Goal: Information Seeking & Learning: Learn about a topic

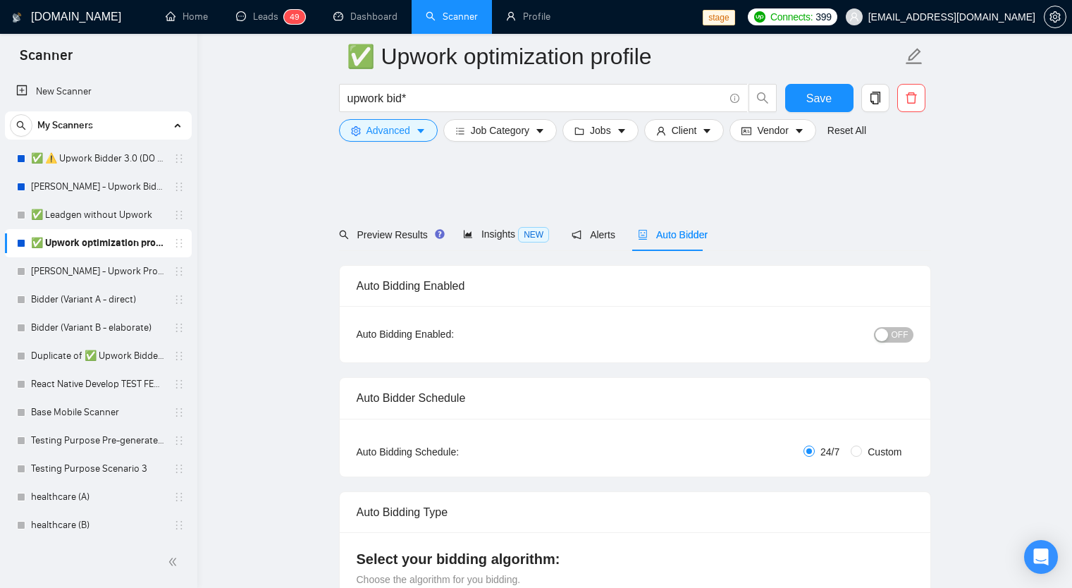
scroll to position [3414, 0]
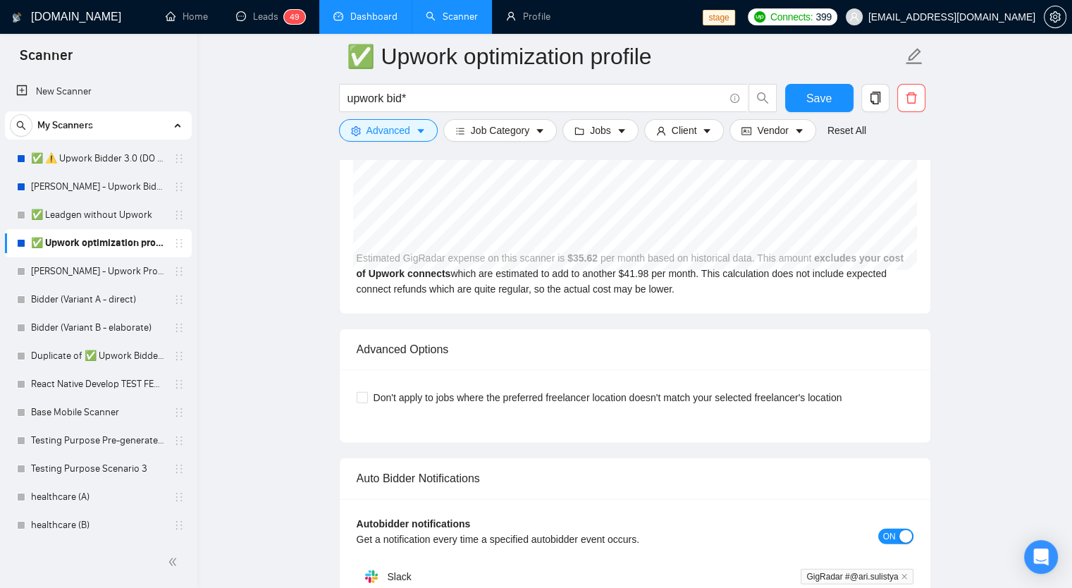
click at [363, 21] on link "Dashboard" at bounding box center [365, 17] width 64 height 12
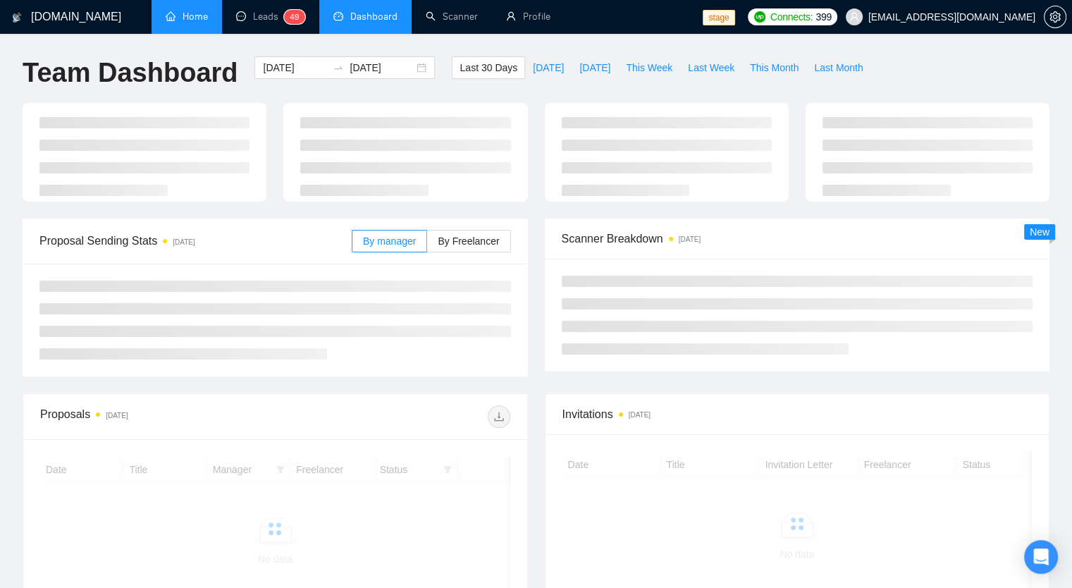
click at [193, 15] on link "Home" at bounding box center [187, 17] width 42 height 12
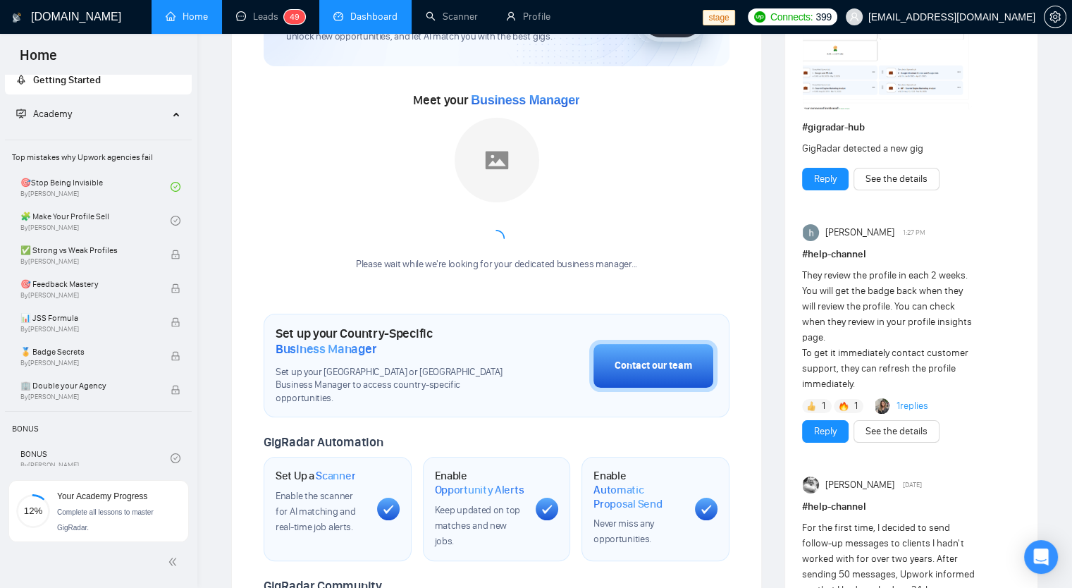
scroll to position [19, 0]
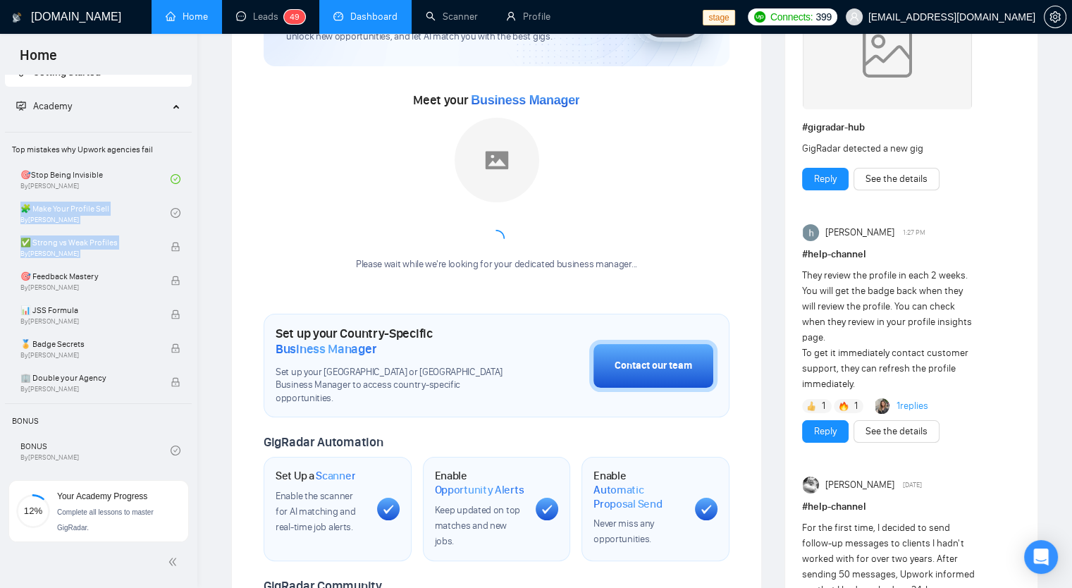
drag, startPoint x: 192, startPoint y: 202, endPoint x: 189, endPoint y: 250, distance: 48.7
click at [189, 250] on ul "Getting Started Academy Top mistakes why Upwork agencies fail 🎯Stop Being Invis…" at bounding box center [98, 278] width 197 height 444
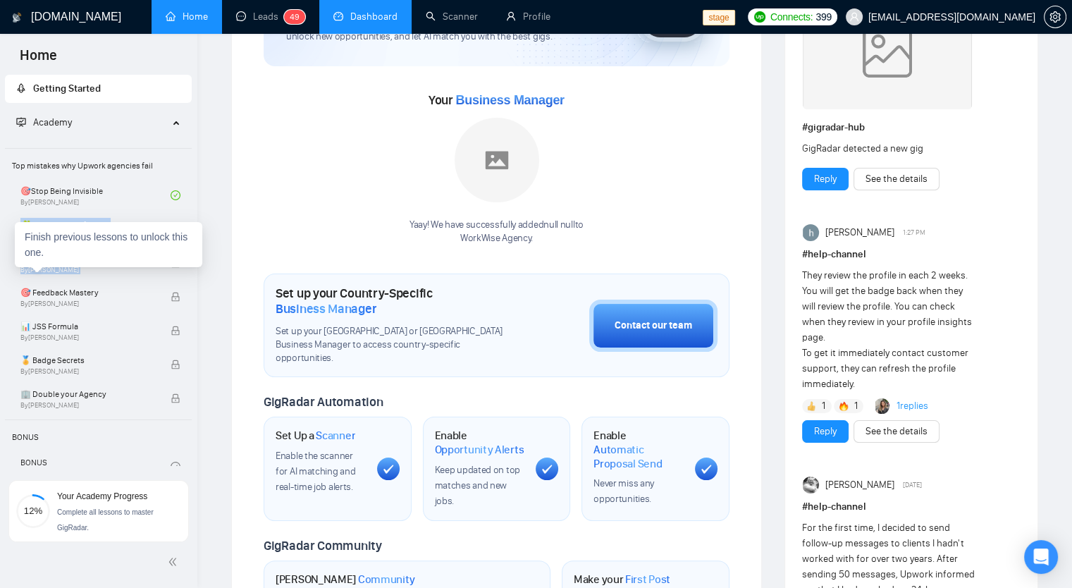
scroll to position [0, 0]
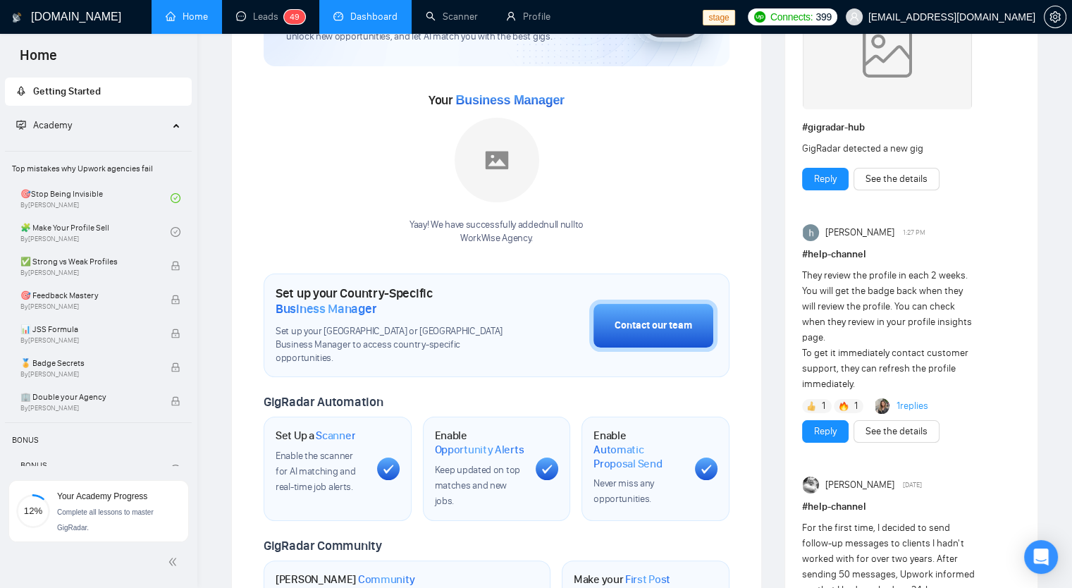
click at [168, 133] on div "Academy" at bounding box center [98, 125] width 187 height 28
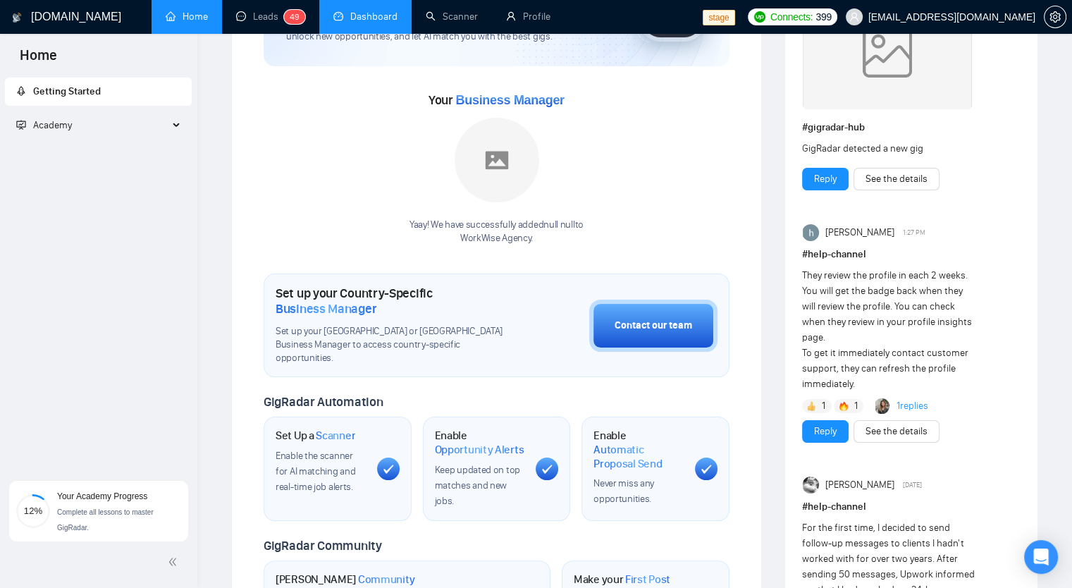
click at [168, 133] on span "Academy" at bounding box center [92, 125] width 152 height 28
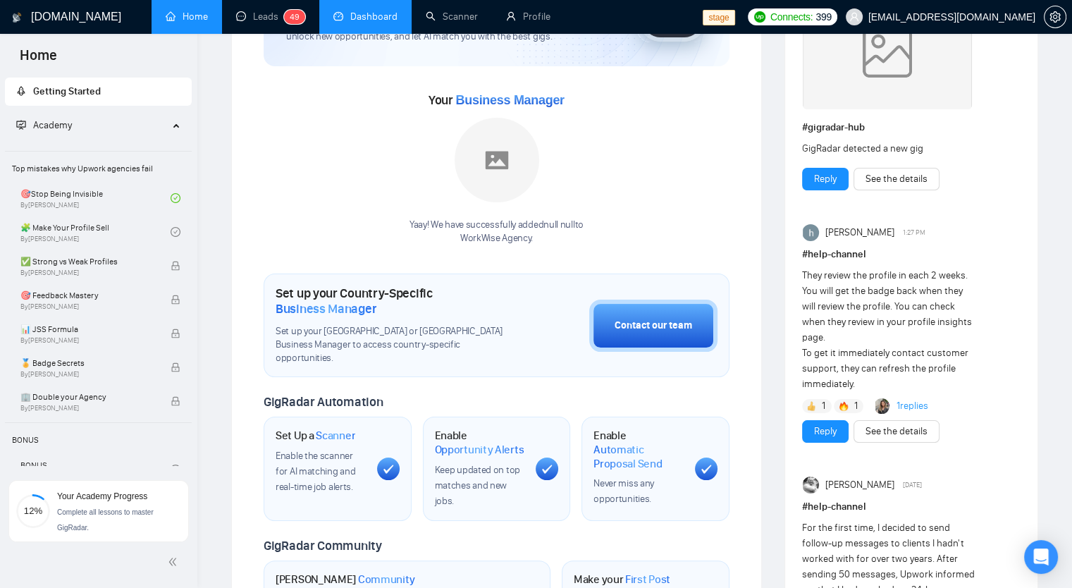
click at [117, 96] on span "Getting Started" at bounding box center [98, 92] width 164 height 28
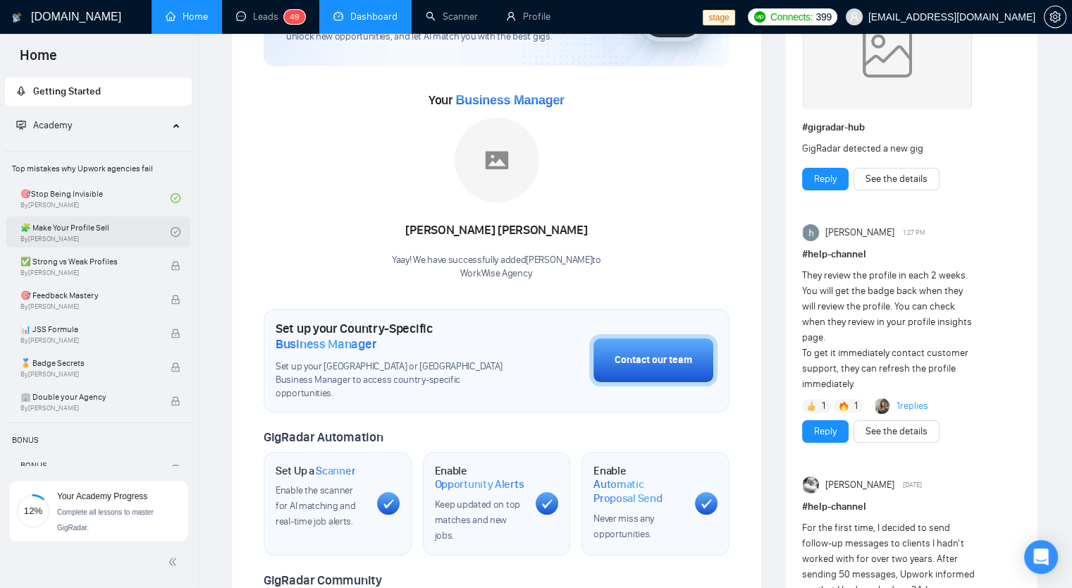
click at [99, 235] on link "🧩 Make Your Profile Sell By Vlad Sharahov" at bounding box center [95, 231] width 150 height 31
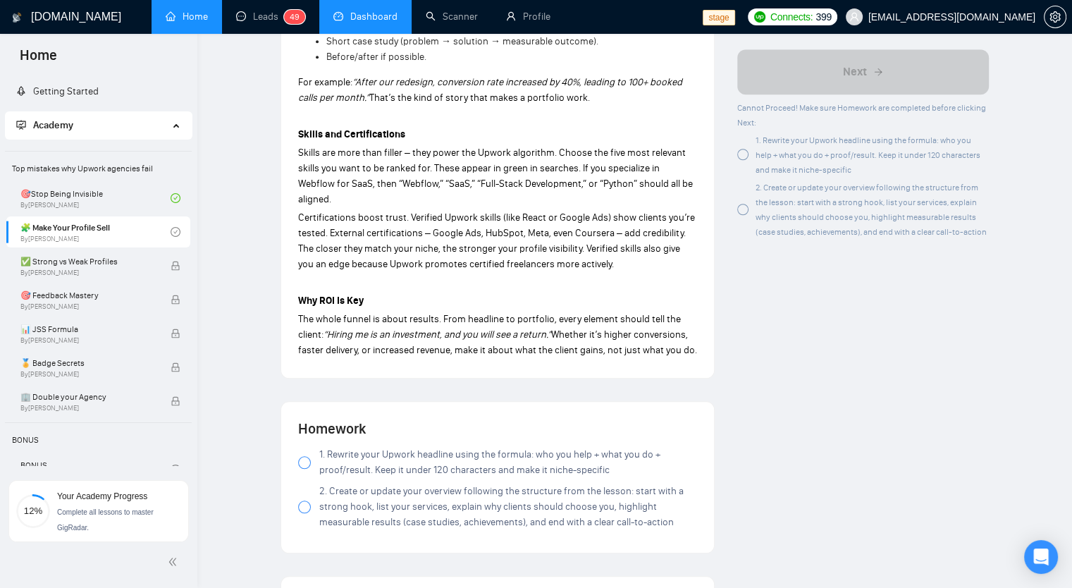
scroll to position [1409, 0]
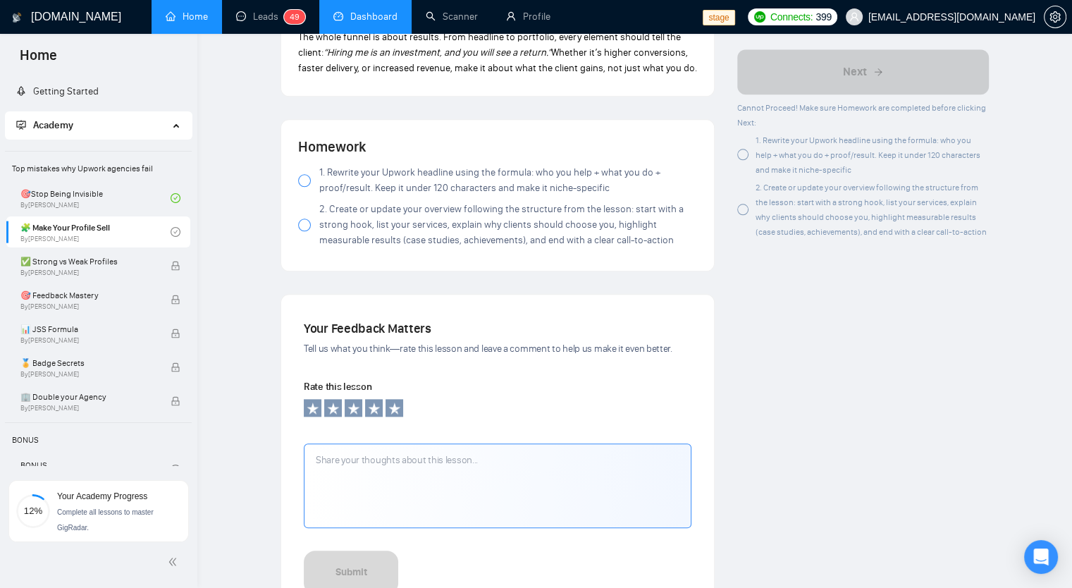
click at [308, 174] on div at bounding box center [304, 180] width 13 height 13
click at [310, 216] on label "2. Create or update your overview following the structure from the lesson: star…" at bounding box center [497, 225] width 399 height 47
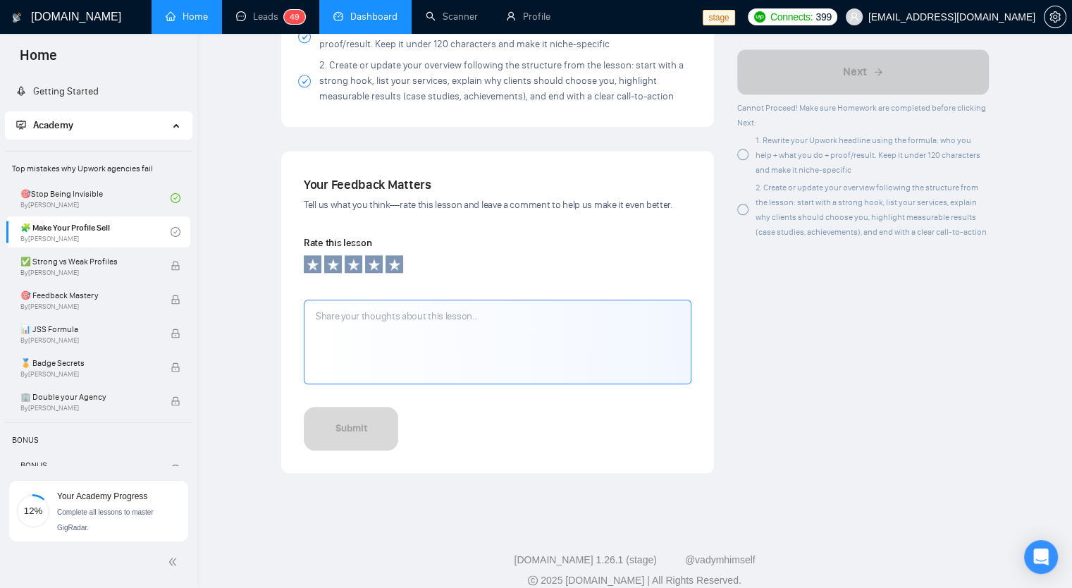
scroll to position [1554, 0]
click at [396, 257] on icon at bounding box center [395, 264] width 14 height 14
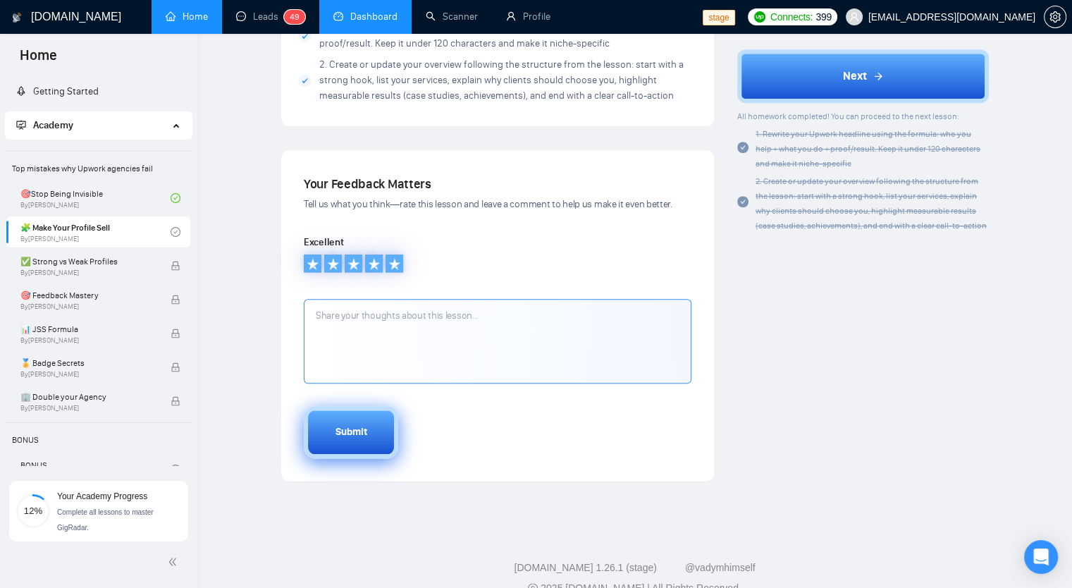
click at [367, 414] on button "Submit" at bounding box center [351, 432] width 94 height 52
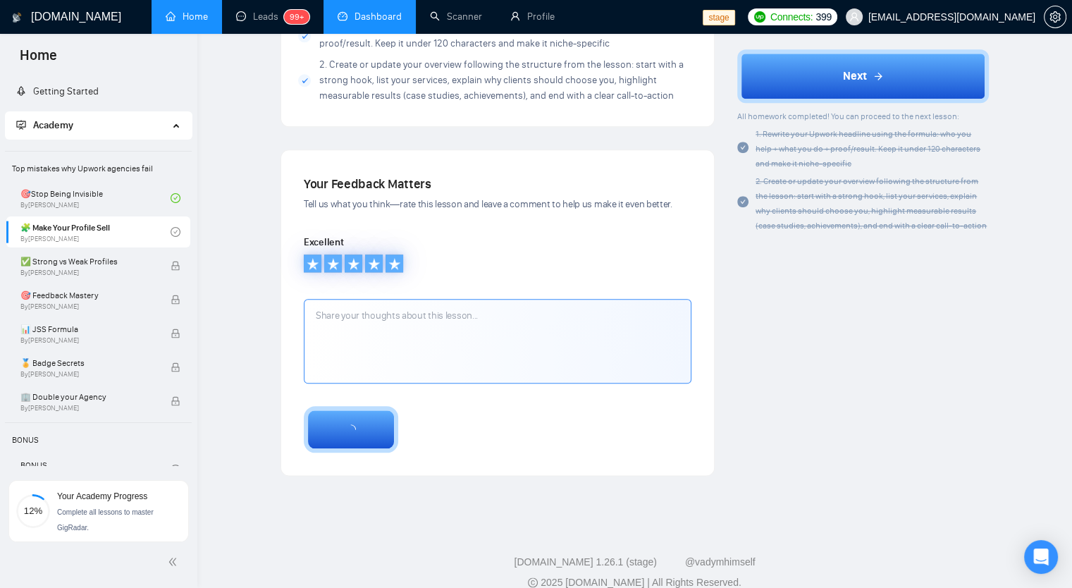
scroll to position [1332, 0]
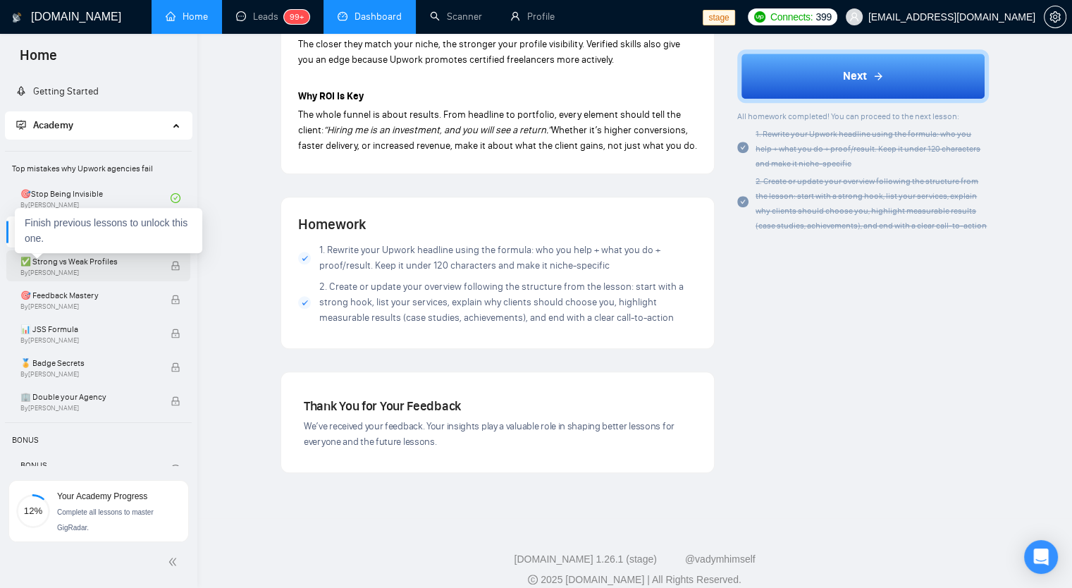
click at [109, 267] on span "✅ Strong vs Weak Profiles" at bounding box center [87, 261] width 135 height 14
click at [147, 235] on link "🧩 Make Your Profile Sell By Vlad Sharahov" at bounding box center [95, 231] width 150 height 31
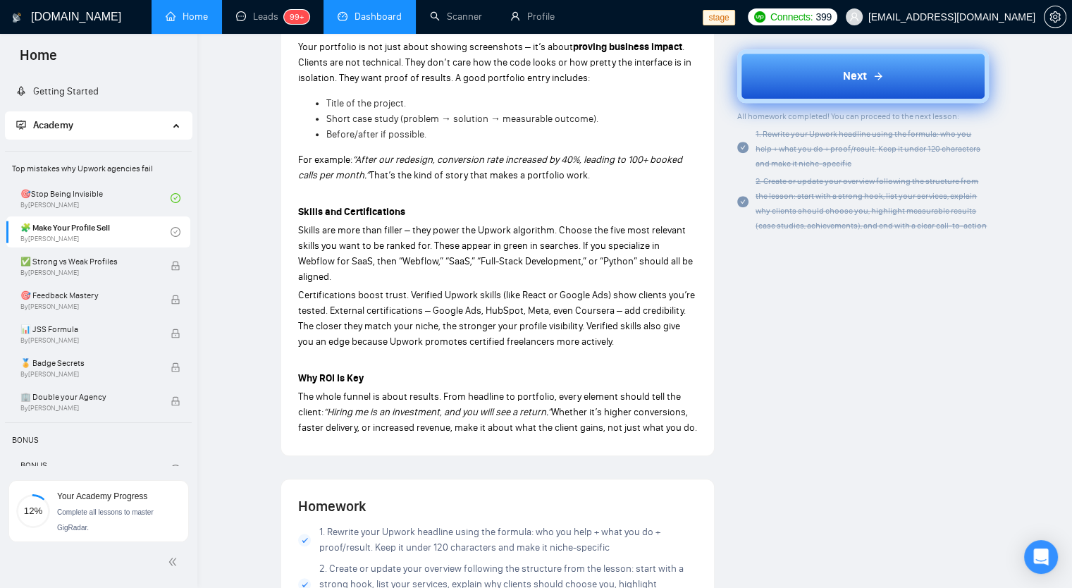
click at [818, 89] on button "Next" at bounding box center [863, 76] width 252 height 54
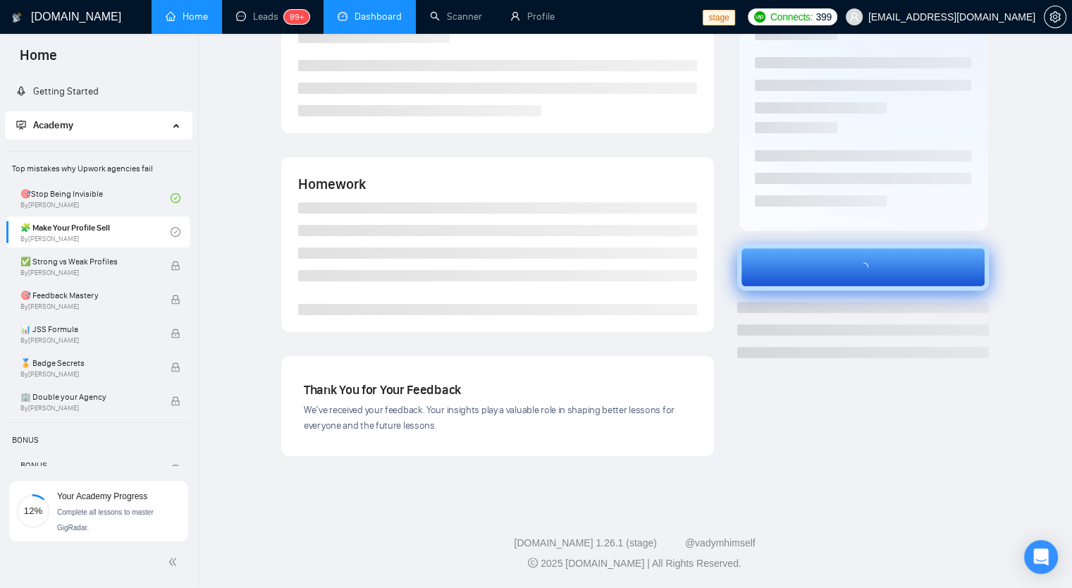
scroll to position [149, 0]
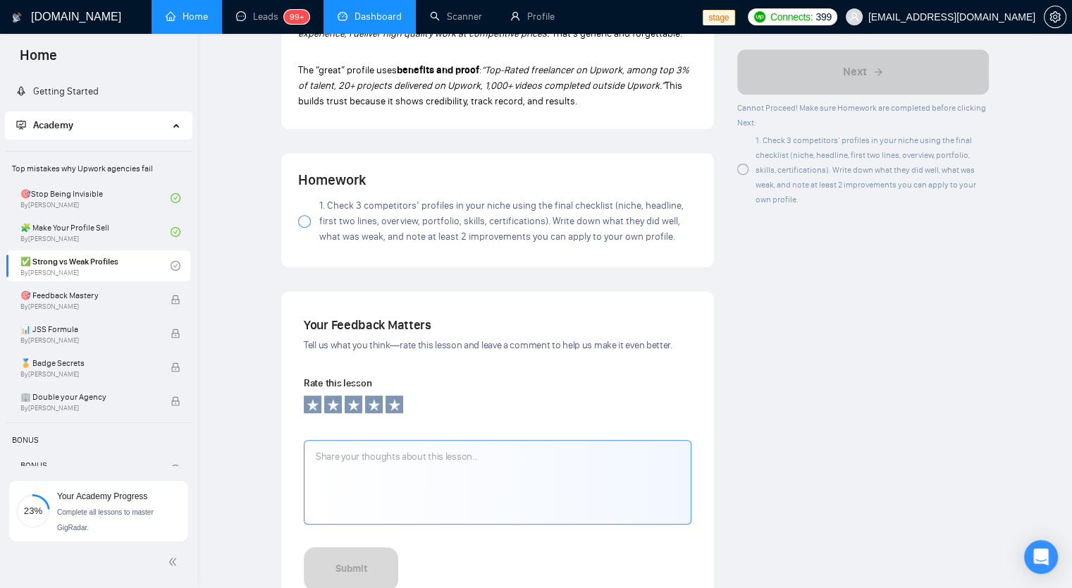
scroll to position [775, 0]
click at [302, 226] on div at bounding box center [304, 220] width 13 height 13
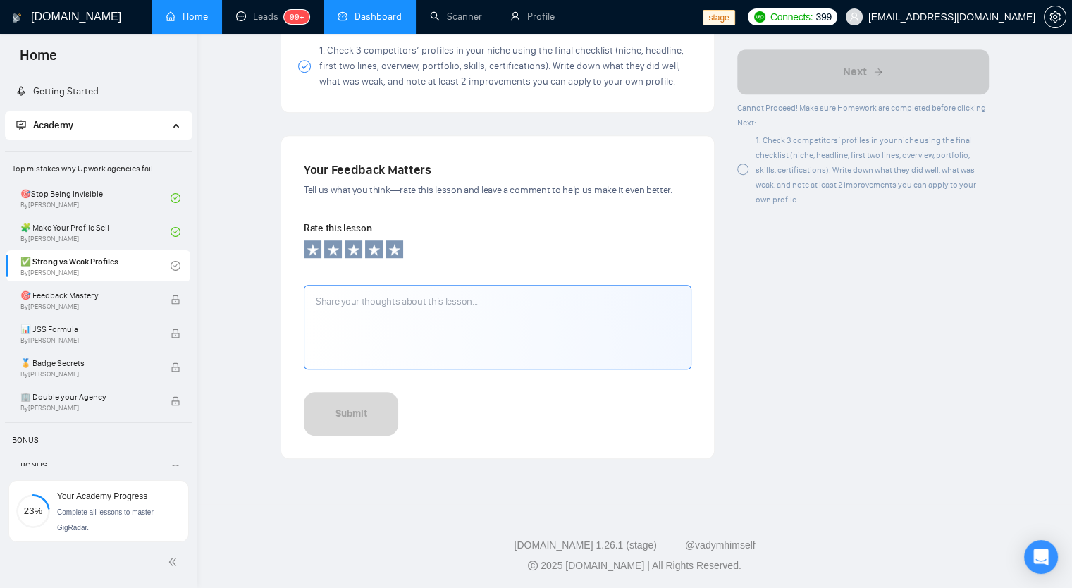
scroll to position [931, 0]
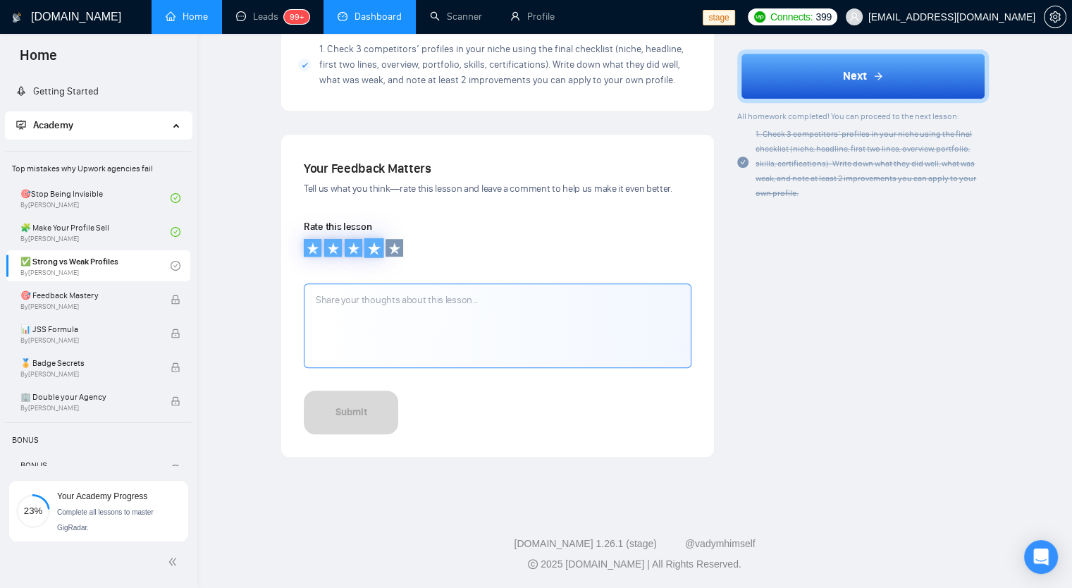
click at [379, 252] on icon at bounding box center [374, 248] width 14 height 14
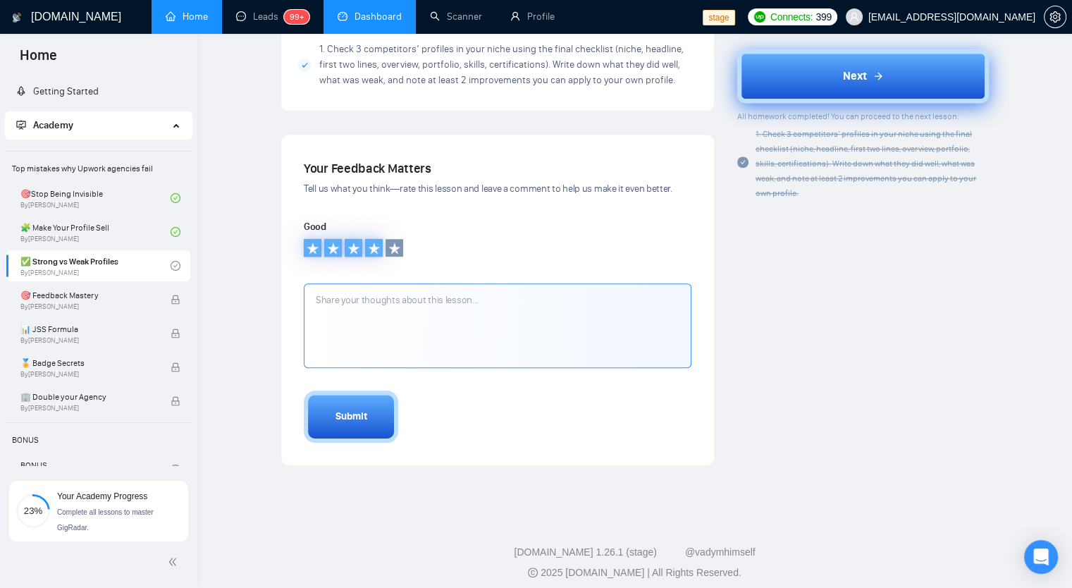
click at [826, 77] on button "Next" at bounding box center [863, 76] width 252 height 54
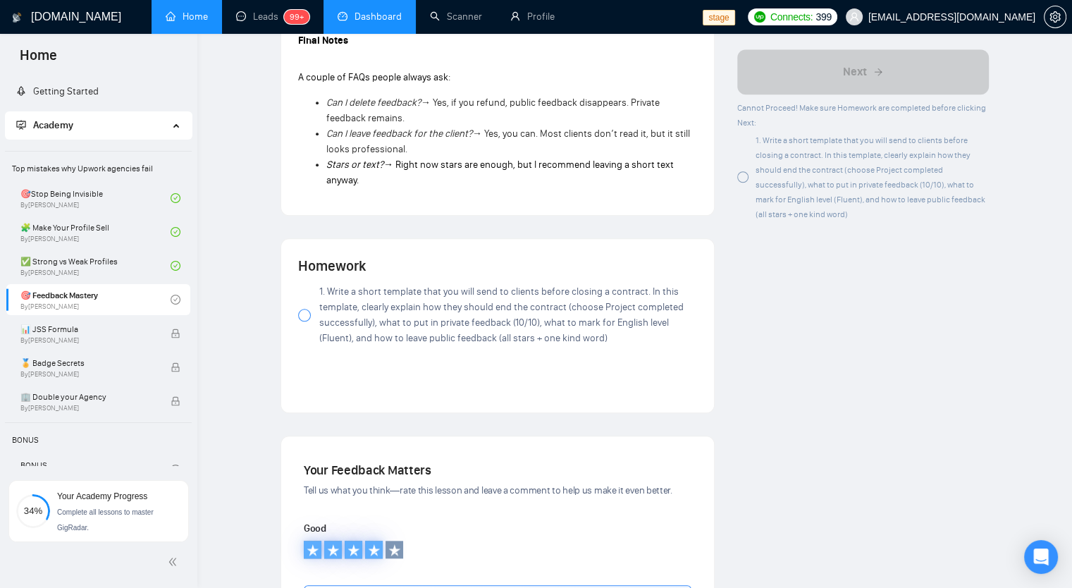
scroll to position [1339, 0]
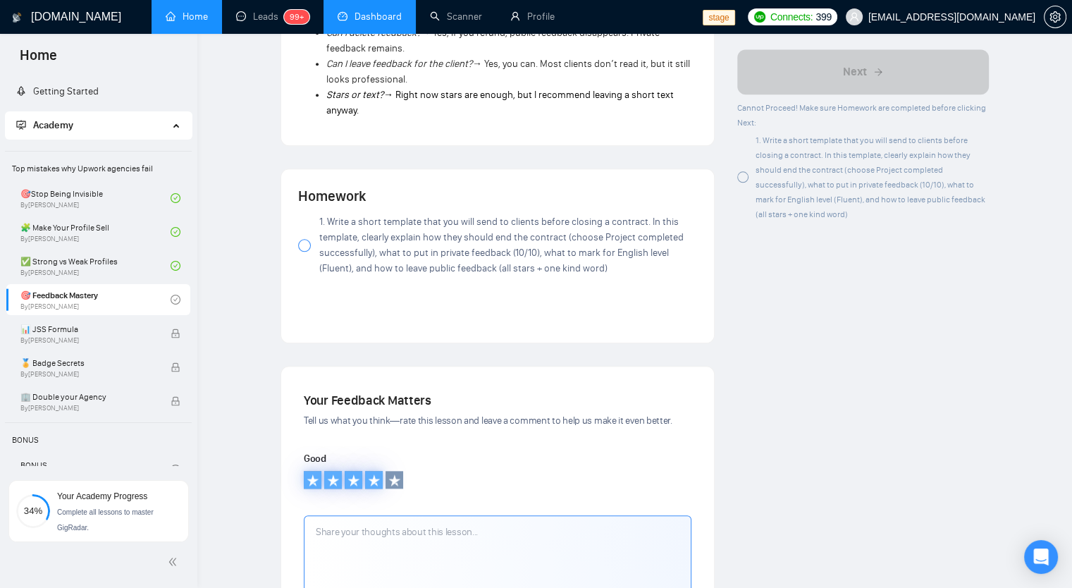
click at [309, 247] on div at bounding box center [304, 245] width 13 height 13
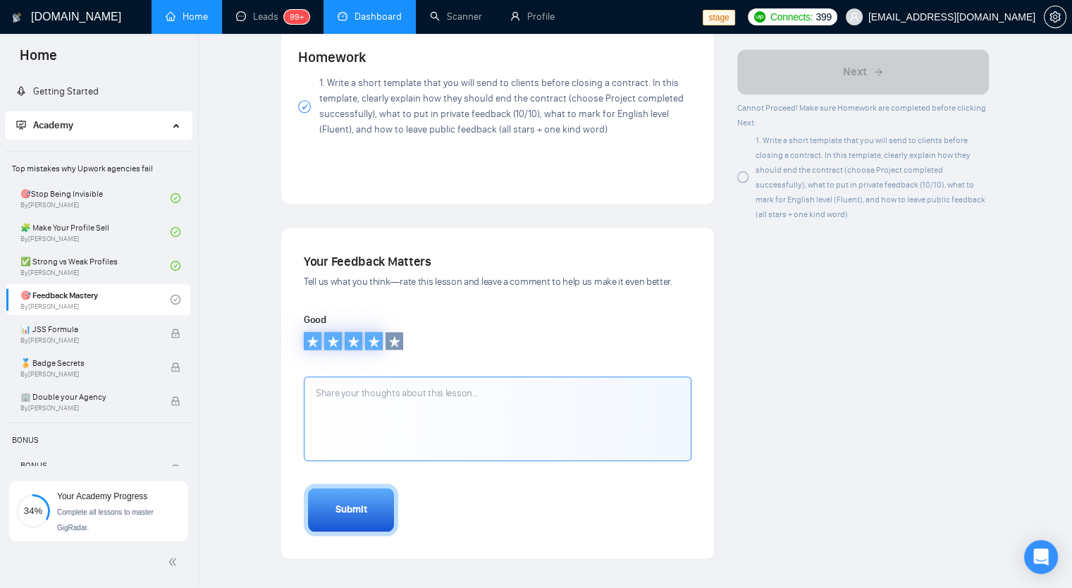
scroll to position [1579, 0]
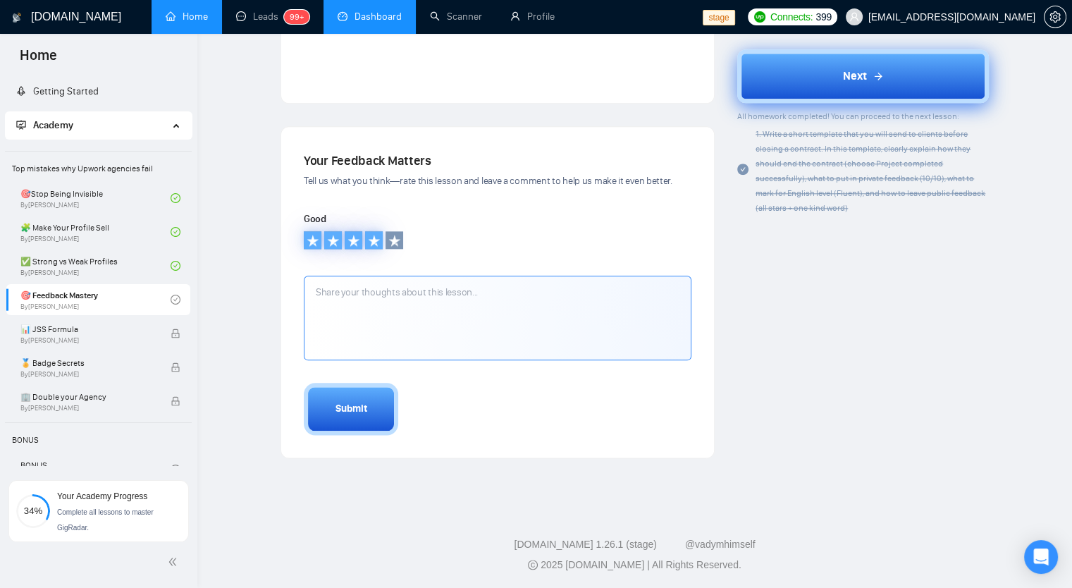
click at [867, 77] on div "Next" at bounding box center [863, 76] width 41 height 17
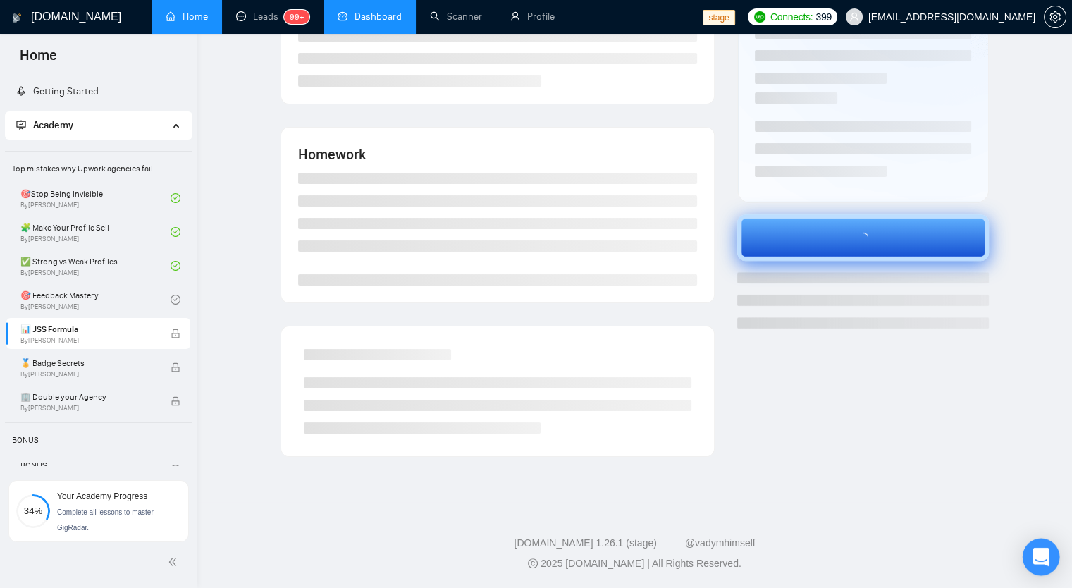
scroll to position [179, 0]
click at [1027, 560] on div "Open Intercom Messenger" at bounding box center [1041, 556] width 37 height 37
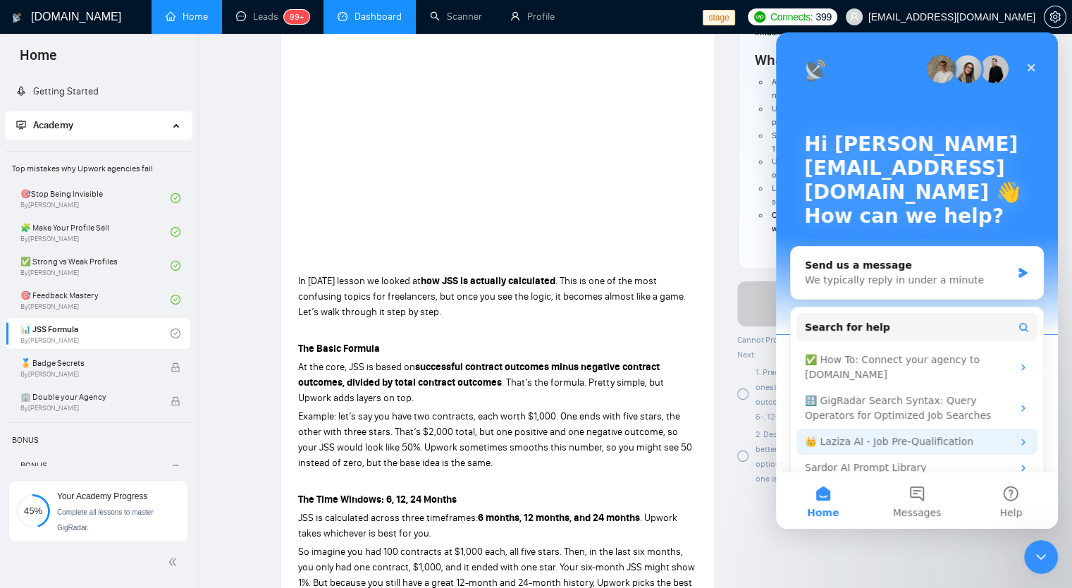
scroll to position [0, 0]
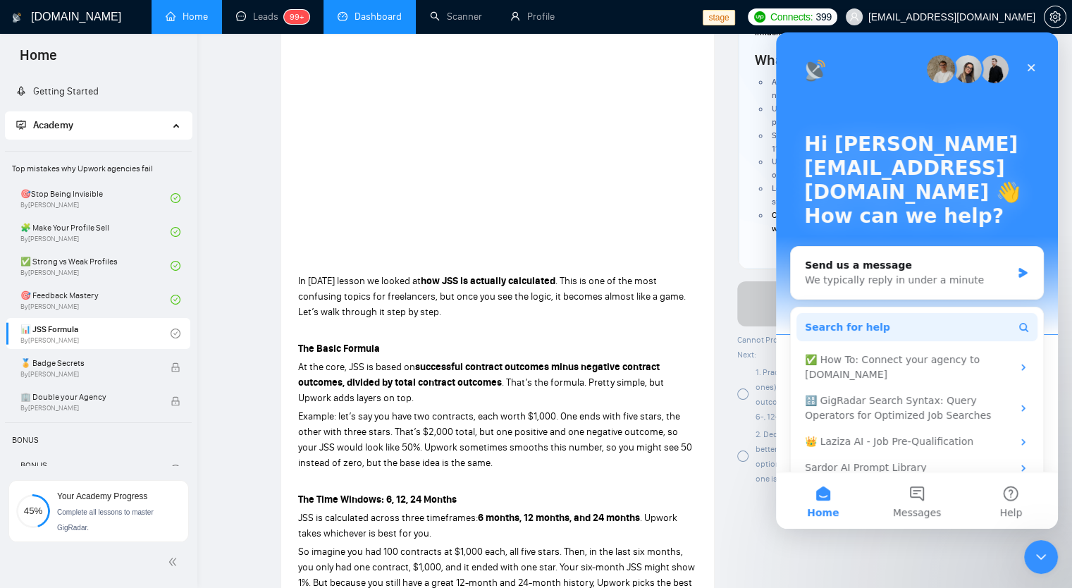
click at [856, 323] on span "Search for help" at bounding box center [847, 327] width 85 height 15
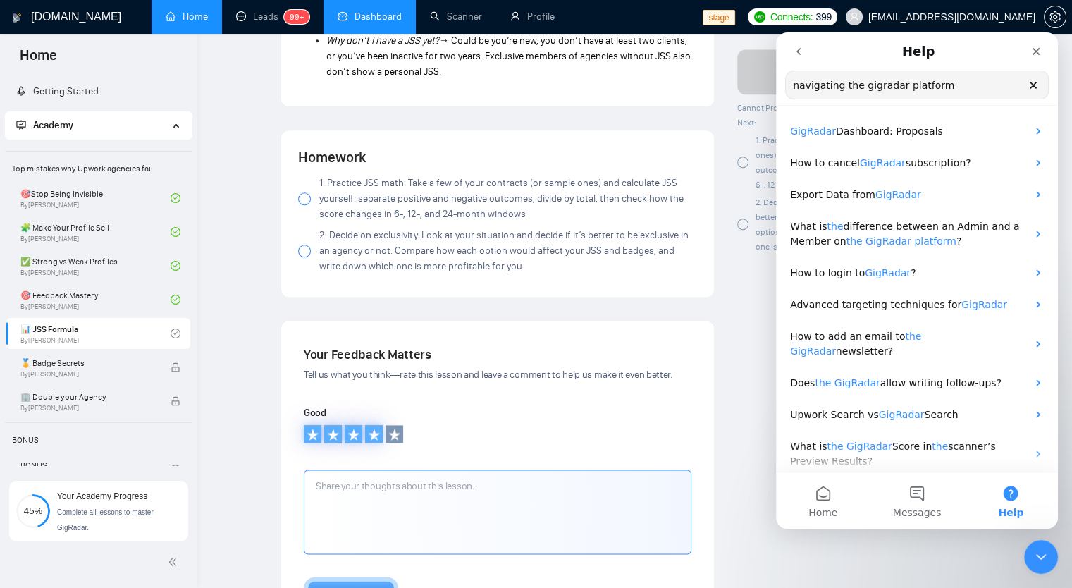
scroll to position [1762, 0]
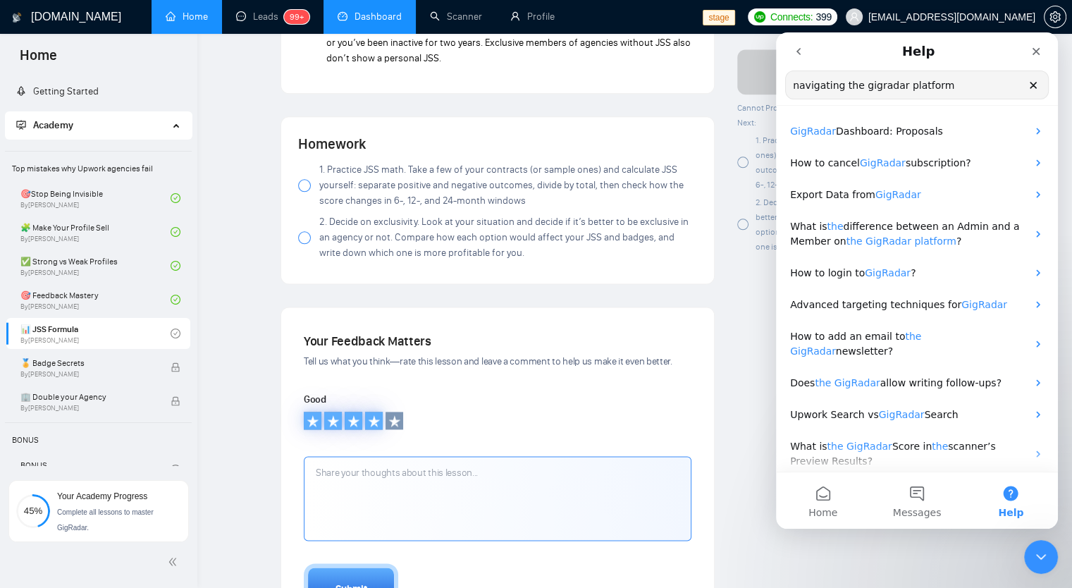
type input "navigating the gigradar platform"
click at [302, 192] on label "1. Practice JSS math. Take a few of your contracts (or sample ones) and calcula…" at bounding box center [497, 185] width 399 height 47
click at [305, 238] on div at bounding box center [304, 237] width 13 height 13
click at [361, 570] on button "Submit" at bounding box center [351, 589] width 94 height 52
click at [755, 84] on button "Next" at bounding box center [863, 76] width 252 height 54
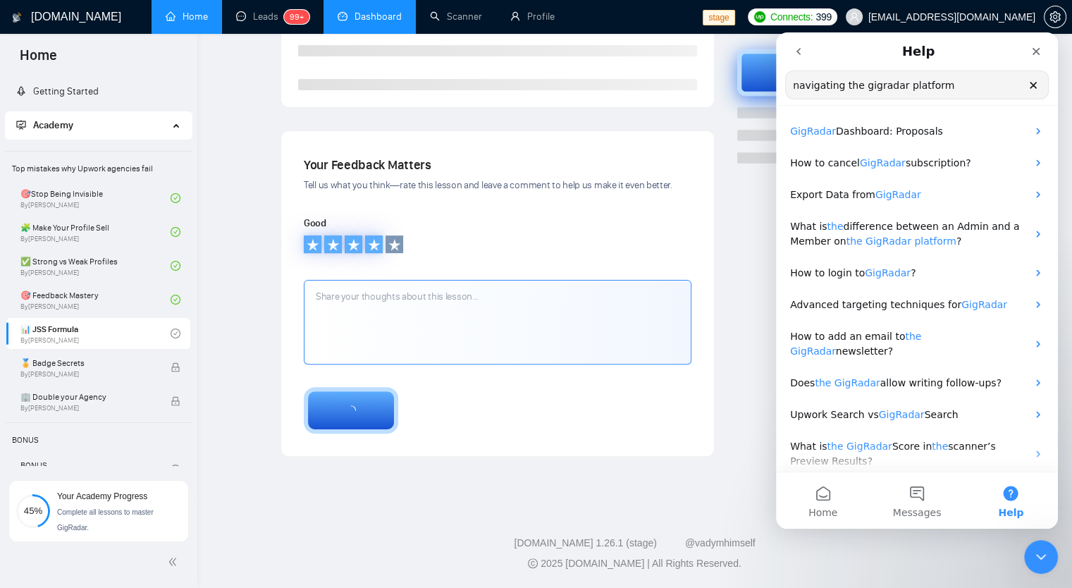
scroll to position [373, 0]
click at [1035, 54] on icon "Close" at bounding box center [1035, 51] width 11 height 11
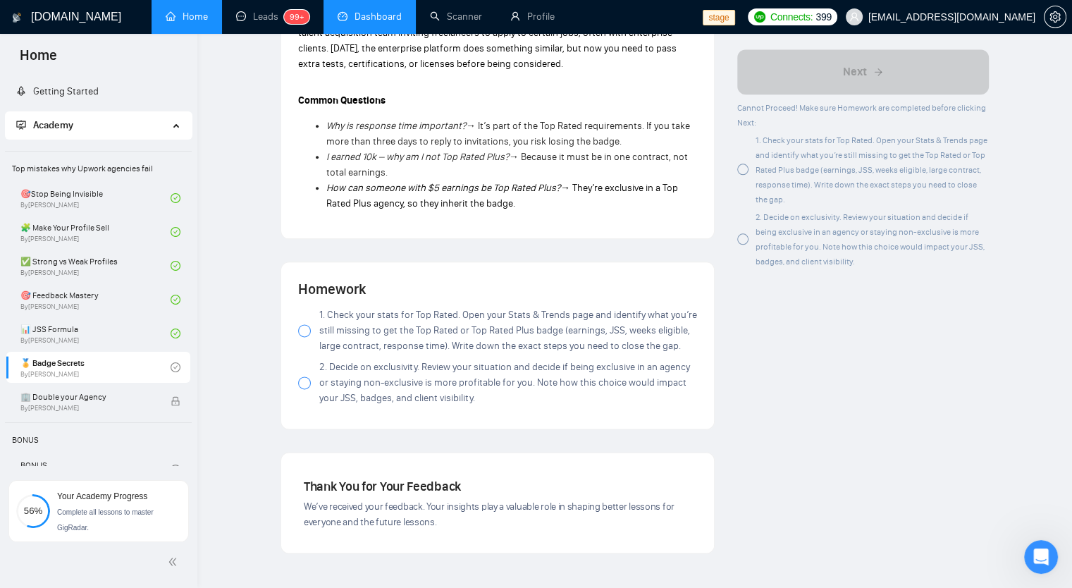
scroll to position [1827, 0]
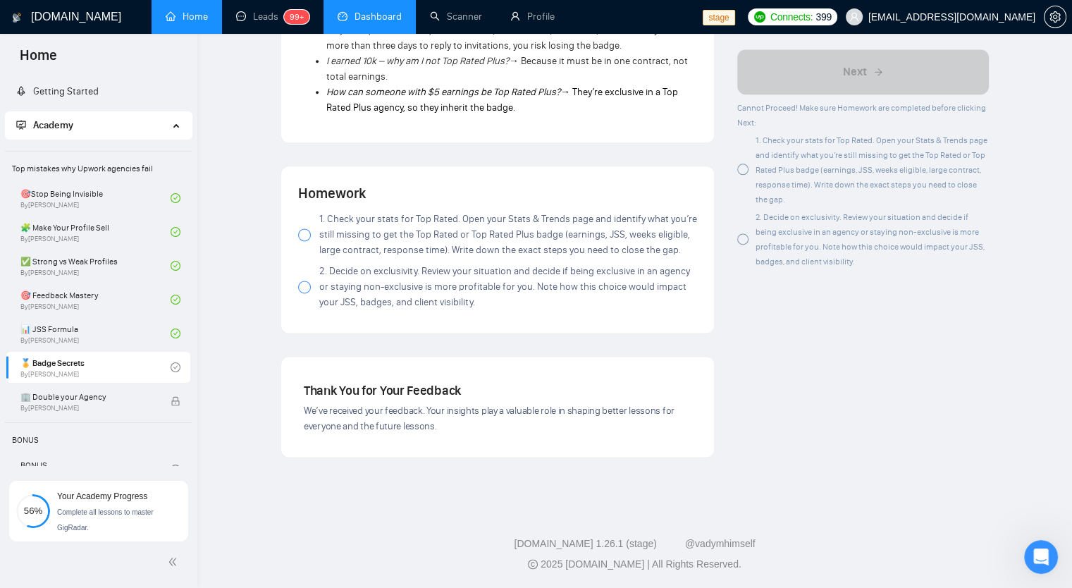
click at [302, 245] on label "1. Check your stats for Top Rated. Open your Stats & Trends page and identify w…" at bounding box center [497, 234] width 399 height 47
click at [305, 285] on div at bounding box center [304, 286] width 13 height 13
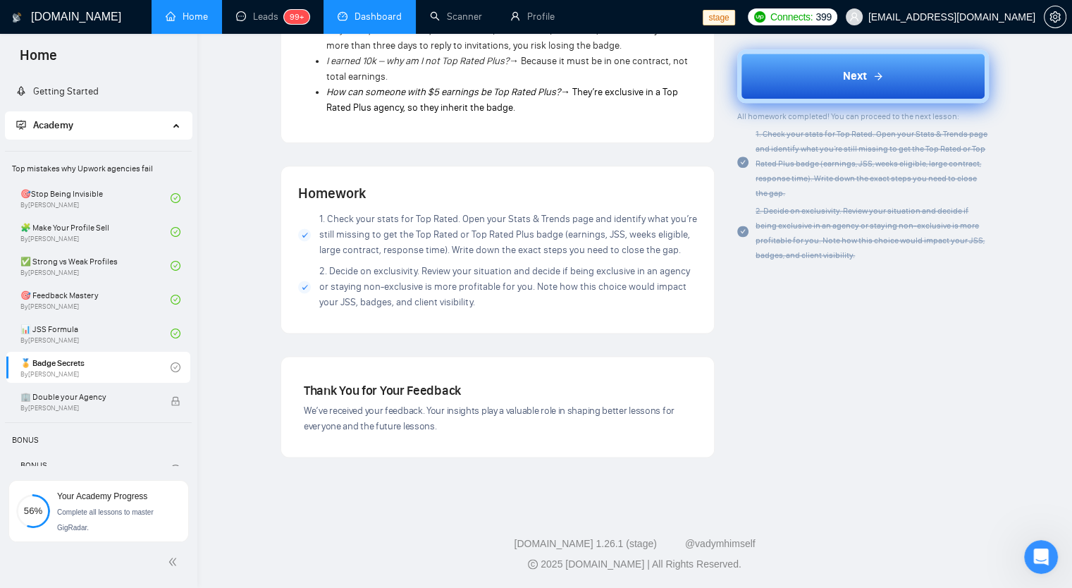
click at [866, 75] on div "Next" at bounding box center [863, 76] width 41 height 17
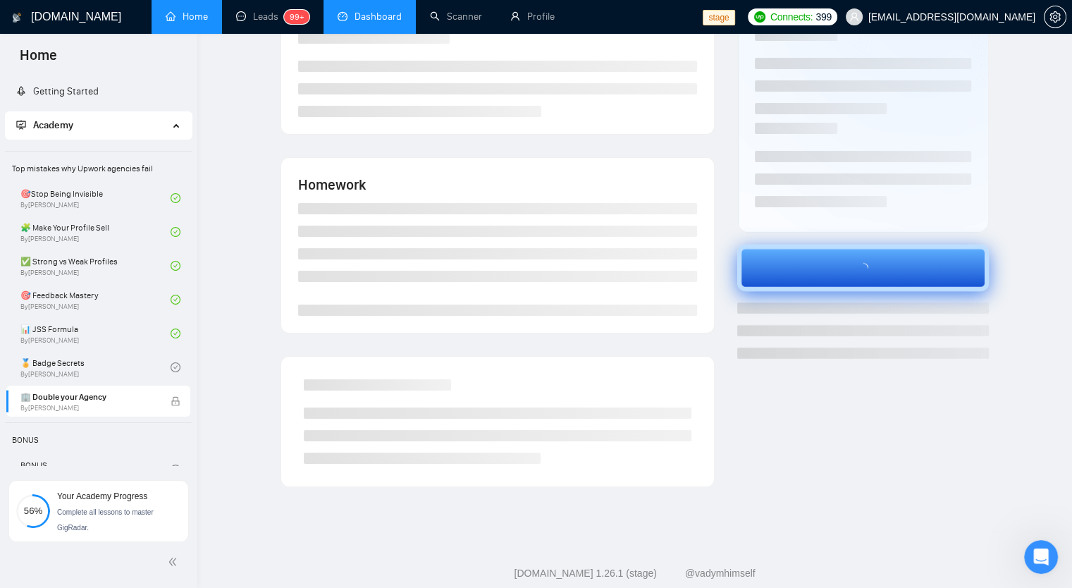
scroll to position [179, 0]
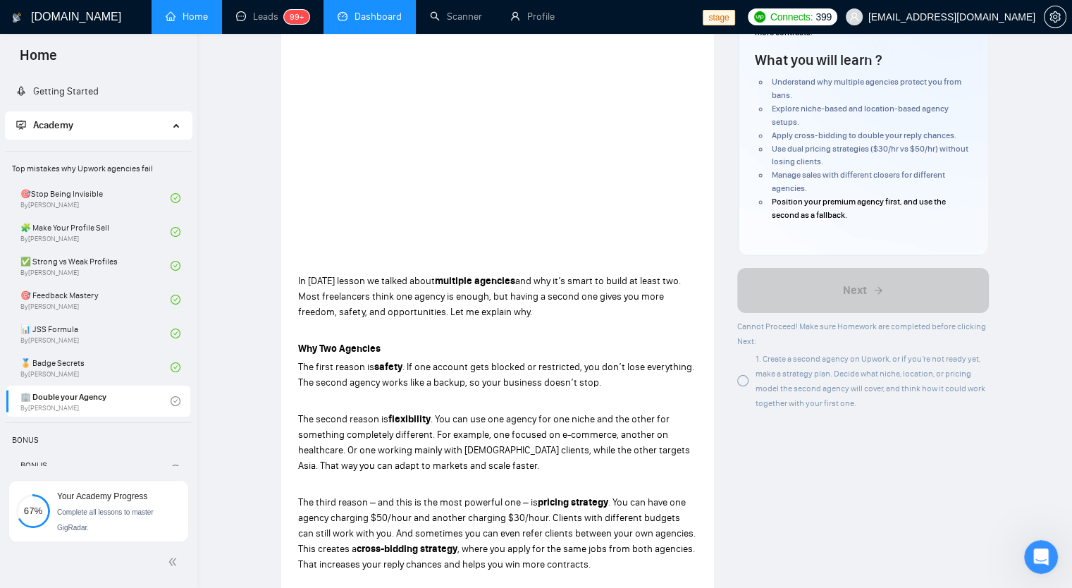
click at [660, 545] on span ", where you apply for the same jobs from both agencies. That increases your rep…" at bounding box center [496, 556] width 397 height 27
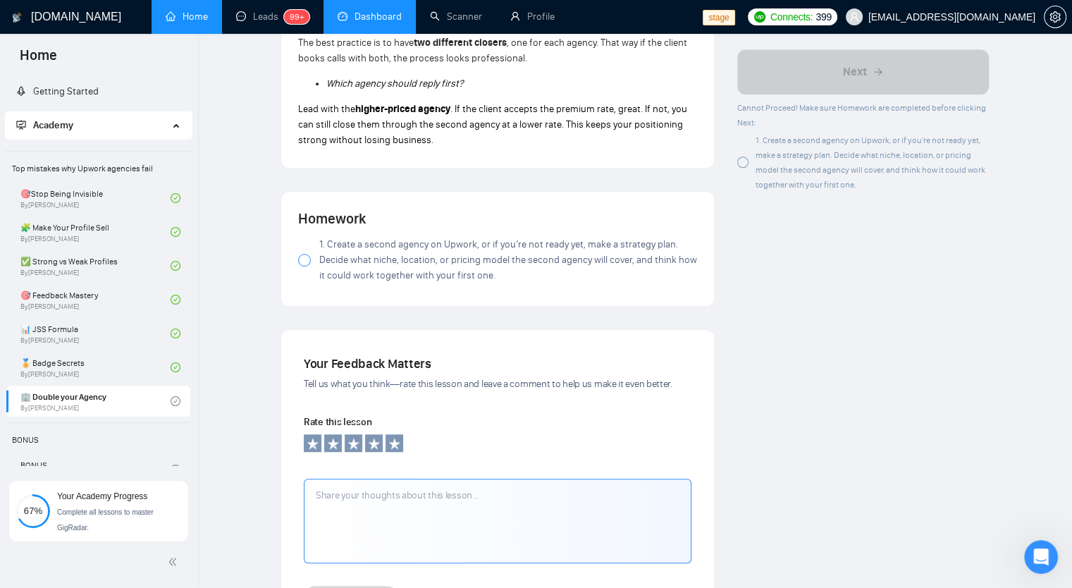
scroll to position [1095, 0]
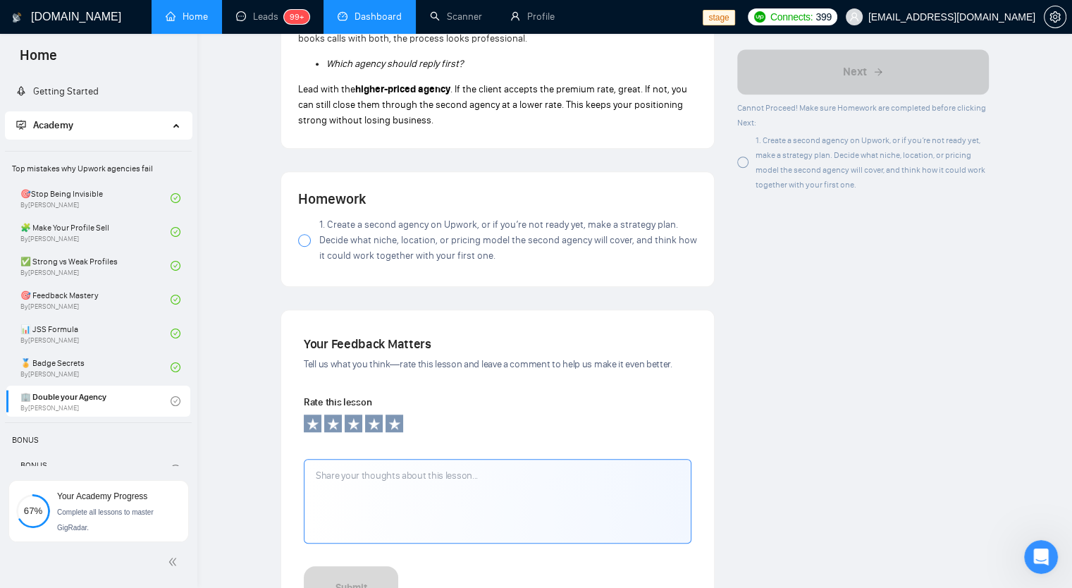
click at [302, 243] on div at bounding box center [304, 240] width 13 height 13
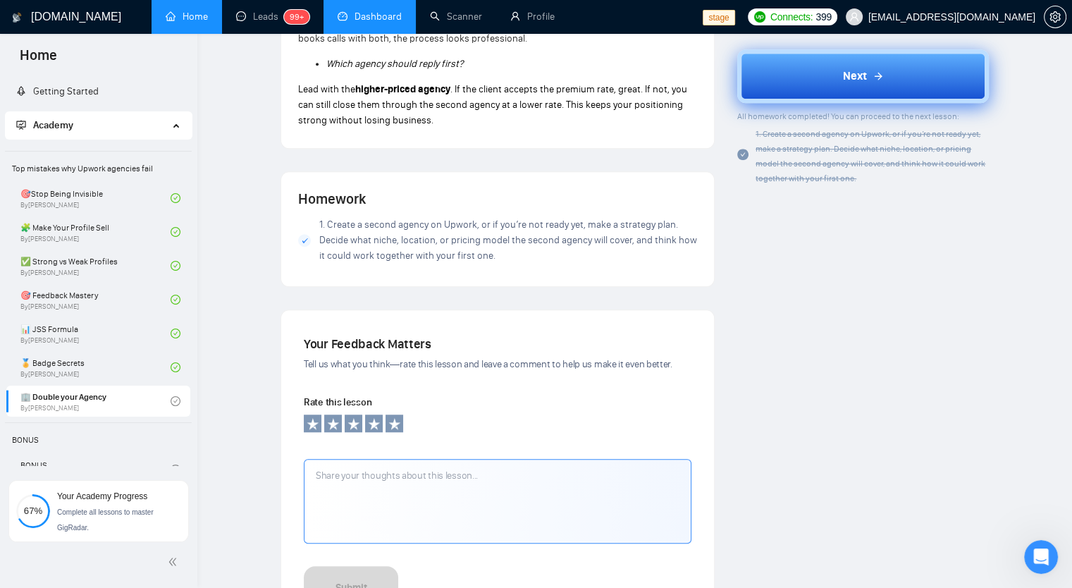
click at [846, 87] on button "Next" at bounding box center [863, 76] width 252 height 54
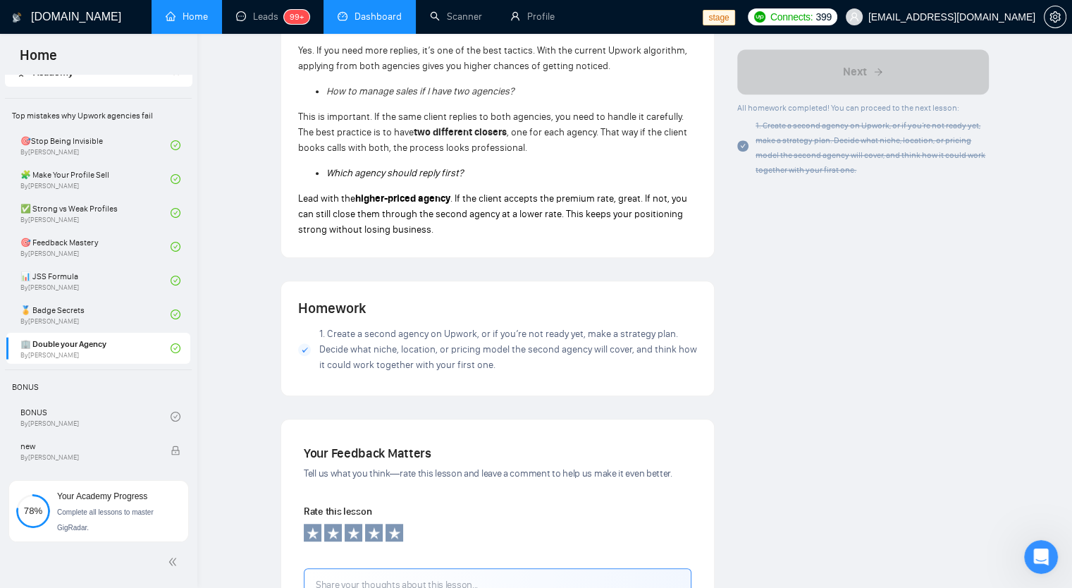
scroll to position [1236, 0]
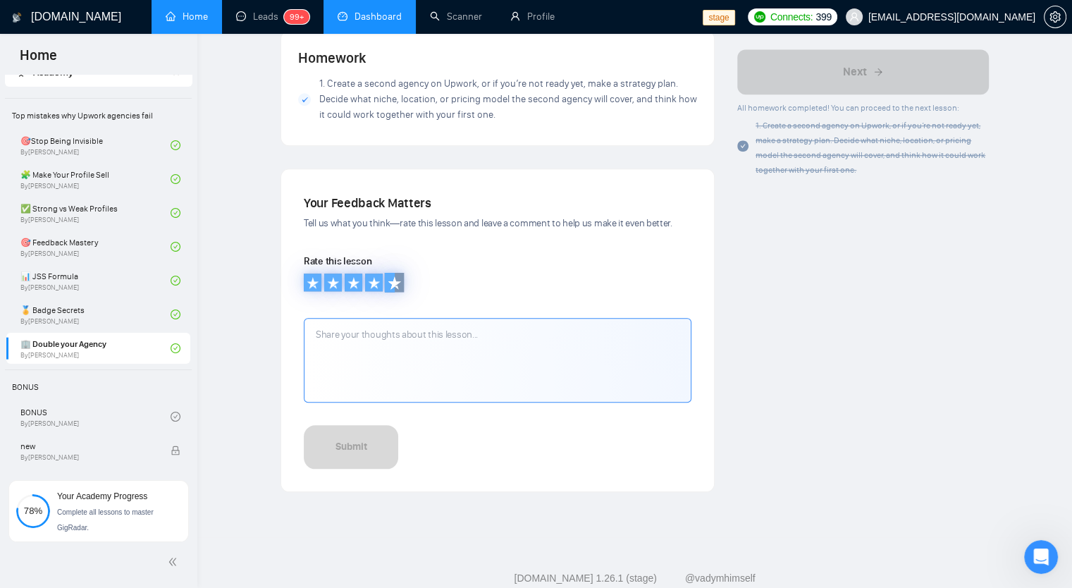
click at [392, 277] on icon at bounding box center [395, 283] width 14 height 14
click at [390, 358] on textarea at bounding box center [498, 360] width 388 height 85
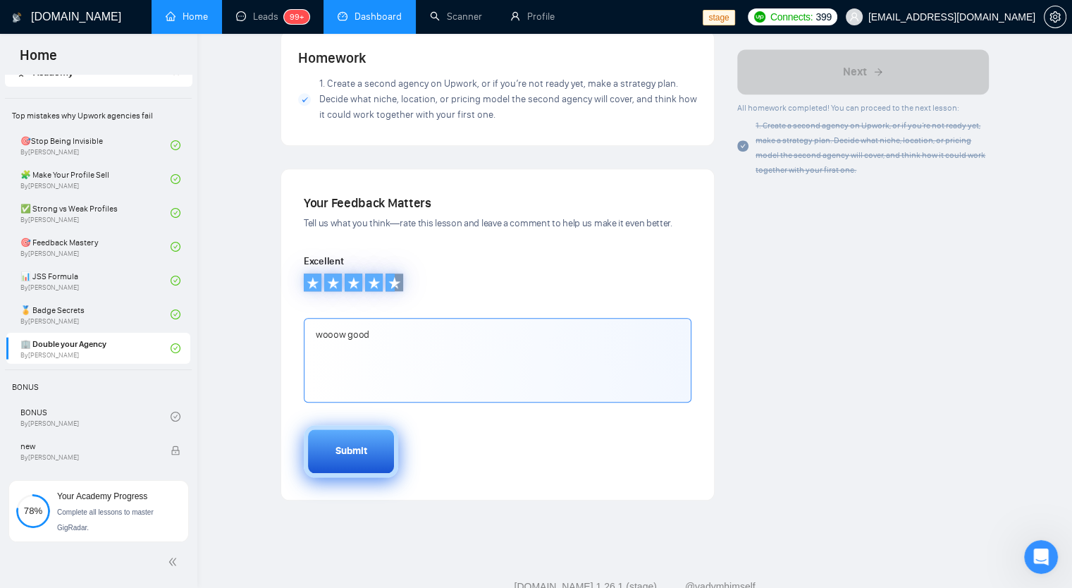
type textarea "wooow good"
click at [369, 451] on button "Submit" at bounding box center [351, 451] width 94 height 52
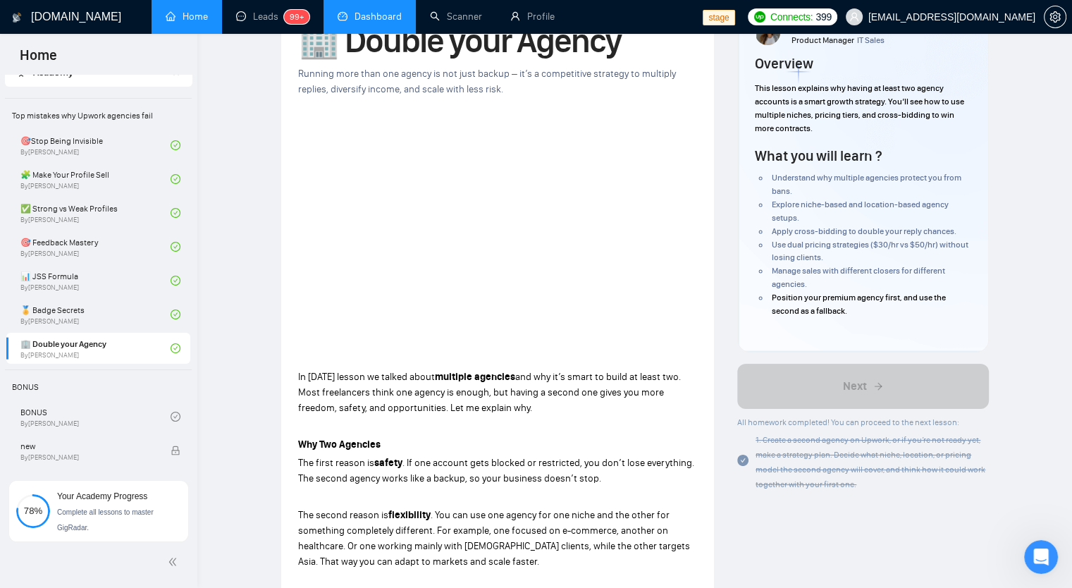
scroll to position [0, 0]
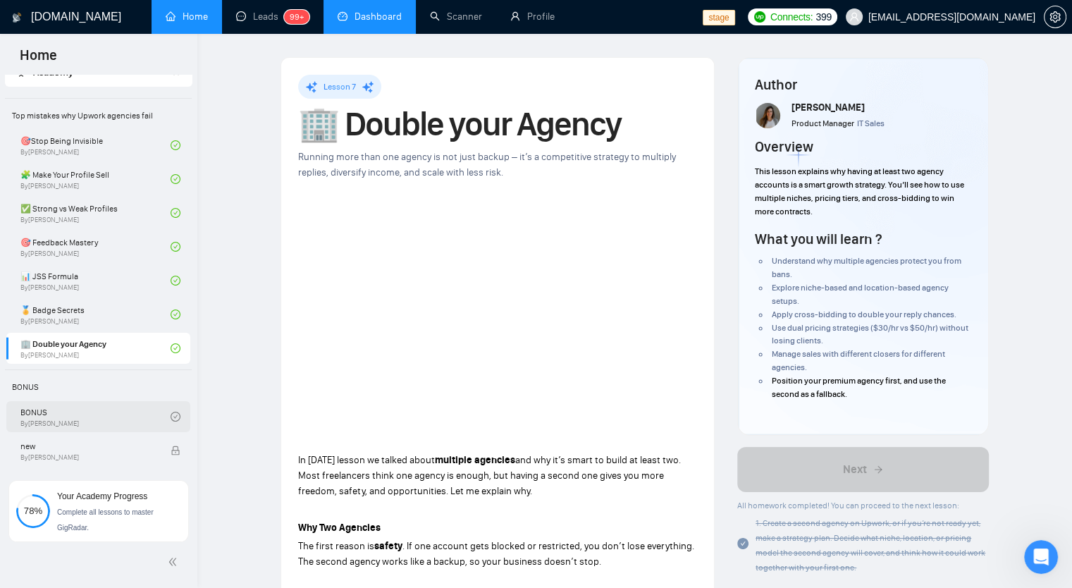
click at [80, 418] on link "BONUS By Tatiana" at bounding box center [95, 416] width 150 height 31
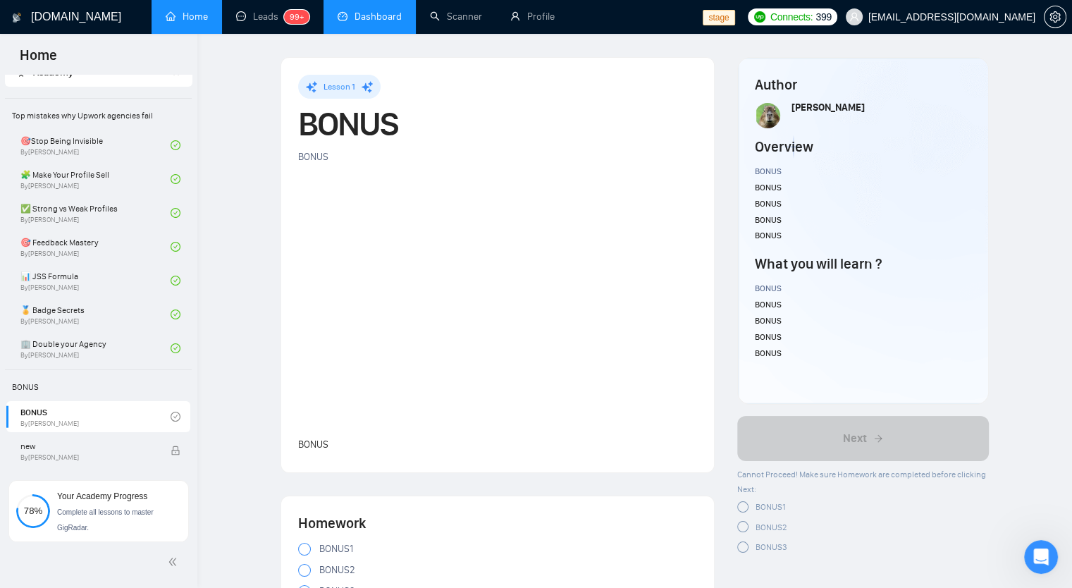
click at [999, 253] on div "Author Tatiana Overview BONUS BONUS BONUS BONUS ﻿ BONUS What you will learn ? B…" at bounding box center [863, 545] width 274 height 977
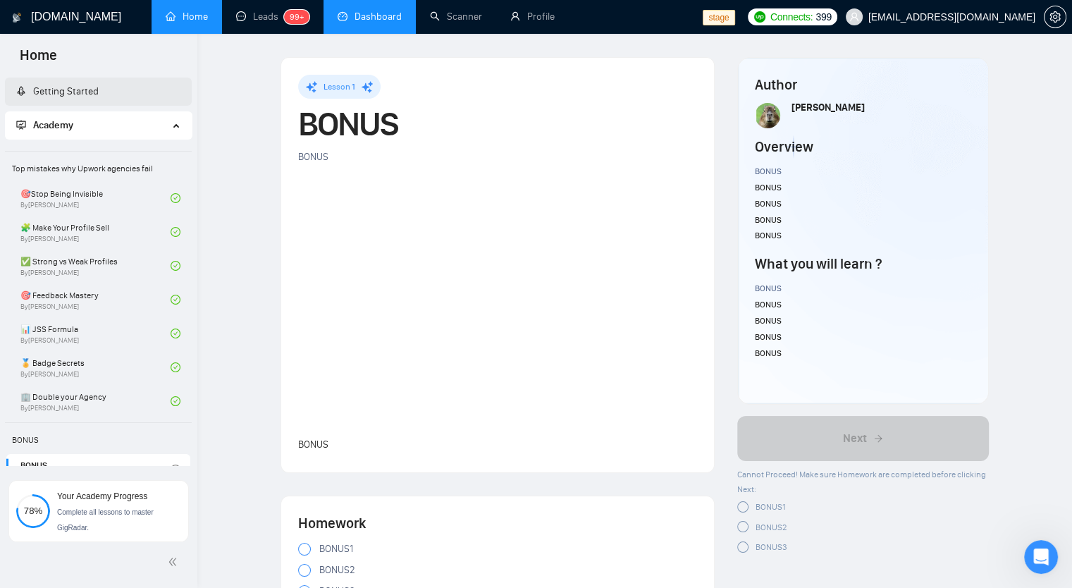
drag, startPoint x: 124, startPoint y: 120, endPoint x: 99, endPoint y: 105, distance: 29.4
click at [124, 120] on span "Academy" at bounding box center [92, 125] width 152 height 28
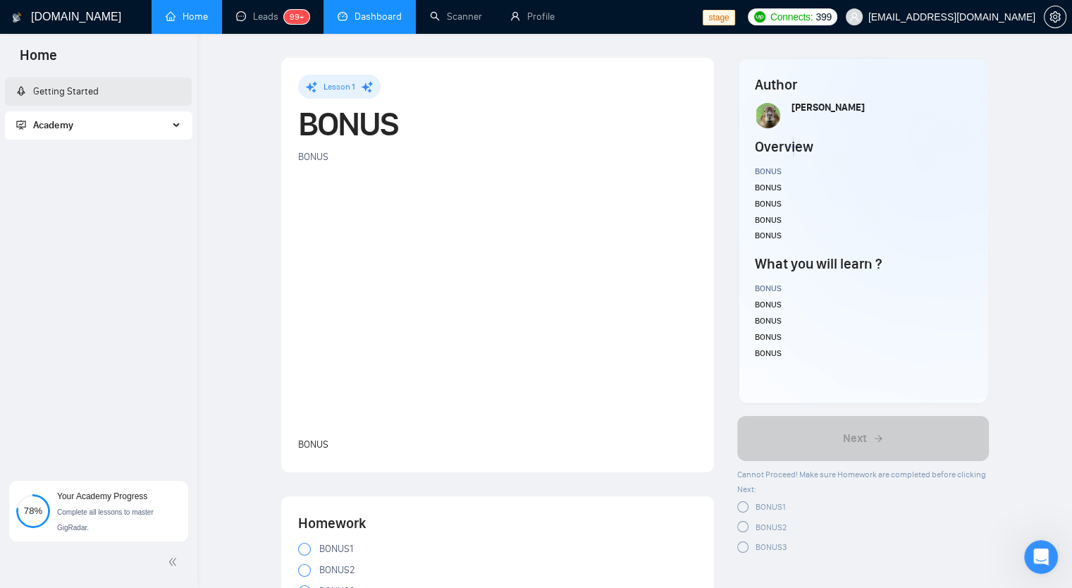
click at [70, 94] on link "Getting Started" at bounding box center [57, 91] width 82 height 12
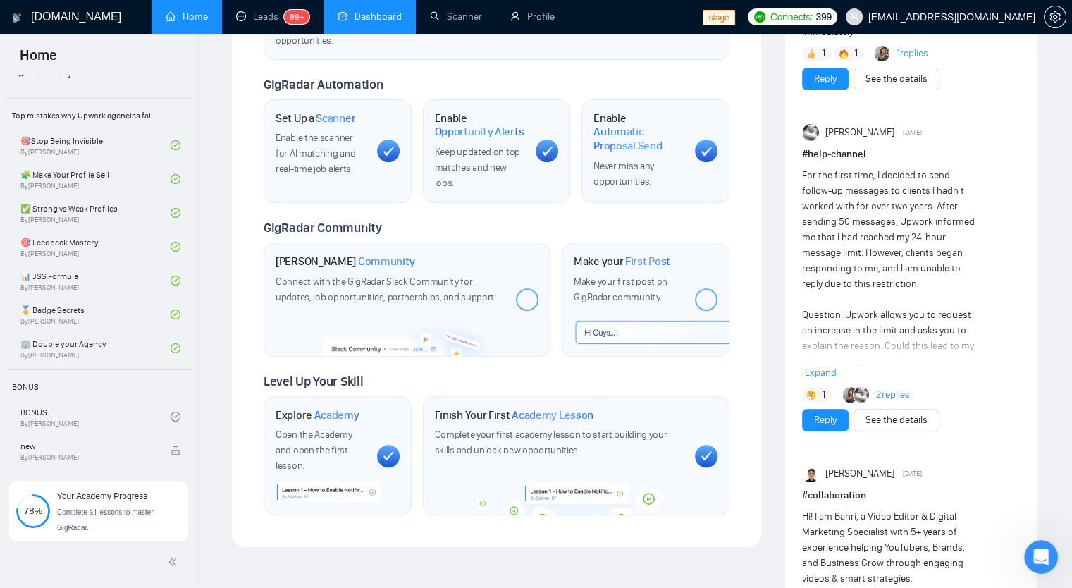
scroll to position [634, 0]
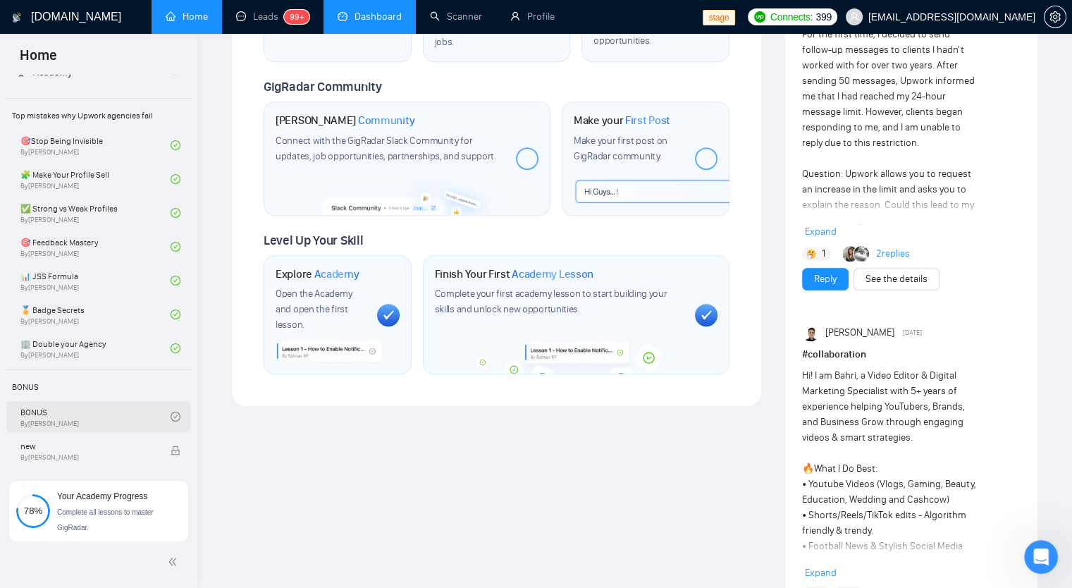
click at [128, 415] on link "BONUS By Tatiana" at bounding box center [95, 416] width 150 height 31
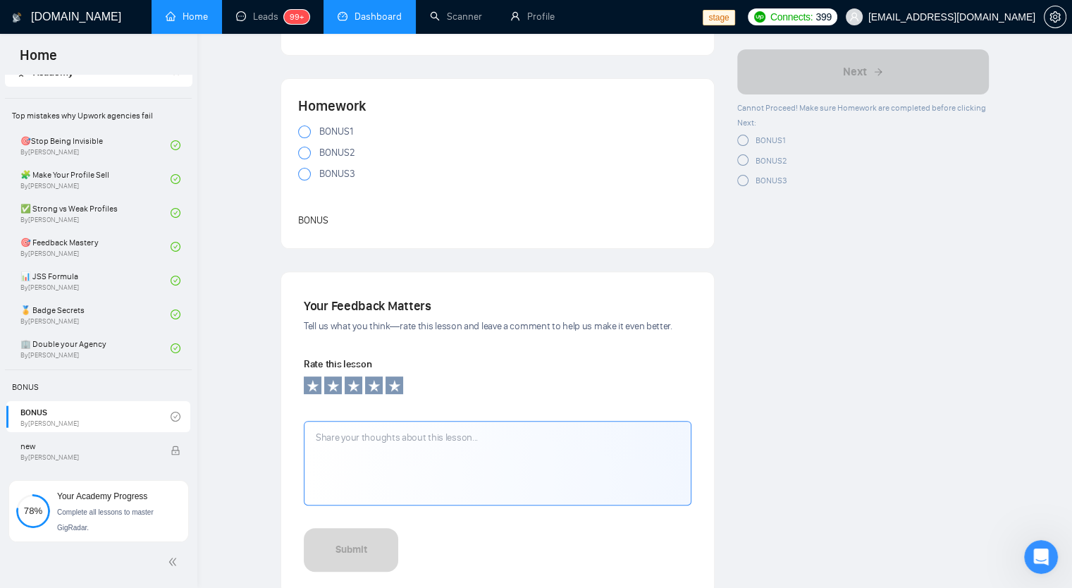
scroll to position [423, 0]
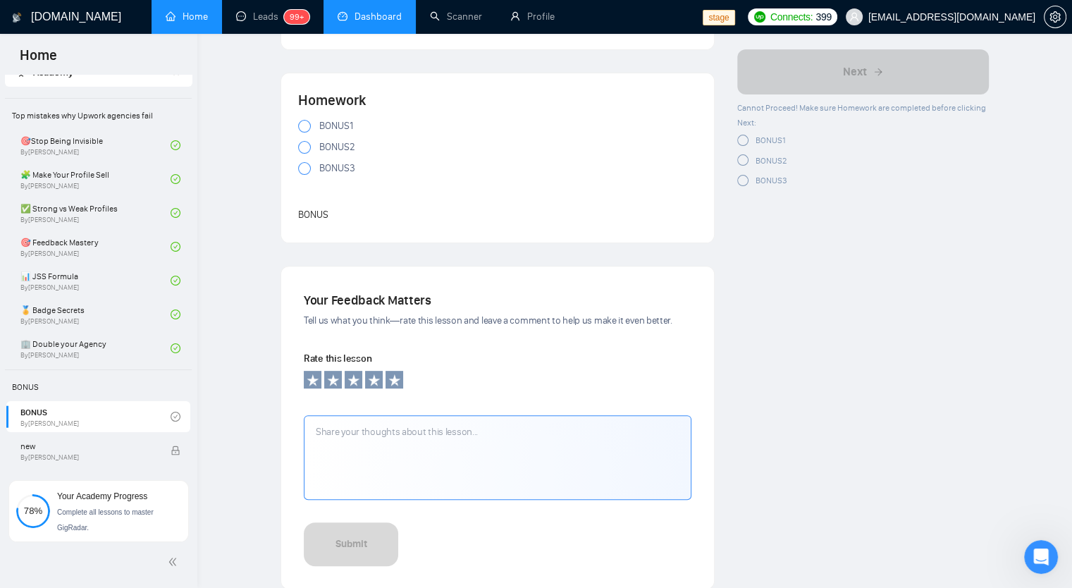
click at [307, 149] on div at bounding box center [304, 147] width 13 height 13
click at [304, 130] on div at bounding box center [304, 126] width 13 height 13
click at [307, 167] on div at bounding box center [304, 168] width 13 height 13
click at [741, 174] on div at bounding box center [742, 175] width 11 height 11
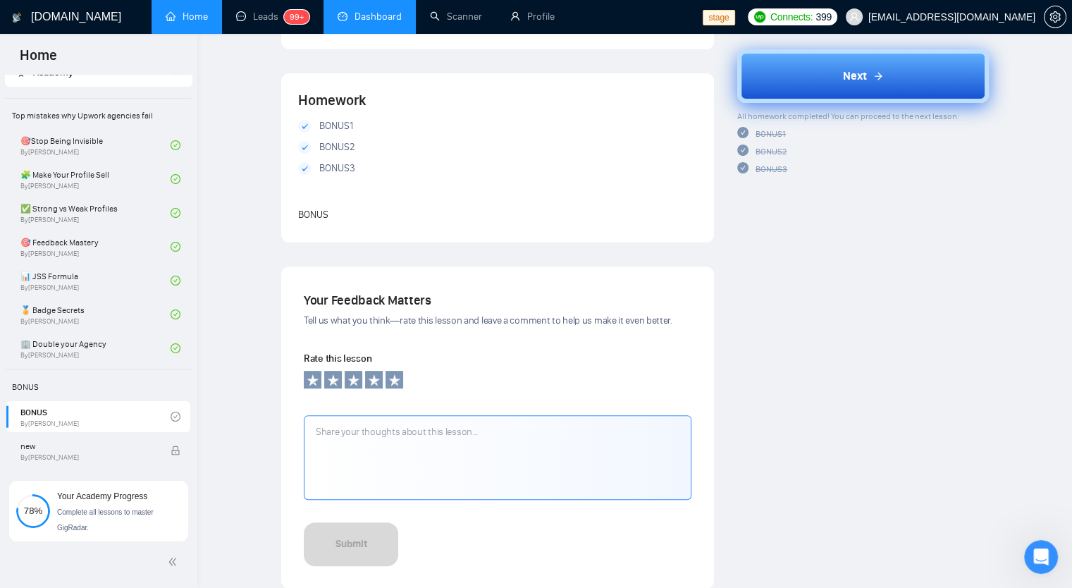
click at [853, 86] on button "Next" at bounding box center [863, 76] width 252 height 54
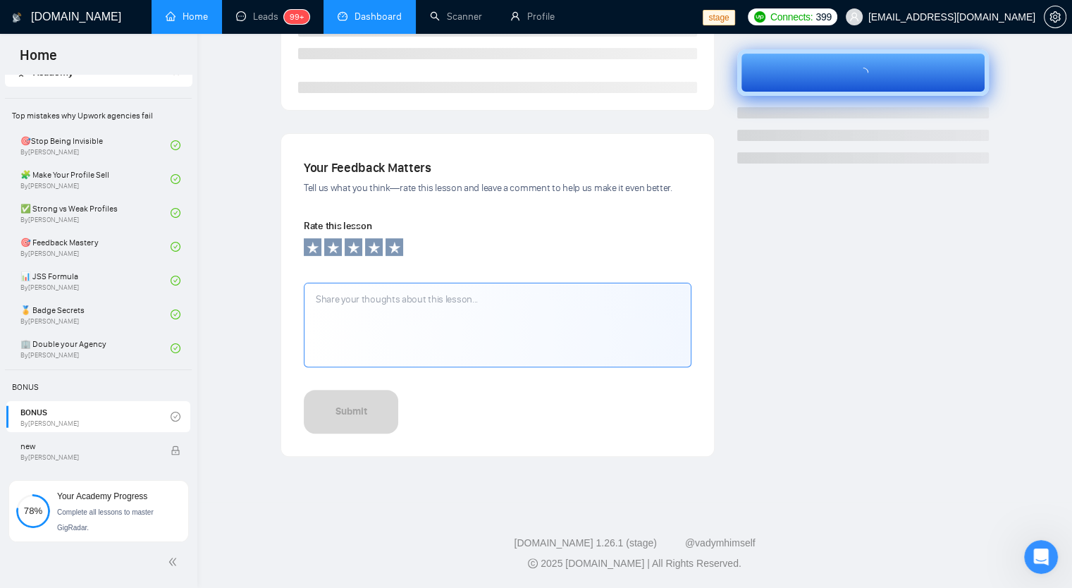
scroll to position [371, 0]
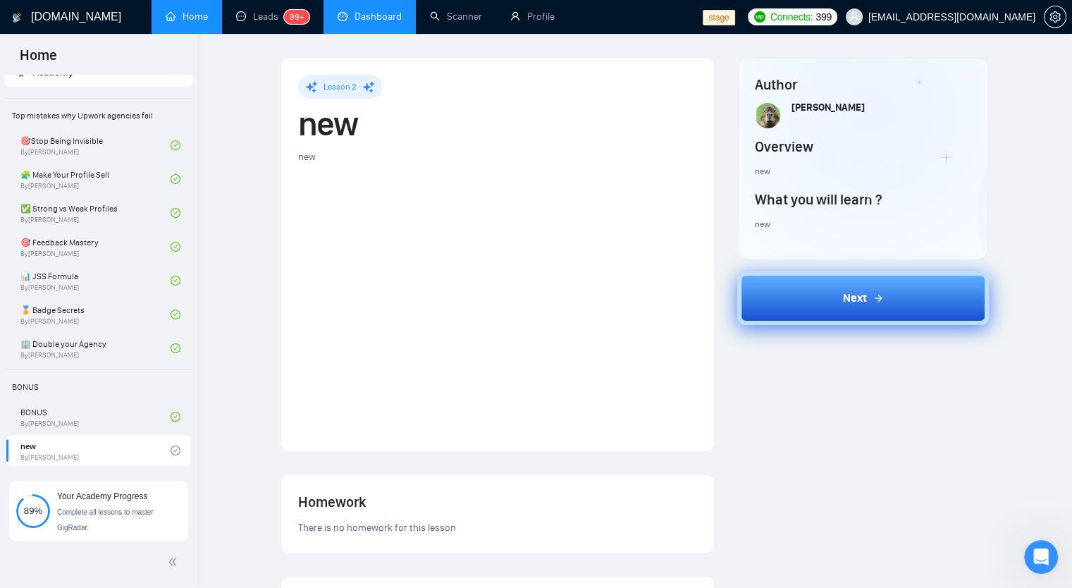
click at [823, 309] on button "Next" at bounding box center [863, 298] width 252 height 54
click at [796, 308] on button "Next" at bounding box center [863, 298] width 252 height 54
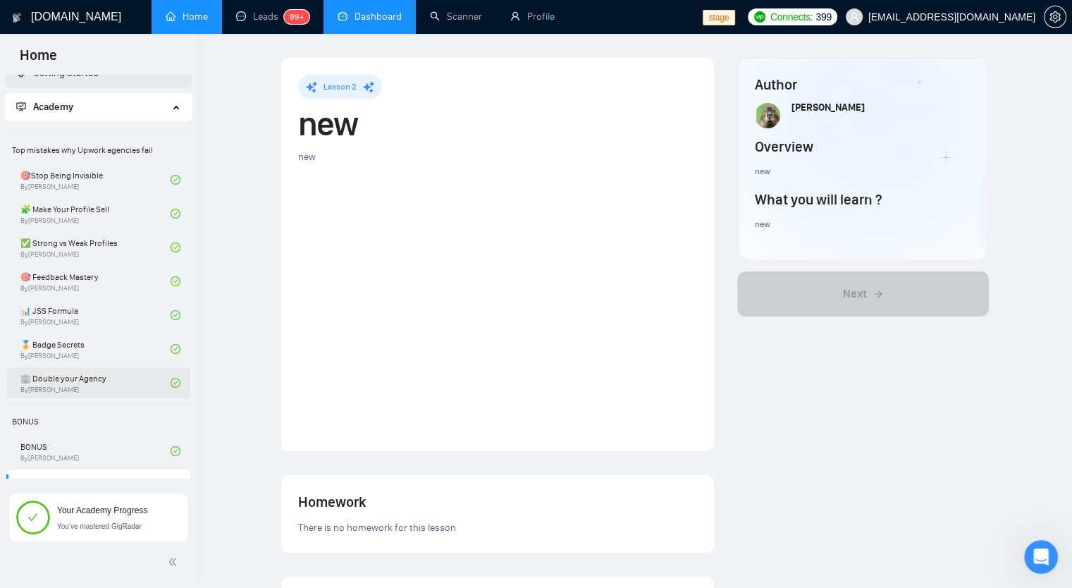
scroll to position [40, 0]
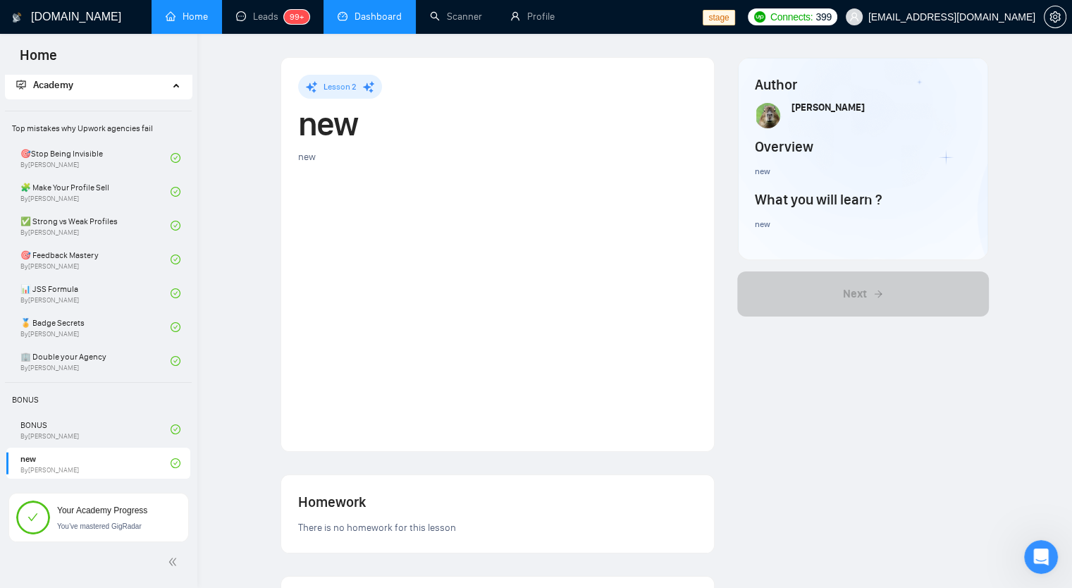
click at [160, 77] on span "Academy" at bounding box center [92, 85] width 152 height 28
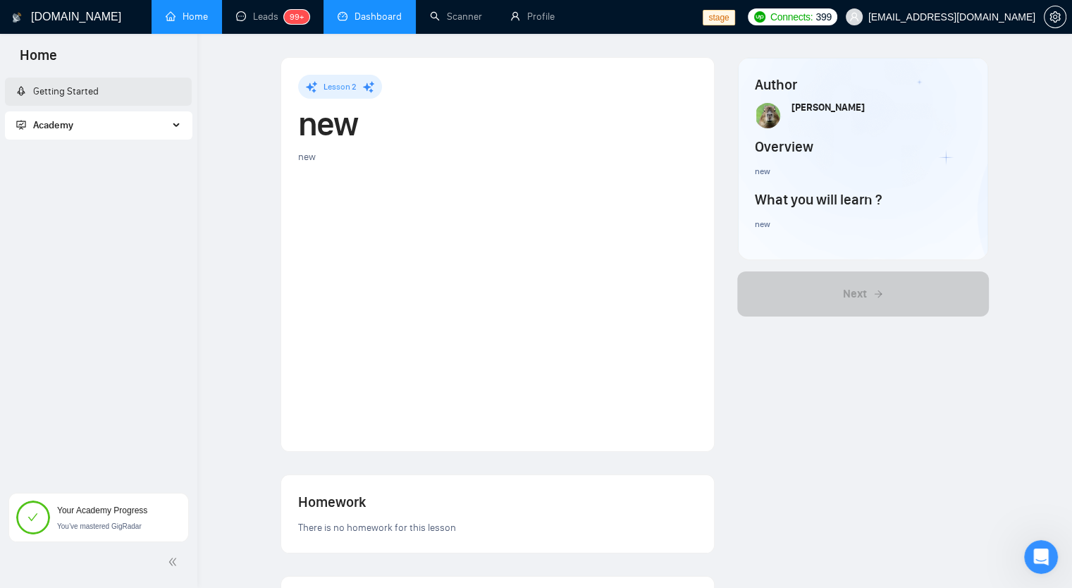
click at [87, 94] on link "Getting Started" at bounding box center [57, 91] width 82 height 12
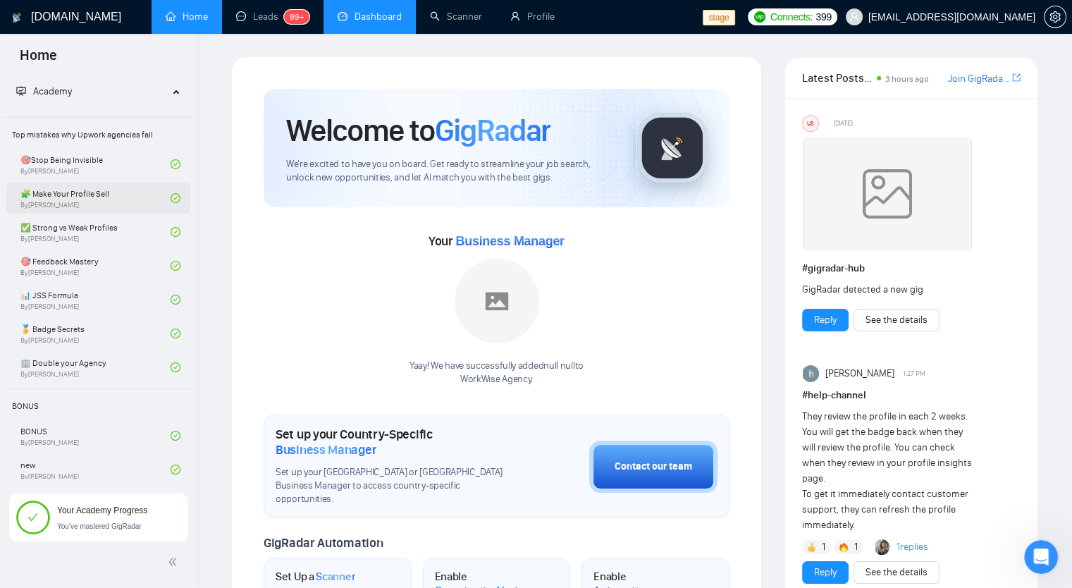
scroll to position [40, 0]
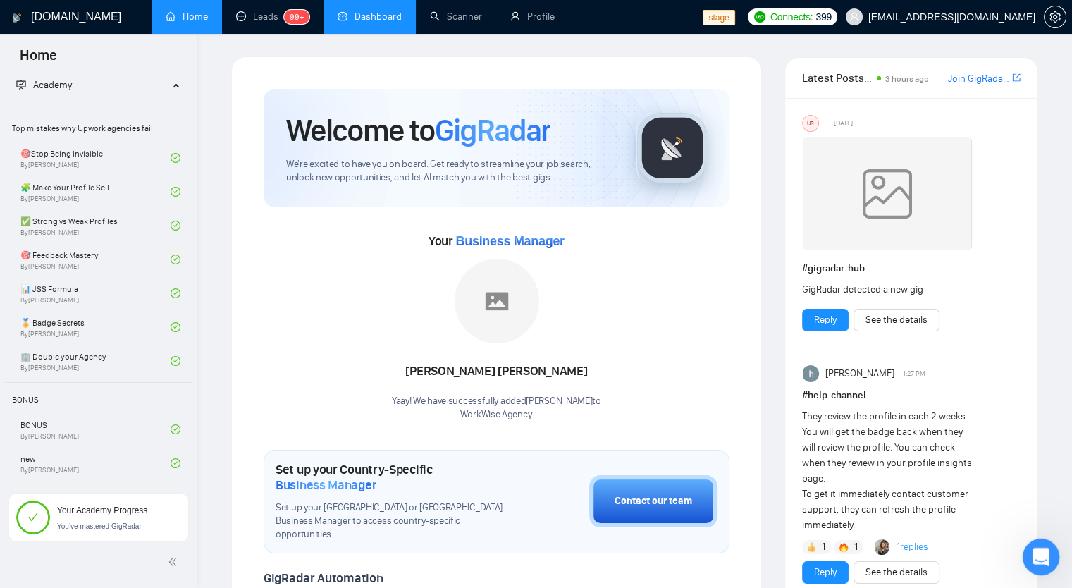
click at [1039, 552] on icon "Open Intercom Messenger" at bounding box center [1038, 554] width 23 height 23
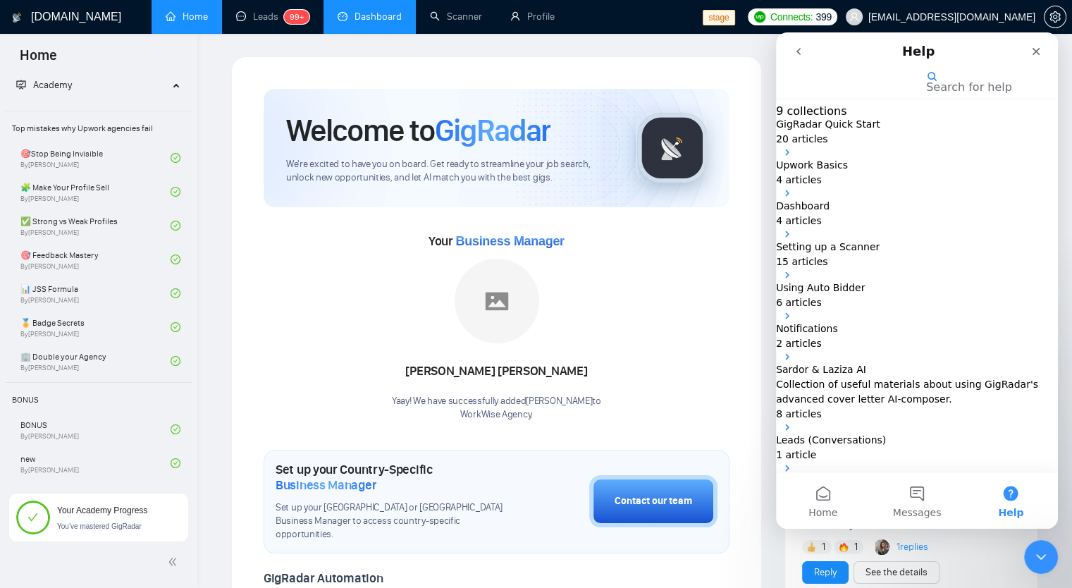
click at [909, 147] on p "20 articles" at bounding box center [917, 139] width 282 height 15
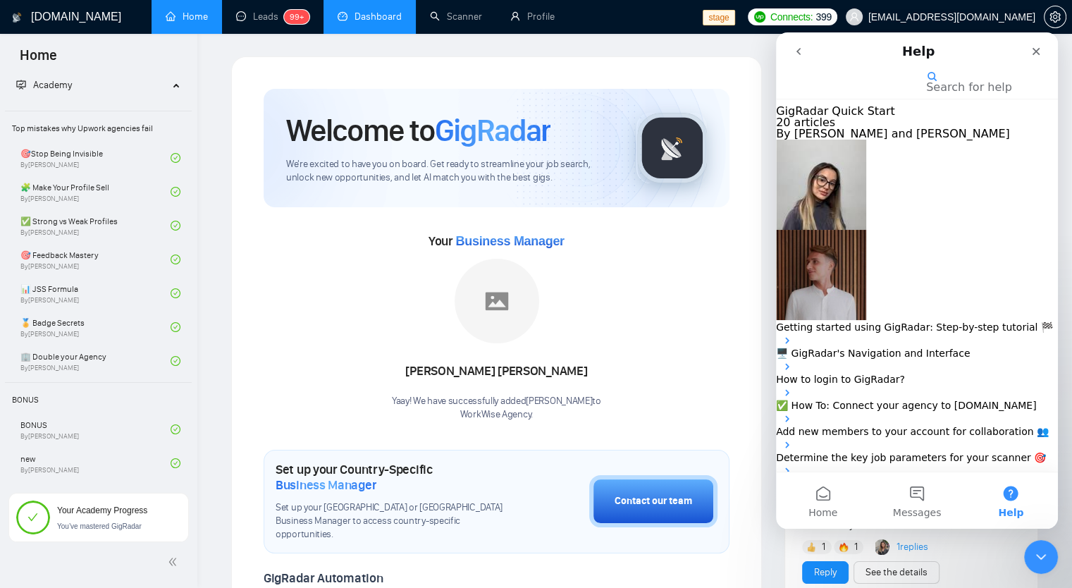
scroll to position [70, 0]
click at [952, 398] on div "✅ How To: Connect your agency to GigRadar.io" at bounding box center [917, 411] width 282 height 26
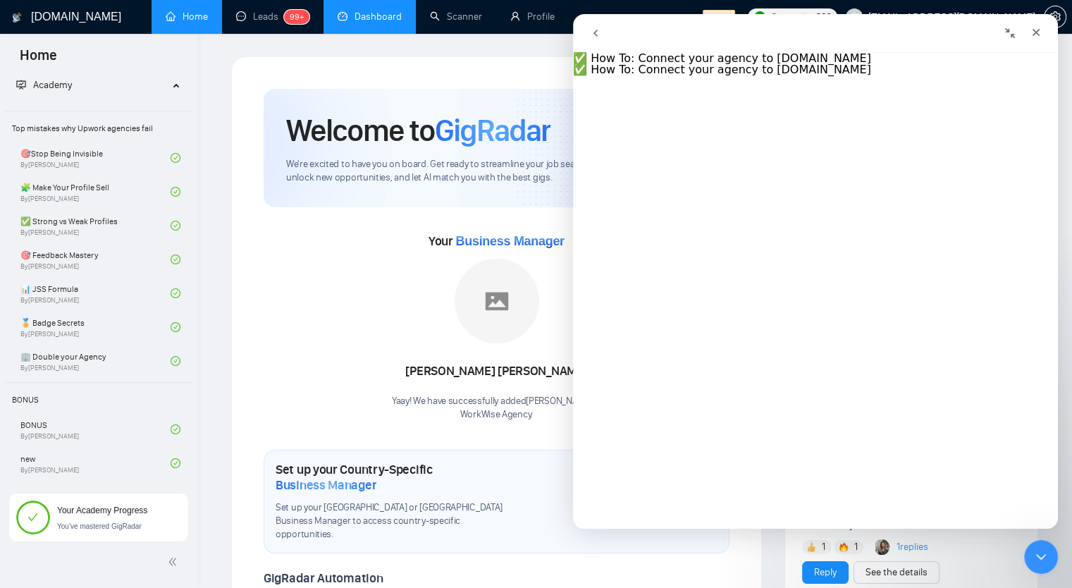
scroll to position [1733, 0]
click at [607, 37] on button "go back" at bounding box center [595, 33] width 27 height 27
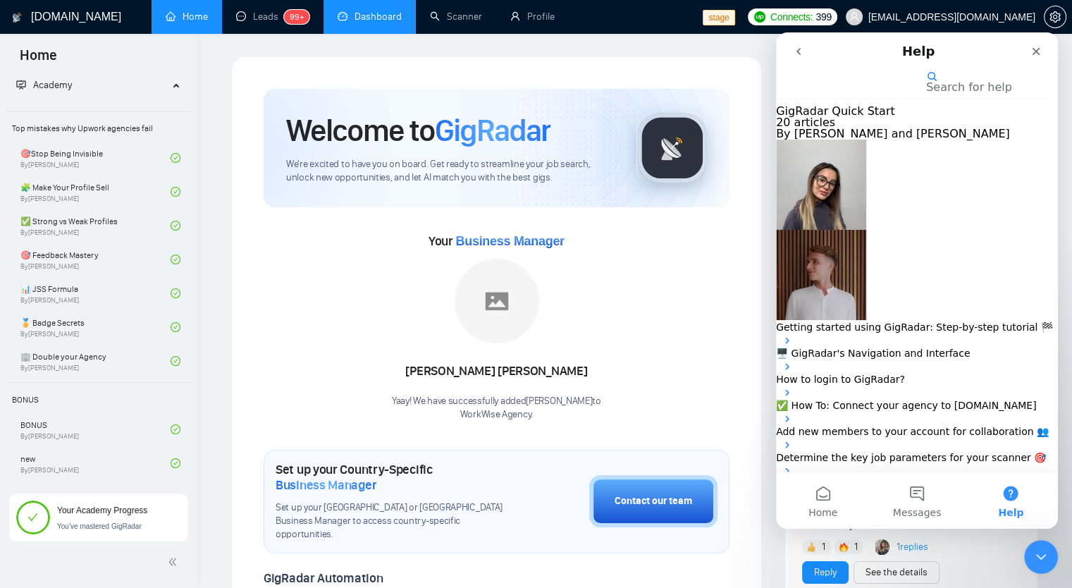
click at [927, 398] on p "✅ How To: Connect your agency to GigRadar.io" at bounding box center [917, 405] width 282 height 15
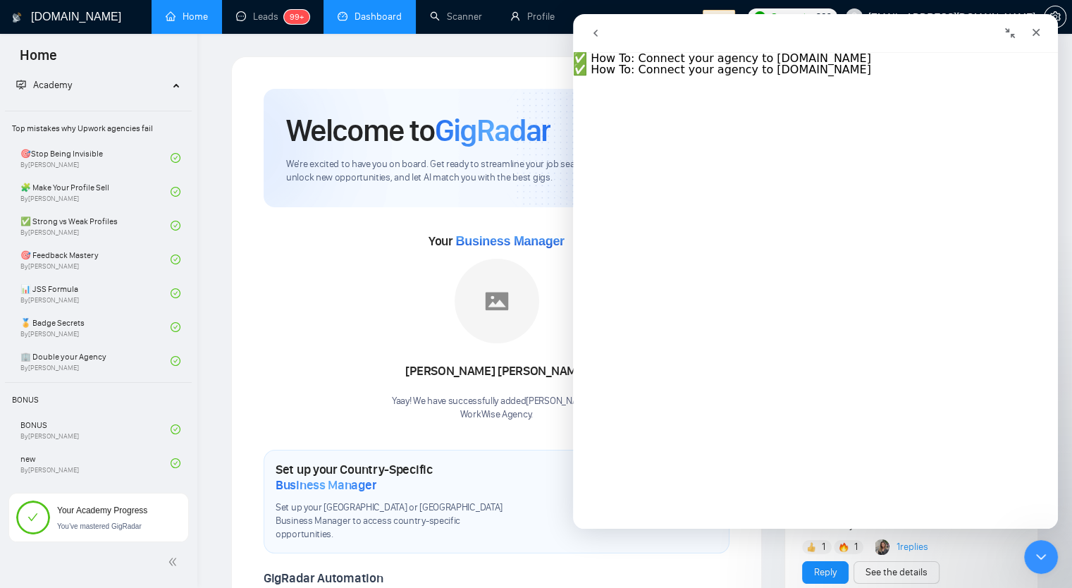
scroll to position [2226, 0]
click at [603, 39] on button "go back" at bounding box center [595, 33] width 27 height 27
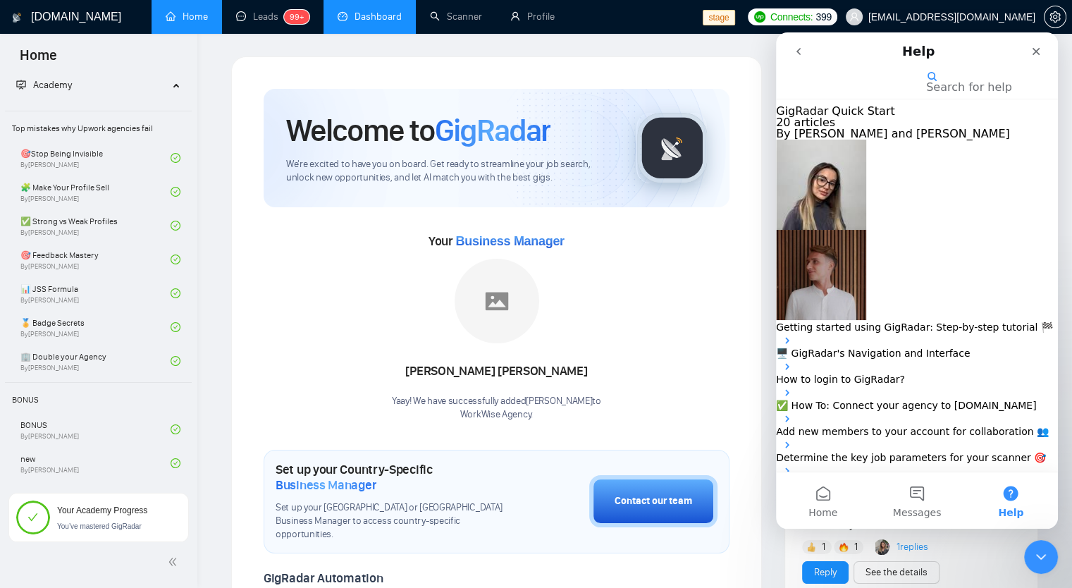
scroll to position [455, 0]
click at [834, 505] on button "Home" at bounding box center [823, 500] width 94 height 56
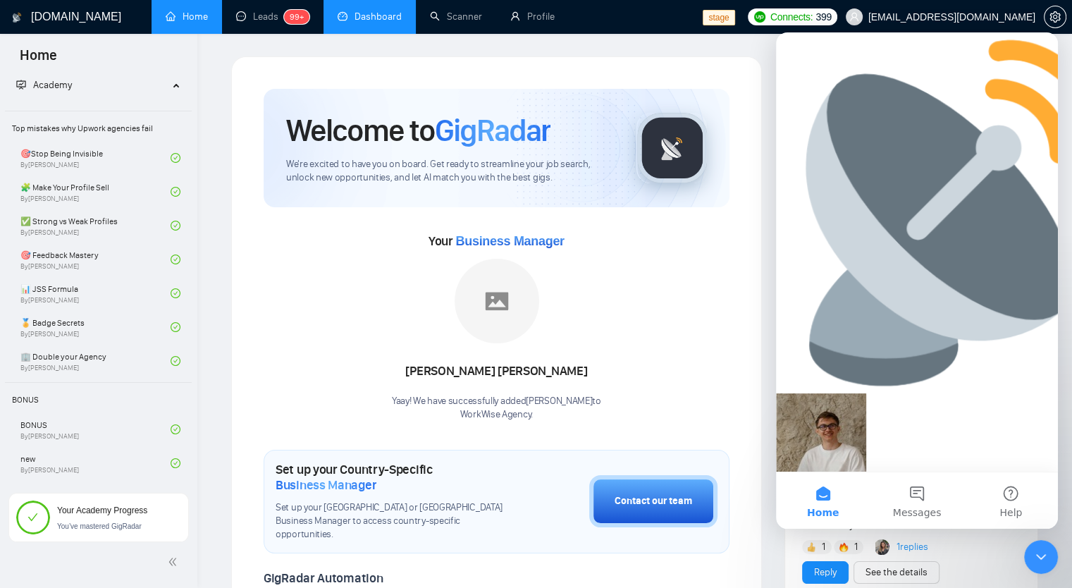
scroll to position [22, 0]
click at [996, 495] on button "Help" at bounding box center [1011, 500] width 94 height 56
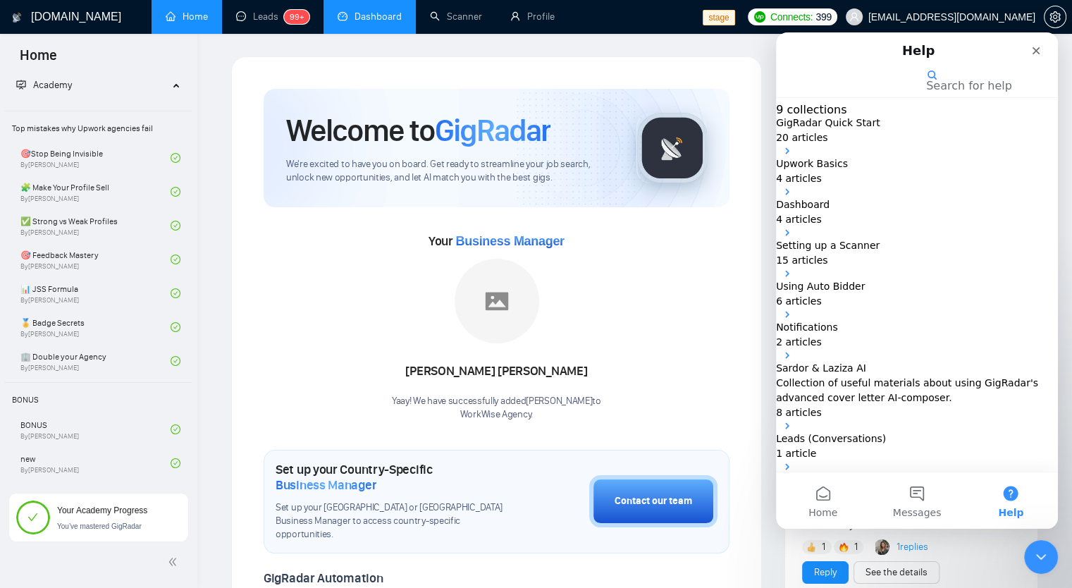
click at [941, 130] on p "GigRadar Quick Start" at bounding box center [917, 123] width 282 height 15
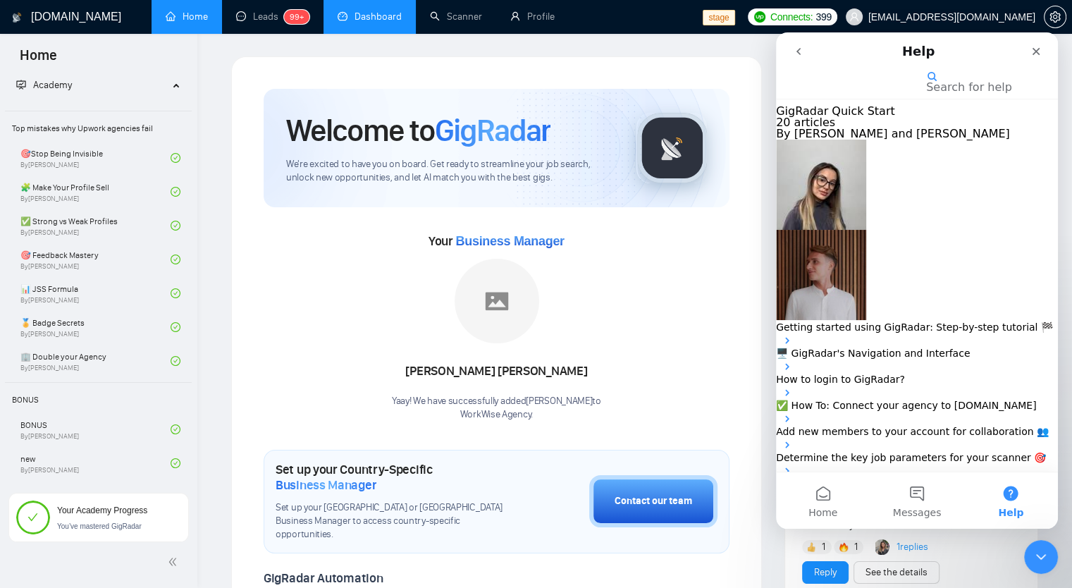
click at [939, 320] on div "Getting started using GigRadar: Step-by-step tutorial 🏁" at bounding box center [917, 333] width 282 height 26
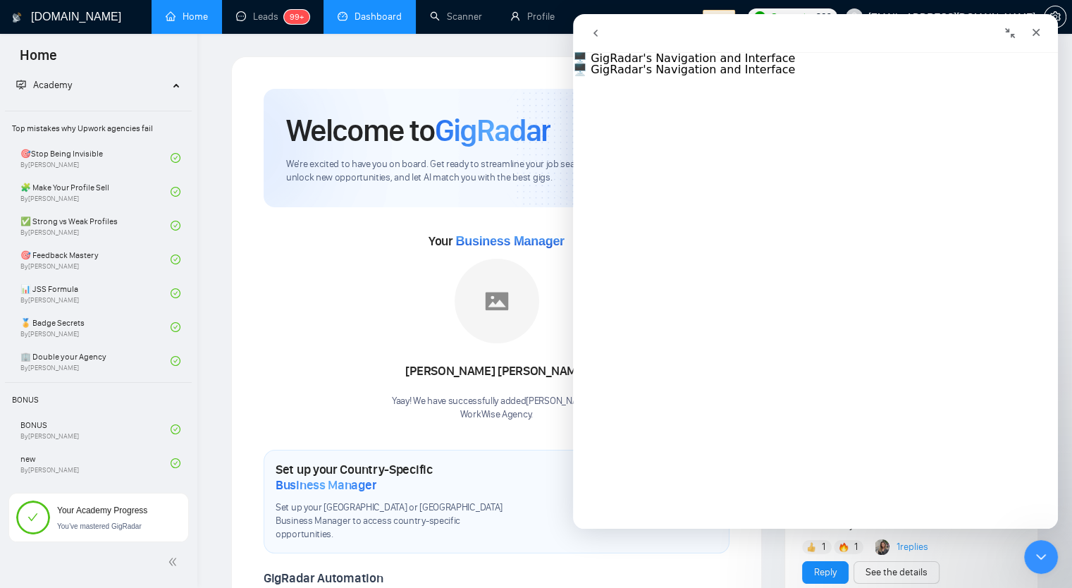
scroll to position [2748, 0]
click at [596, 35] on icon "go back" at bounding box center [595, 33] width 4 height 7
click at [596, 38] on icon "go back" at bounding box center [595, 32] width 11 height 11
click at [1046, 35] on div "Close" at bounding box center [1035, 32] width 25 height 25
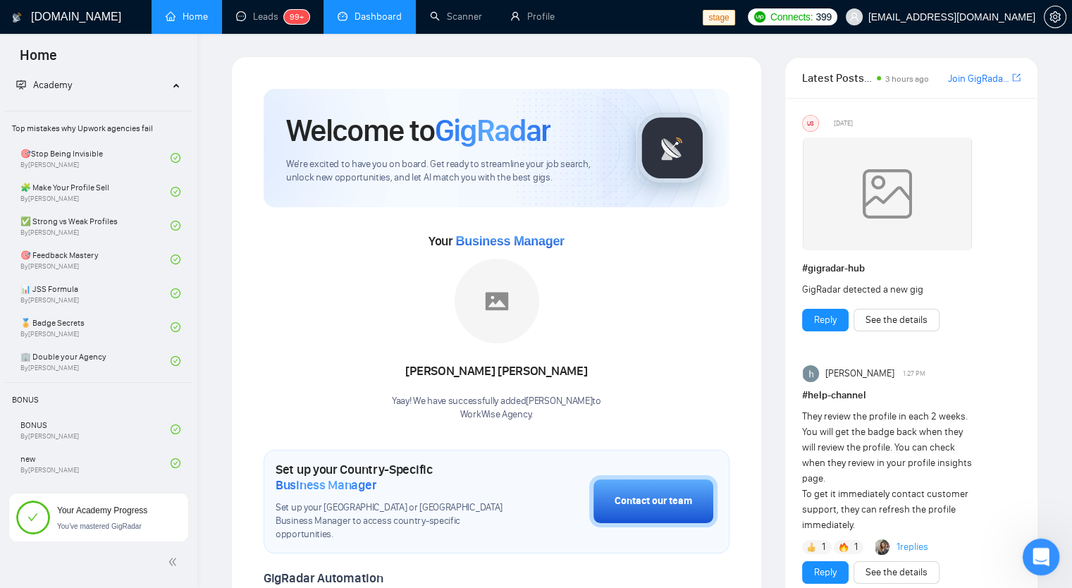
click at [1039, 552] on icon "Open Intercom Messenger" at bounding box center [1039, 554] width 10 height 11
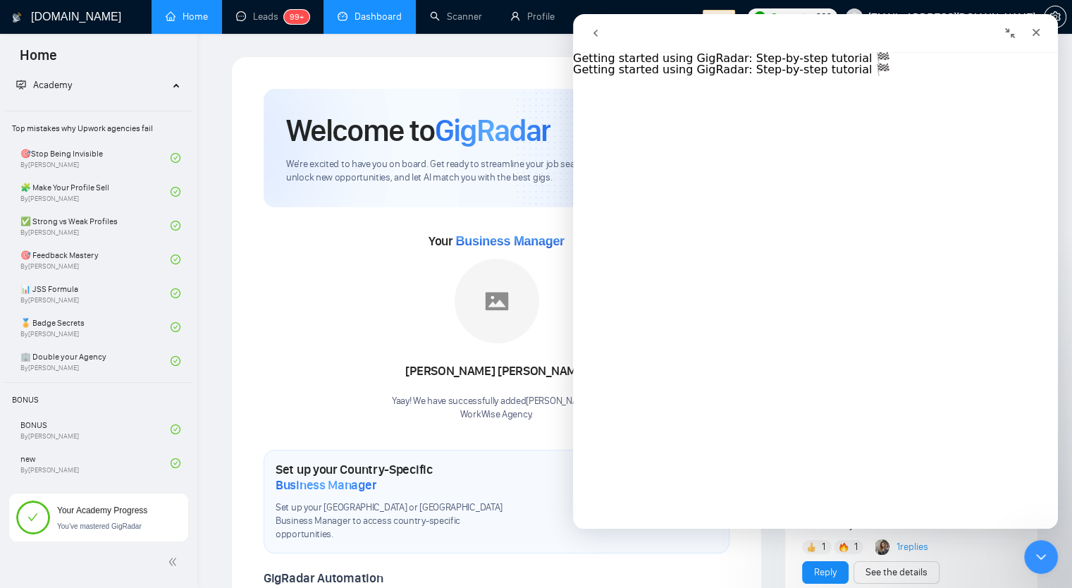
click at [586, 33] on button "go back" at bounding box center [595, 33] width 27 height 27
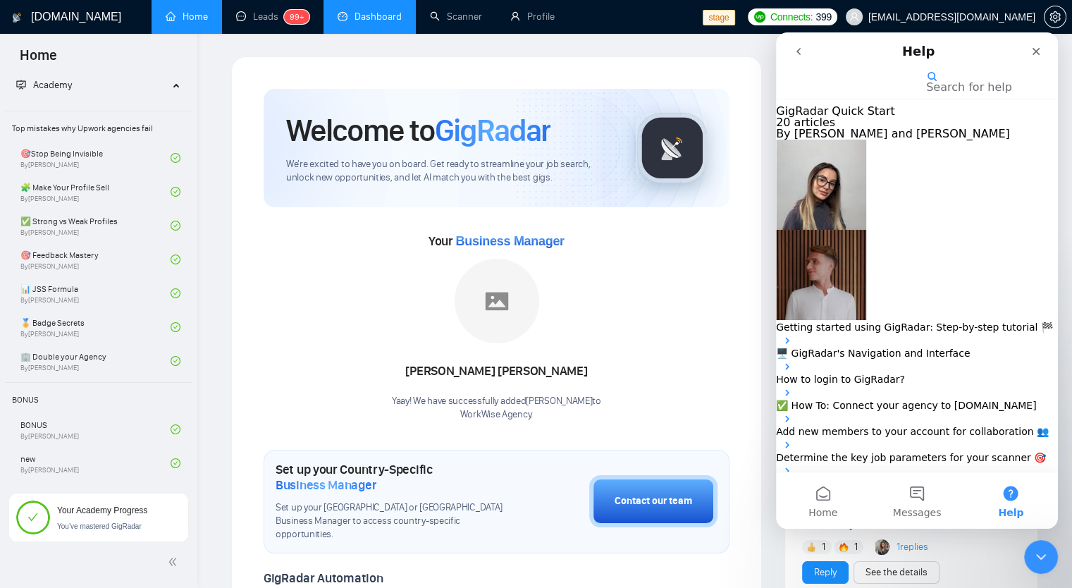
click at [895, 320] on p "Getting started using GigRadar: Step-by-step tutorial 🏁" at bounding box center [917, 327] width 282 height 15
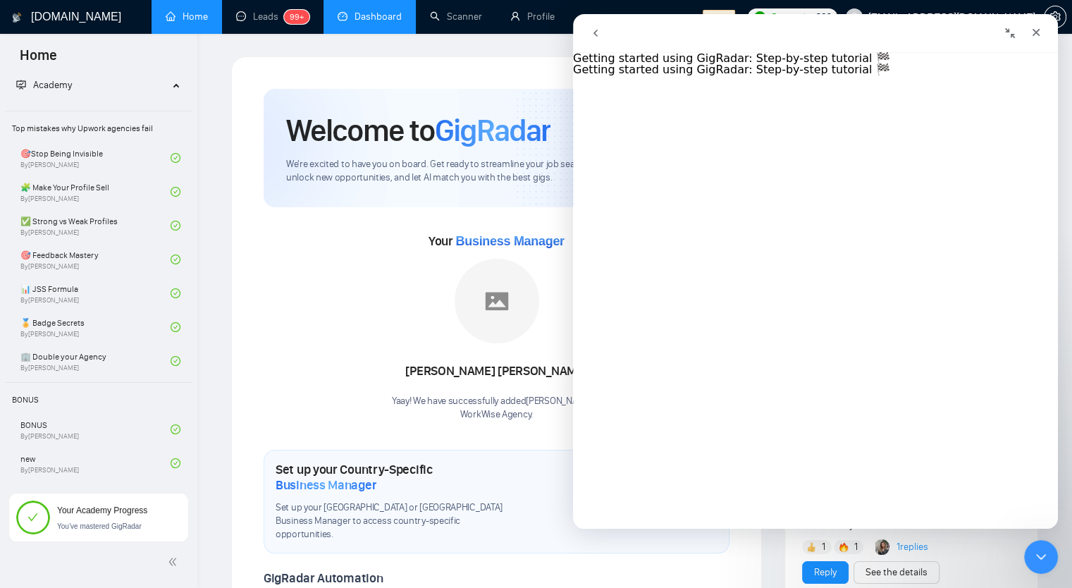
scroll to position [352, 0]
drag, startPoint x: 636, startPoint y: 87, endPoint x: 765, endPoint y: 116, distance: 132.0
click at [765, 75] on h1 "🔄 Connect GigRadar to your CRM or other external systems" at bounding box center [815, 69] width 485 height 11
click at [352, 314] on div "Your Business Manager Naswati Naswati Yaay! We have successfully added Naswati …" at bounding box center [497, 326] width 466 height 192
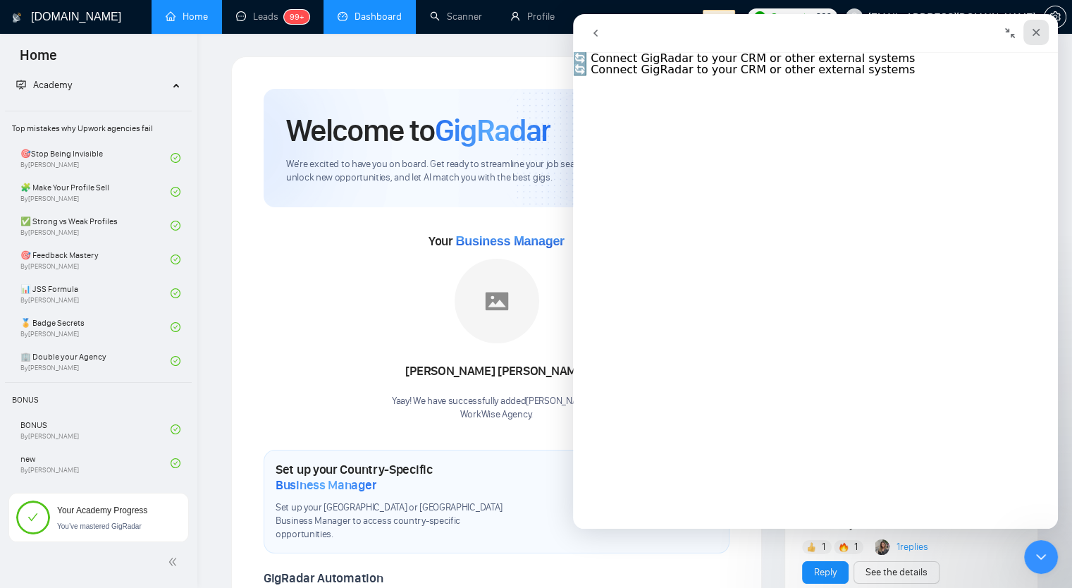
drag, startPoint x: 1037, startPoint y: 32, endPoint x: 1602, endPoint y: 46, distance: 565.4
click at [1037, 32] on icon "Close" at bounding box center [1036, 33] width 8 height 8
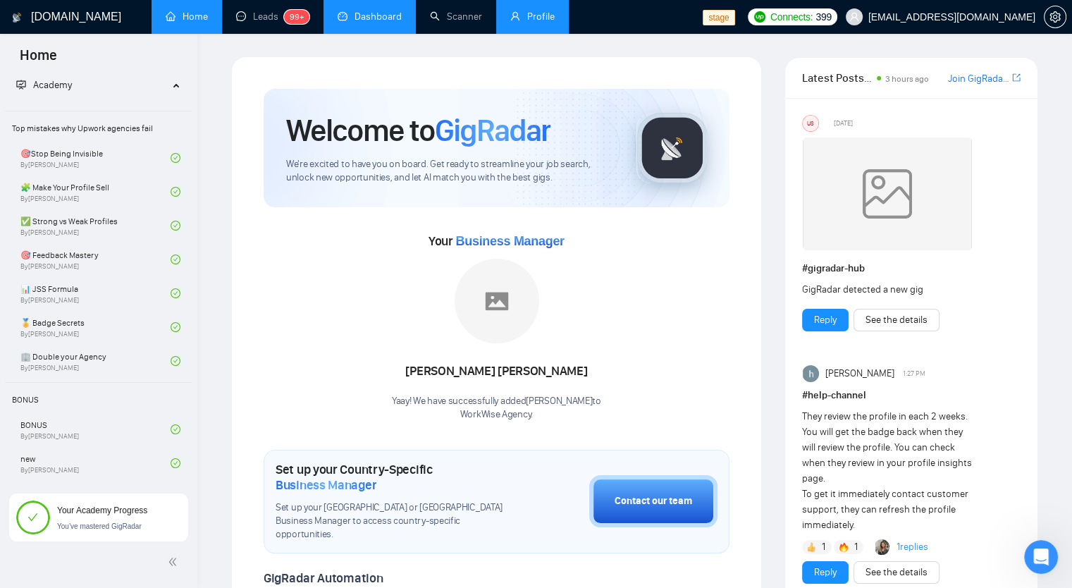
click at [544, 18] on link "Profile" at bounding box center [532, 17] width 44 height 12
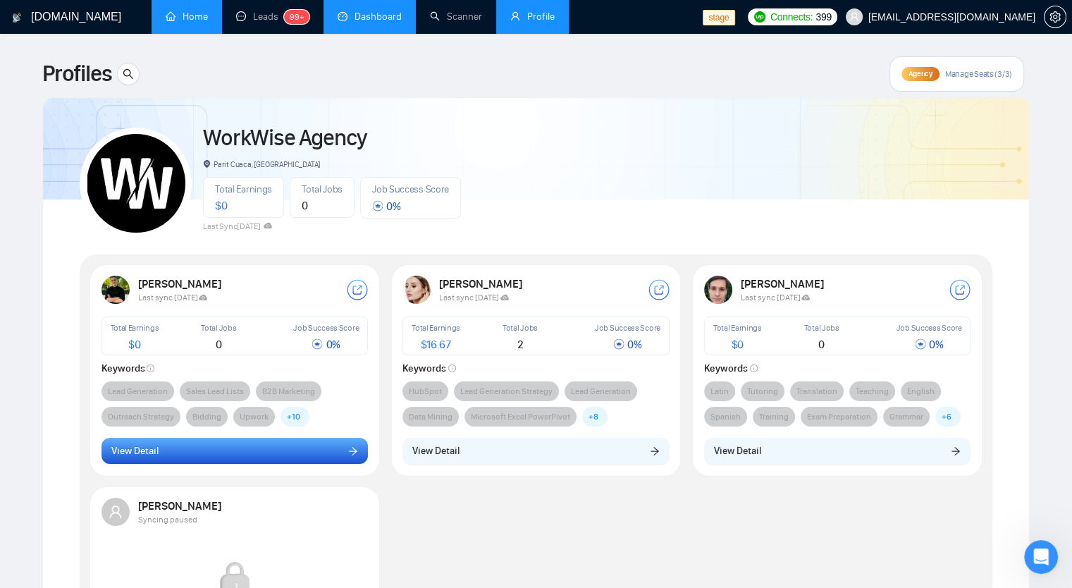
click at [268, 450] on button "View Detail" at bounding box center [234, 451] width 267 height 27
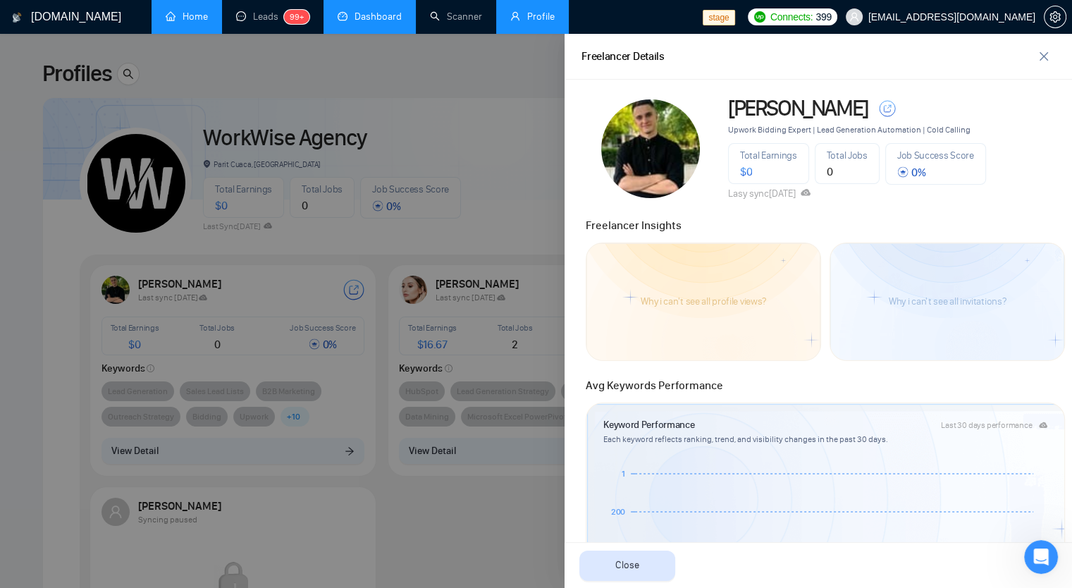
click at [457, 137] on div at bounding box center [536, 311] width 1072 height 554
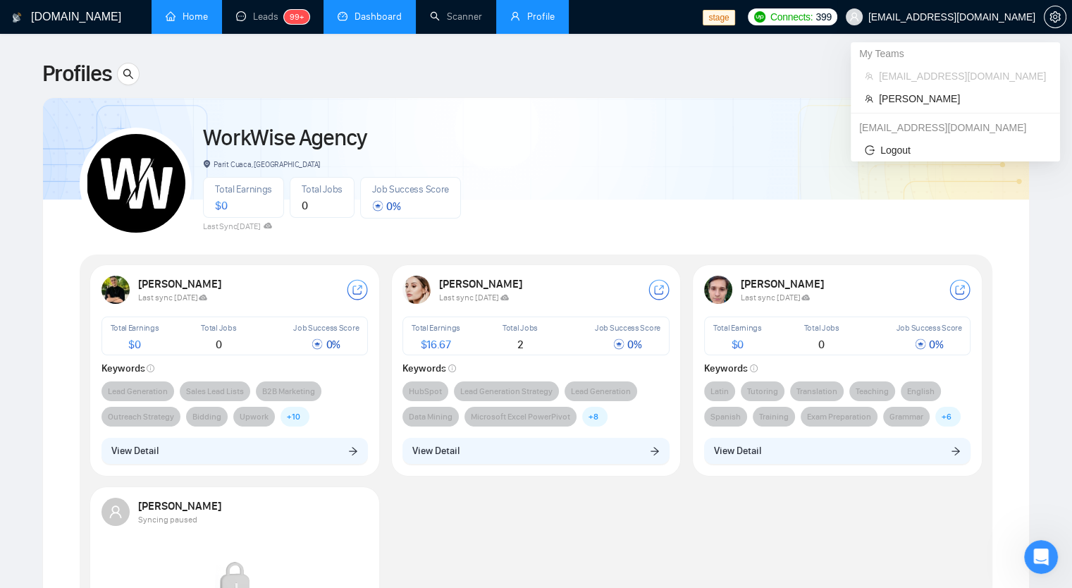
click at [1004, 17] on span "workwiseupworkgency@gmail.com" at bounding box center [951, 17] width 167 height 0
click at [884, 96] on span "Robert O'Kruk" at bounding box center [962, 99] width 167 height 16
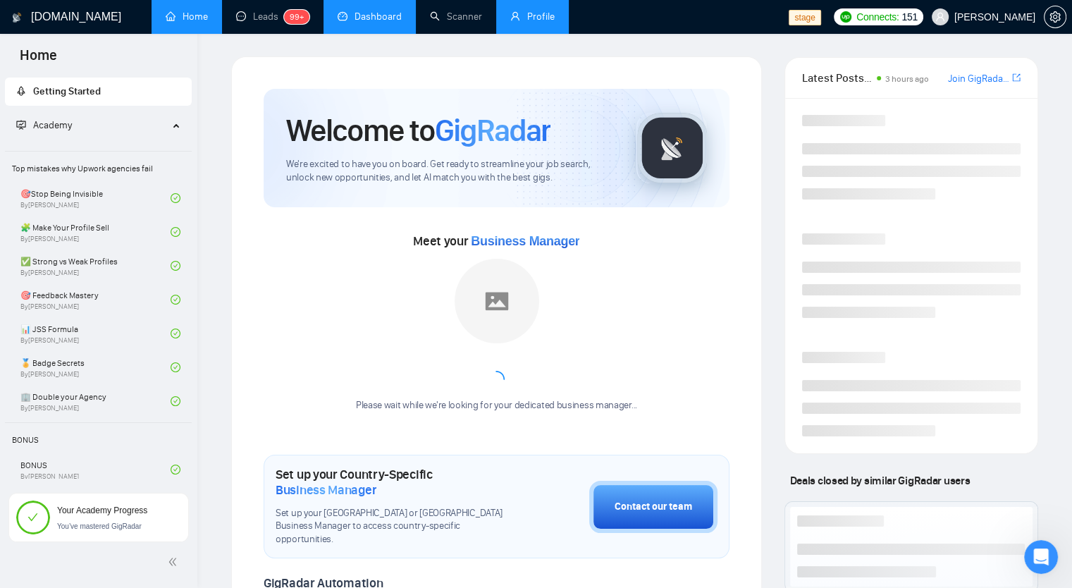
click at [555, 12] on link "Profile" at bounding box center [532, 17] width 44 height 12
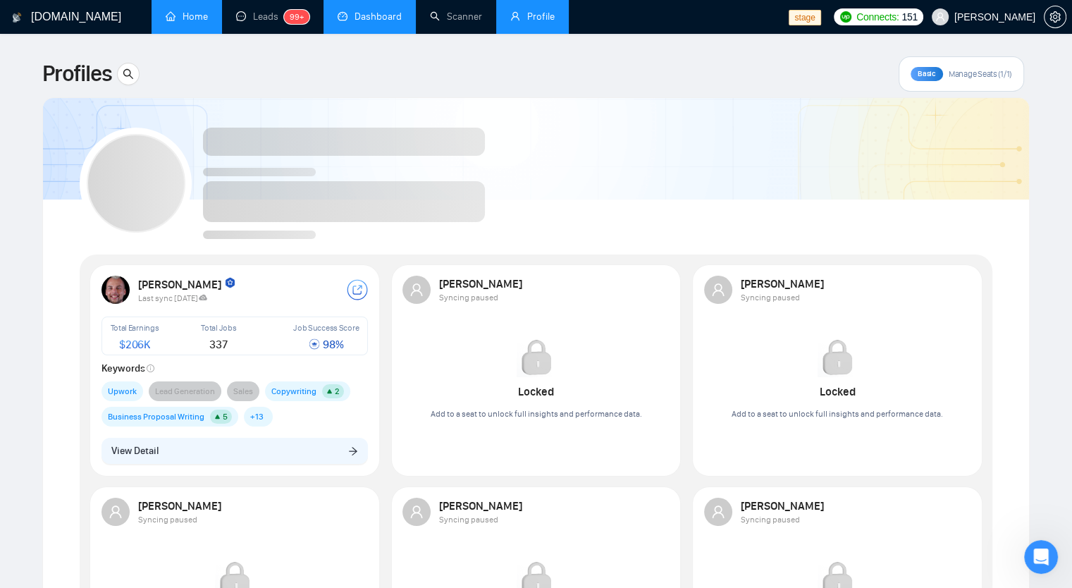
click at [533, 28] on li "Profile" at bounding box center [532, 17] width 73 height 34
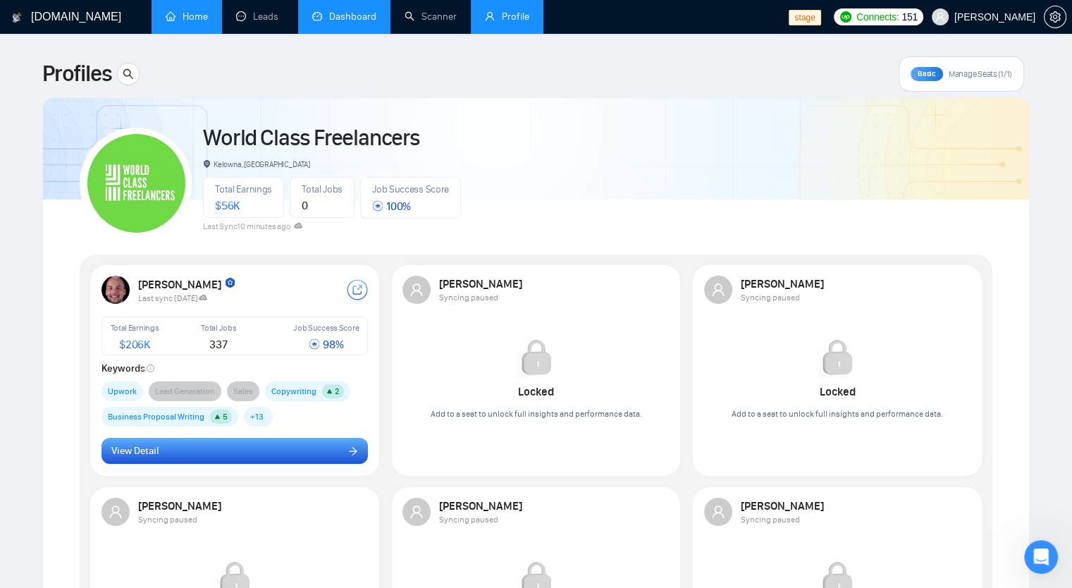
click at [183, 452] on button "View Detail" at bounding box center [234, 451] width 267 height 27
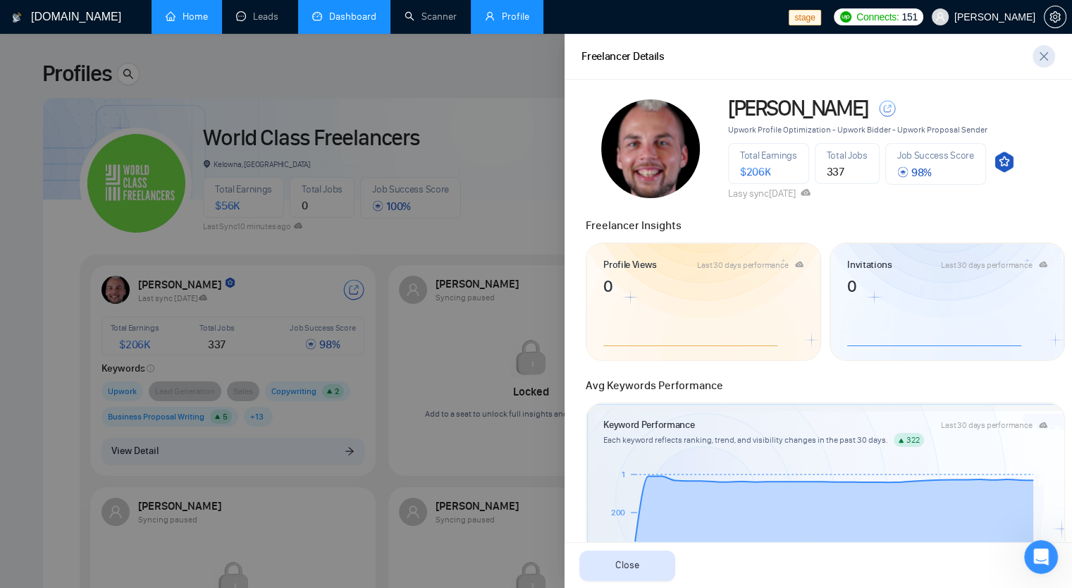
click at [1044, 57] on icon "close" at bounding box center [1043, 56] width 8 height 8
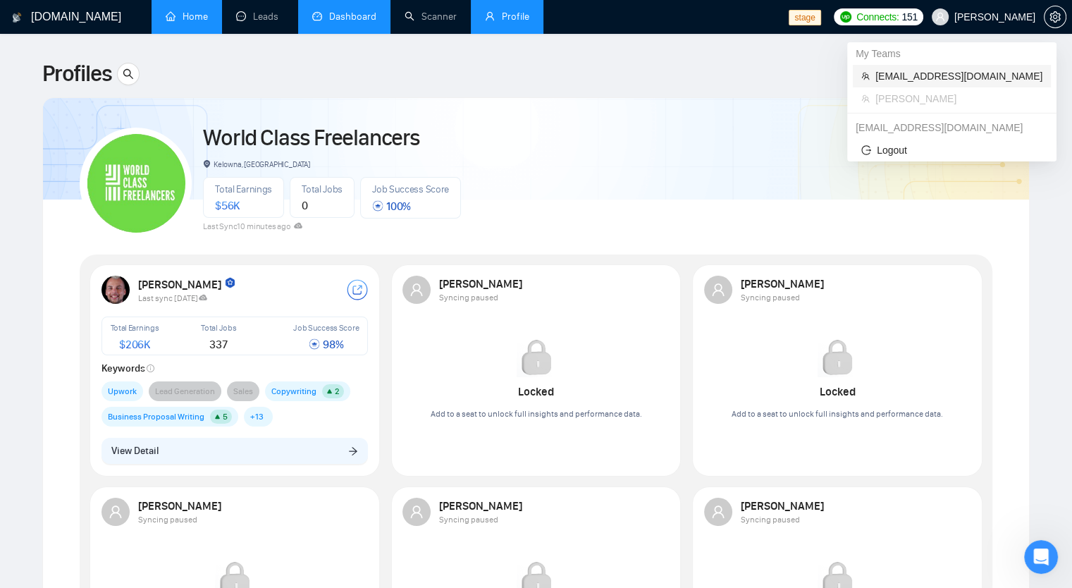
click at [962, 80] on span "workwiseupworkgency@gmail.com" at bounding box center [958, 76] width 167 height 16
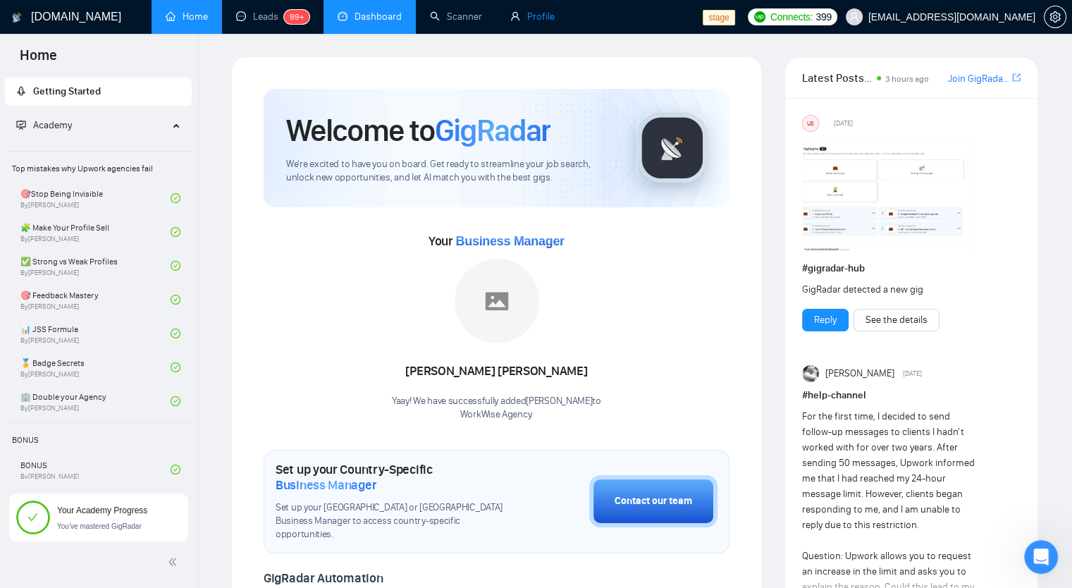
click at [530, 13] on link "Profile" at bounding box center [532, 17] width 44 height 12
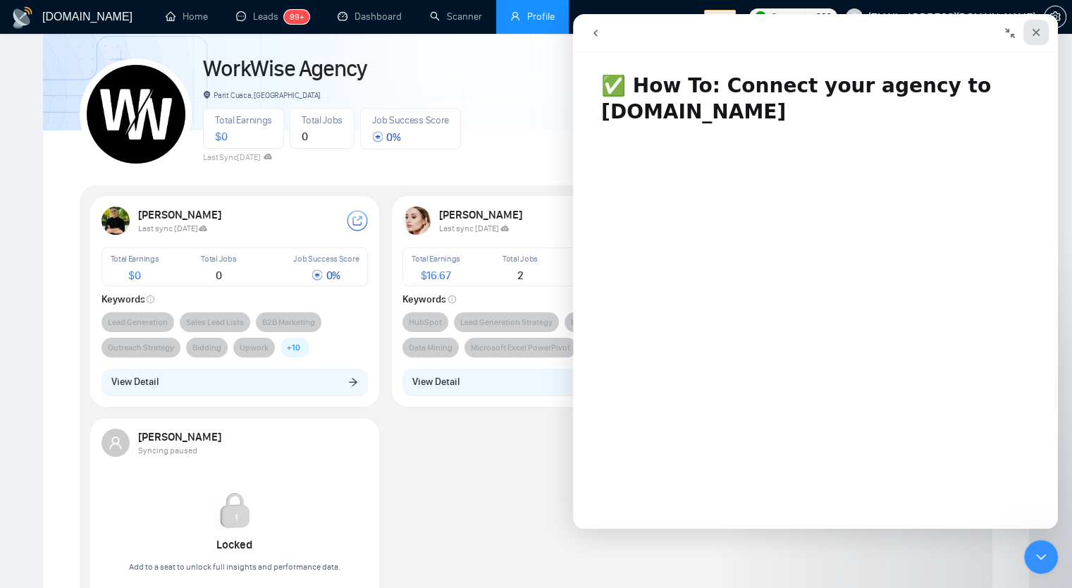
click at [1037, 35] on icon "Close" at bounding box center [1035, 32] width 11 height 11
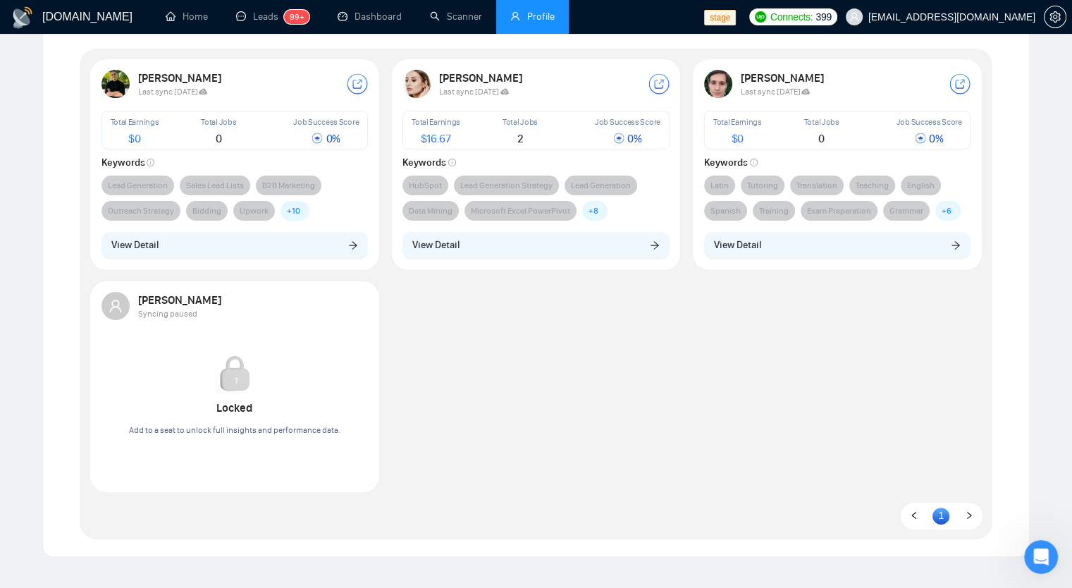
scroll to position [351, 0]
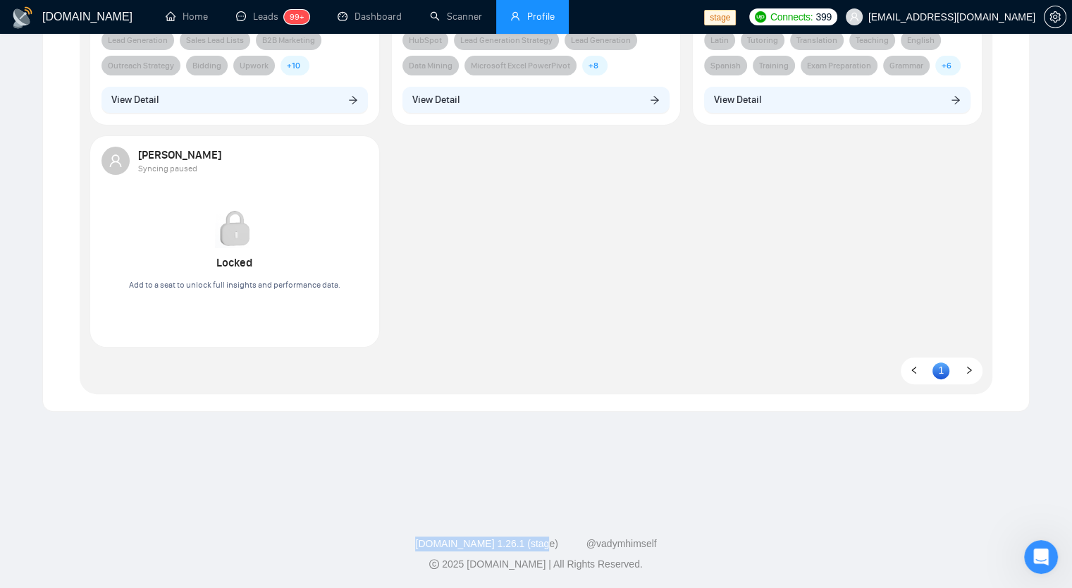
drag, startPoint x: 426, startPoint y: 542, endPoint x: 550, endPoint y: 547, distance: 124.1
click at [550, 545] on div "GigRadar.io 1.26.1 (stage) @vadymhimself" at bounding box center [535, 543] width 1049 height 15
copy link "[DOMAIN_NAME] 1.26.1 (stage)"
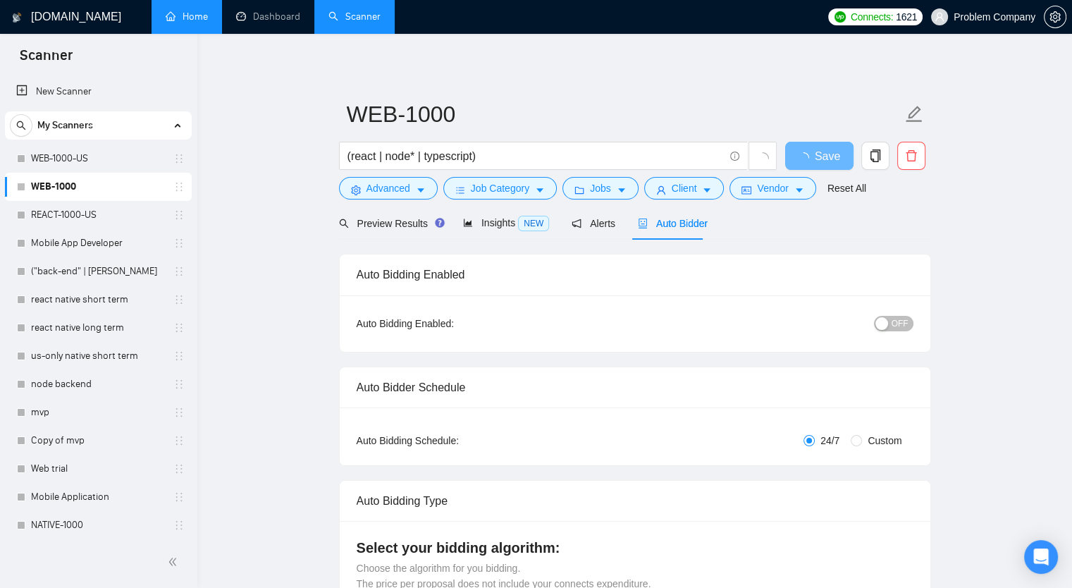
click at [183, 12] on link "Home" at bounding box center [187, 17] width 42 height 12
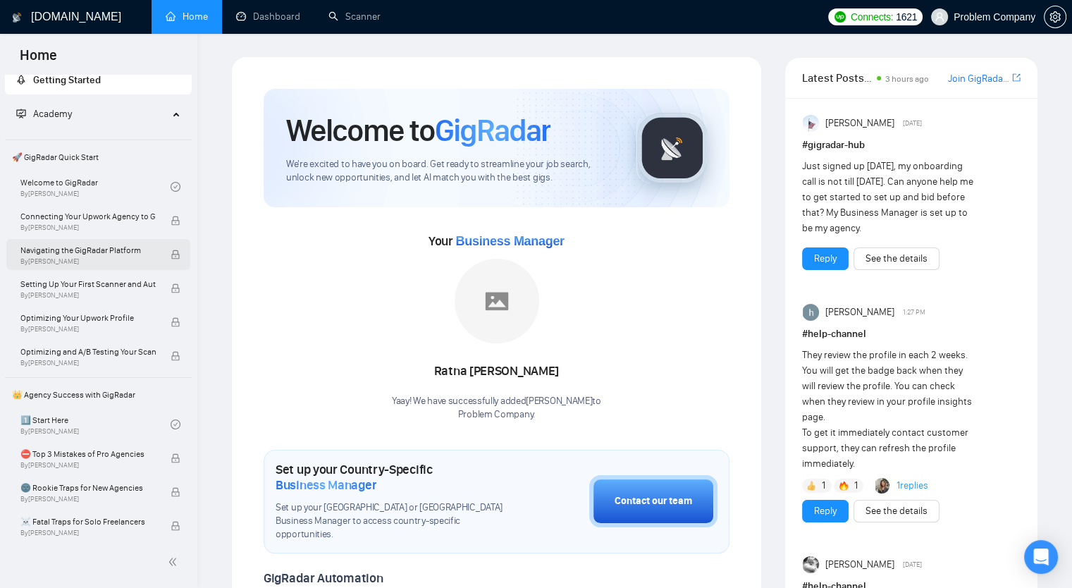
scroll to position [13, 0]
click at [92, 256] on span "By Vlad Timinsky" at bounding box center [87, 260] width 135 height 8
click at [99, 183] on link "Welcome to GigRadar By Vlad Timinsky" at bounding box center [95, 185] width 150 height 31
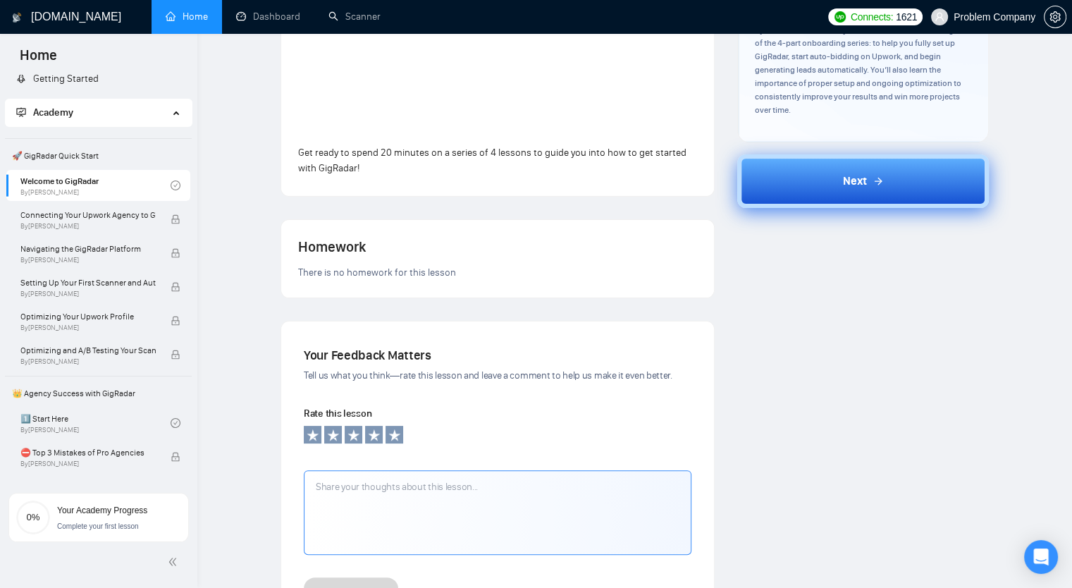
scroll to position [290, 0]
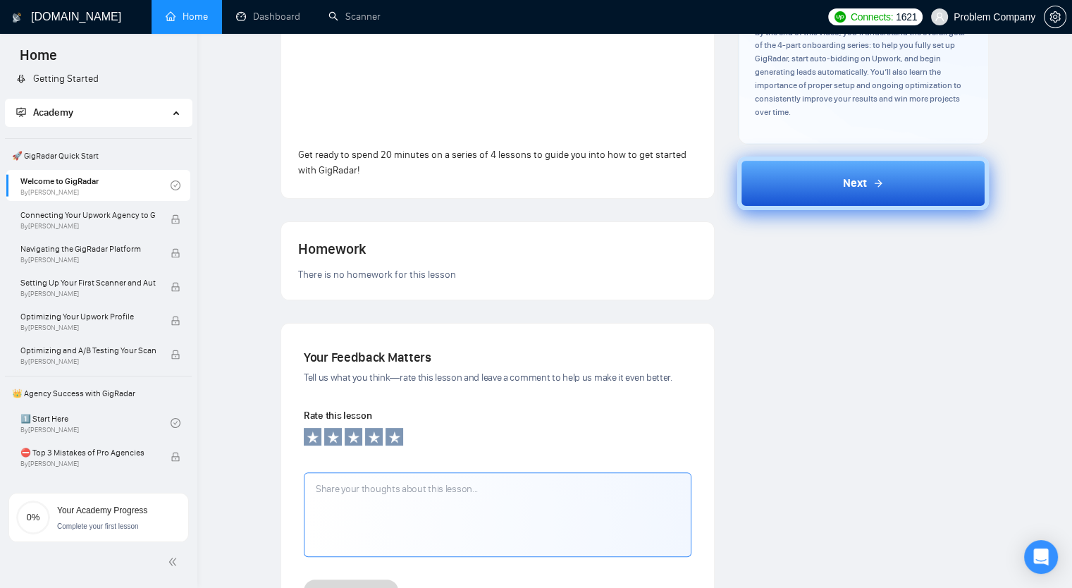
click at [975, 195] on button "Next" at bounding box center [863, 183] width 252 height 54
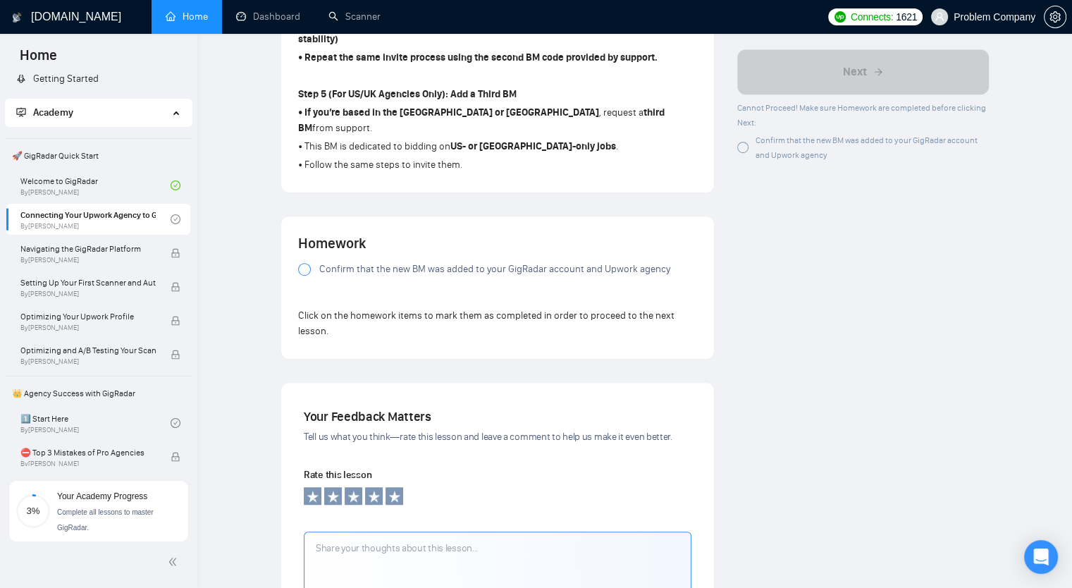
scroll to position [915, 0]
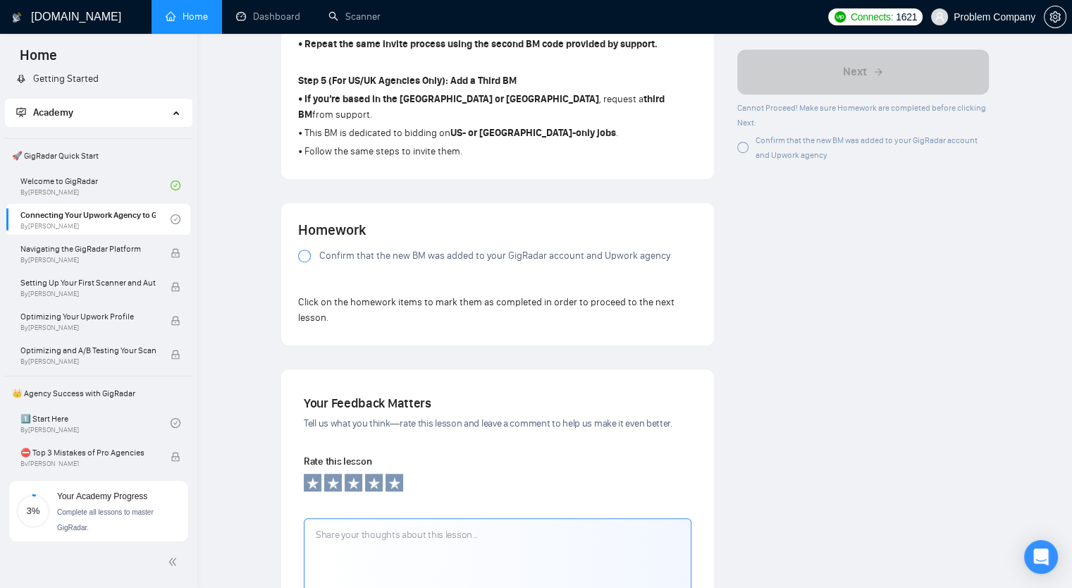
drag, startPoint x: 289, startPoint y: 243, endPoint x: 307, endPoint y: 237, distance: 18.5
click at [307, 249] on div at bounding box center [304, 255] width 13 height 13
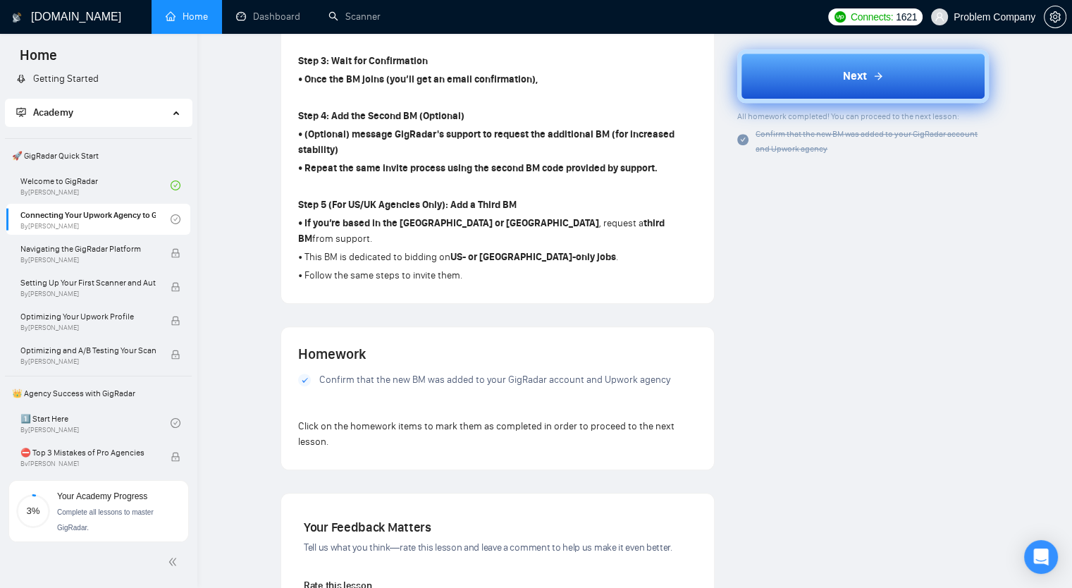
click at [841, 93] on button "Next" at bounding box center [863, 76] width 252 height 54
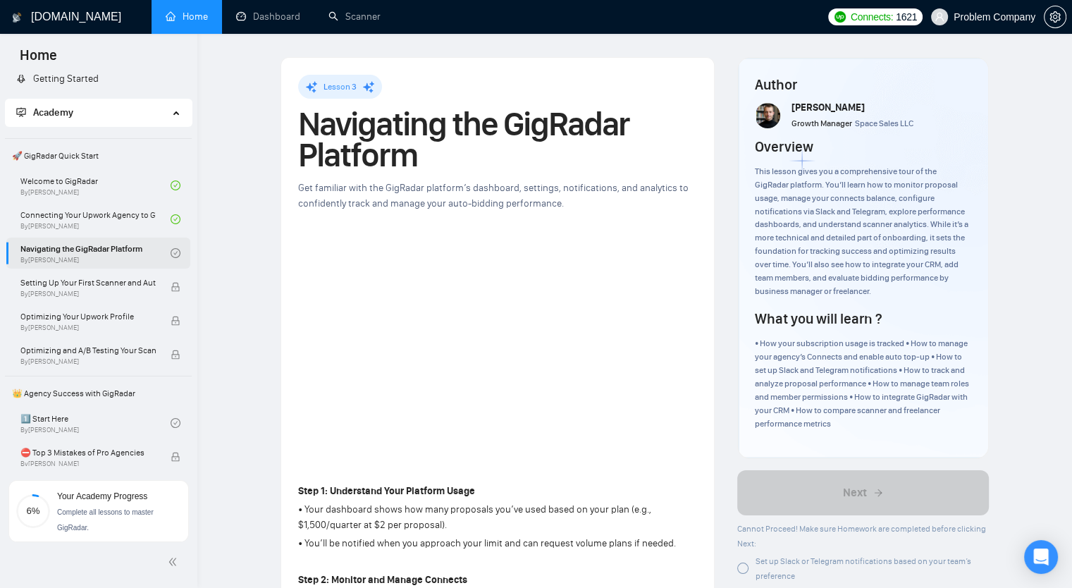
click at [82, 257] on link "Navigating the GigRadar Platform By Vlad Timinsky" at bounding box center [95, 252] width 150 height 31
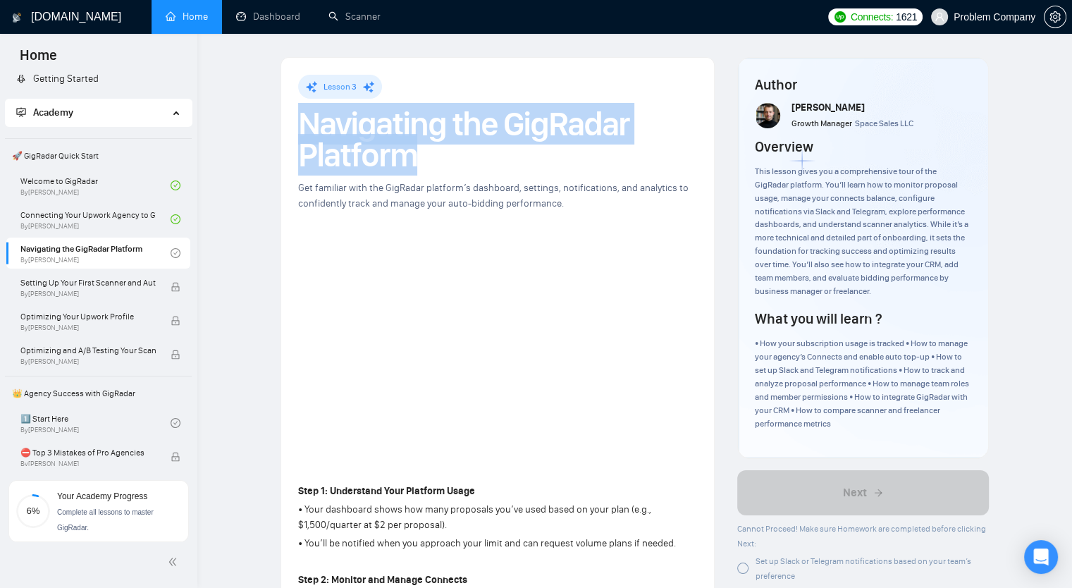
drag, startPoint x: 296, startPoint y: 119, endPoint x: 447, endPoint y: 173, distance: 160.0
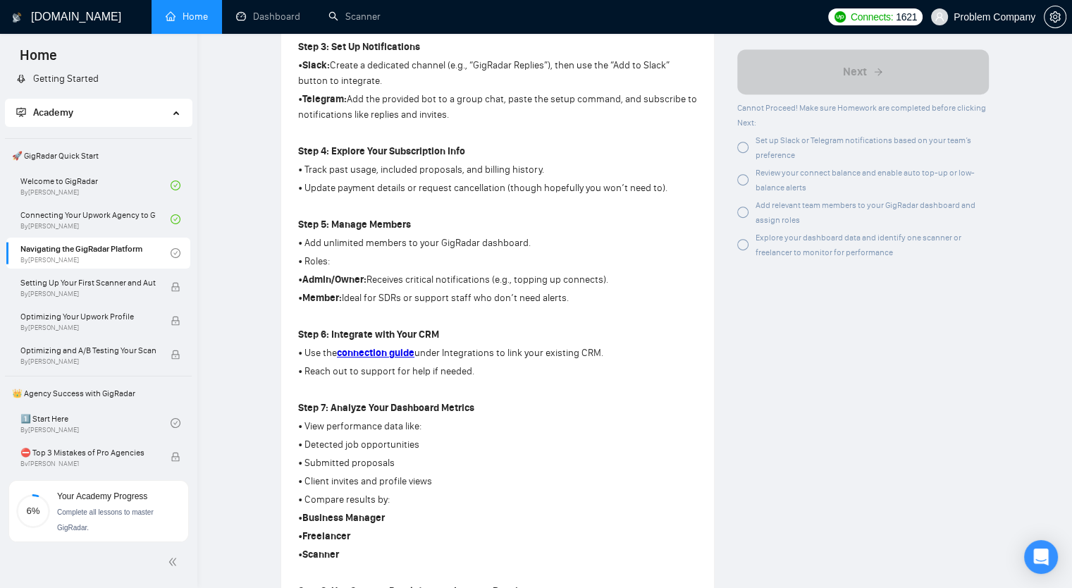
scroll to position [644, 0]
click at [386, 350] on strong "connection guide" at bounding box center [376, 351] width 78 height 12
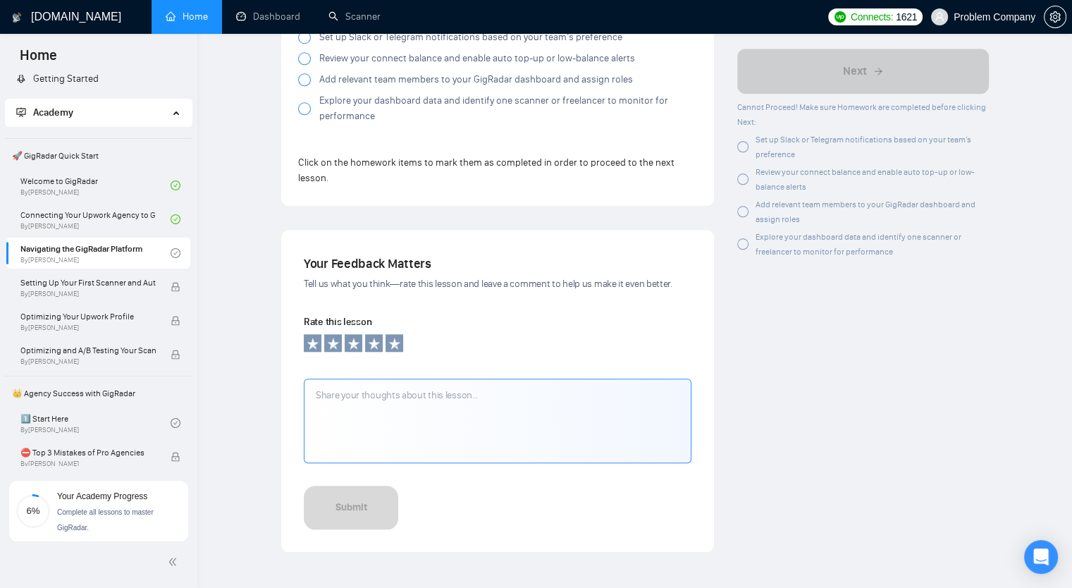
scroll to position [1452, 0]
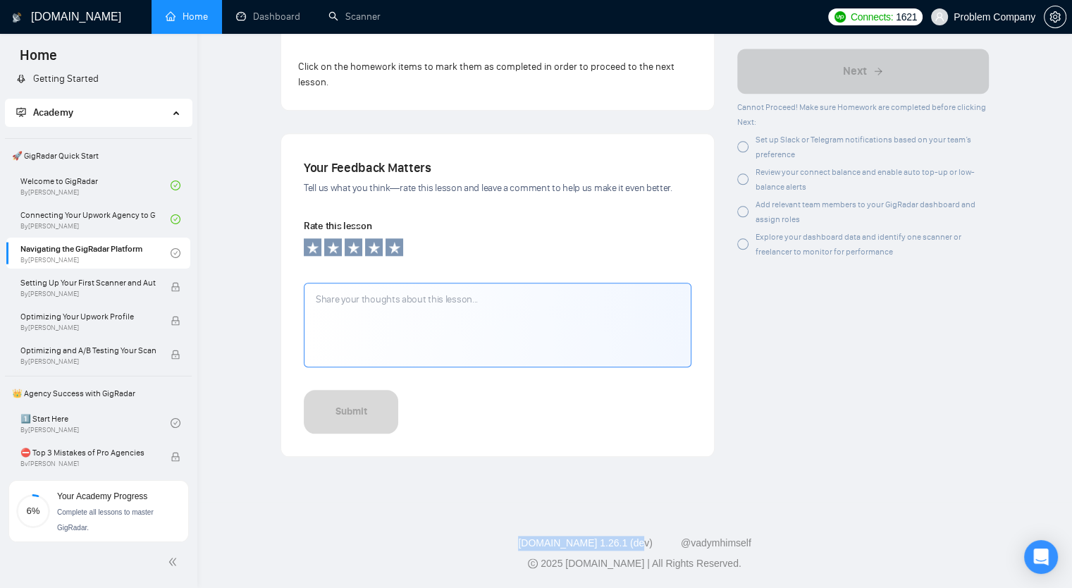
drag, startPoint x: 528, startPoint y: 539, endPoint x: 641, endPoint y: 545, distance: 113.6
click at [641, 545] on div "[DOMAIN_NAME] 1.26.1 (dev) @vadymhimself" at bounding box center [635, 543] width 852 height 15
copy link "[DOMAIN_NAME] 1.26.1 (dev)"
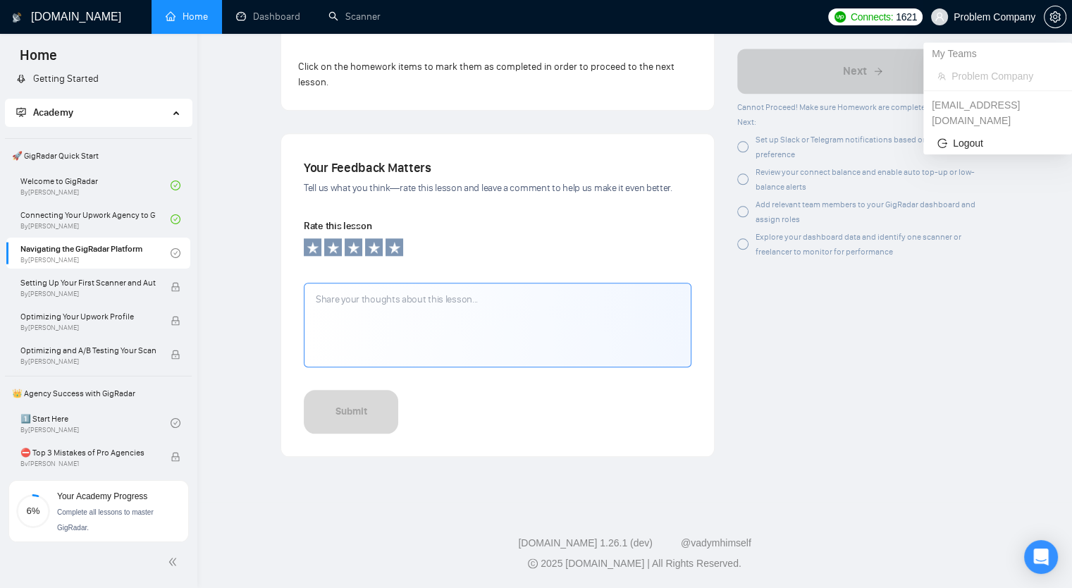
click at [967, 17] on span "Problem Company" at bounding box center [994, 17] width 82 height 0
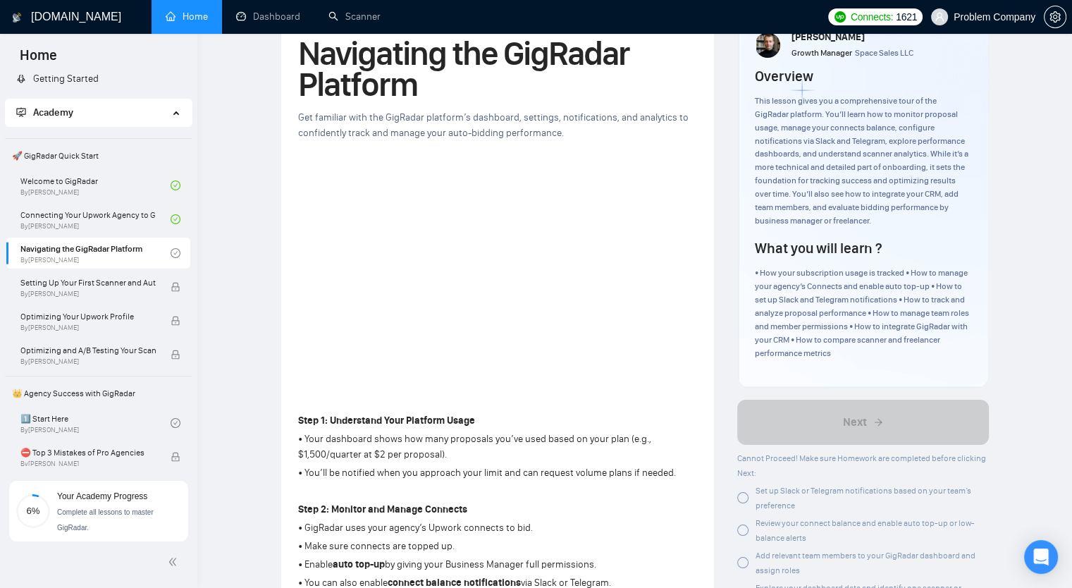
scroll to position [0, 0]
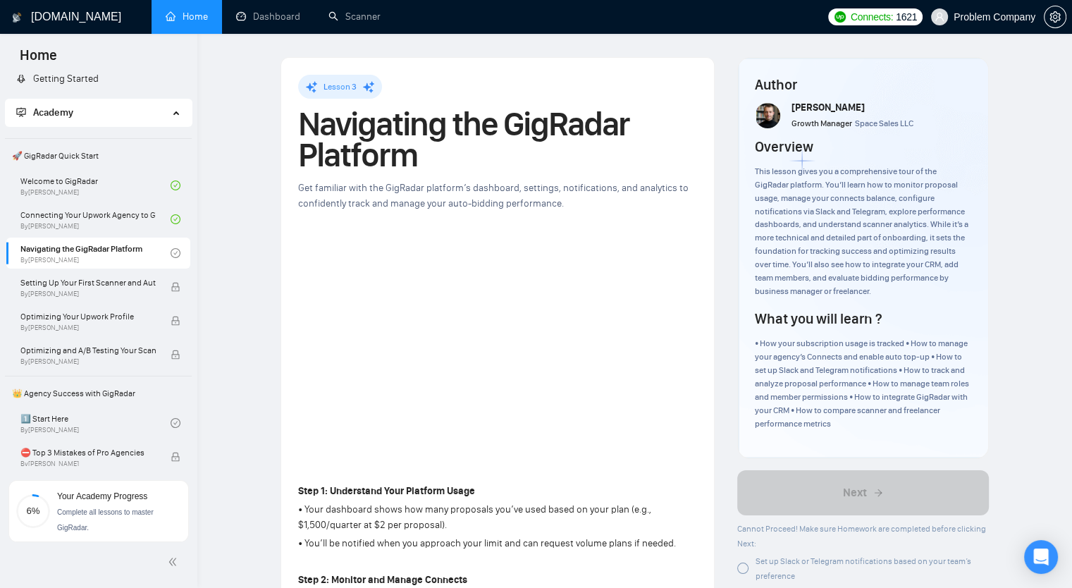
click at [168, 12] on link "Home" at bounding box center [187, 17] width 42 height 12
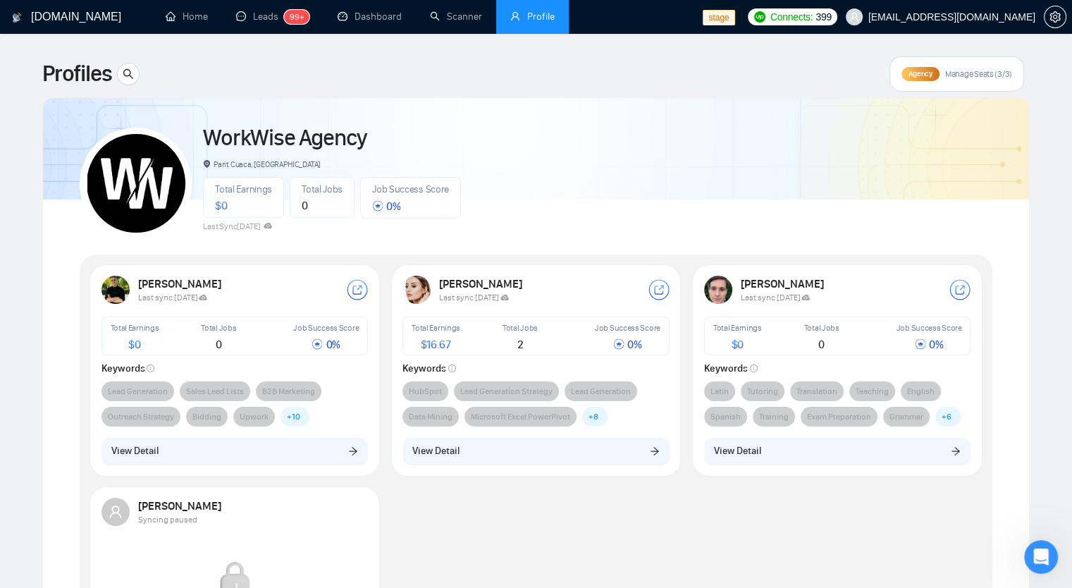
click at [207, 297] on icon at bounding box center [203, 298] width 8 height 6
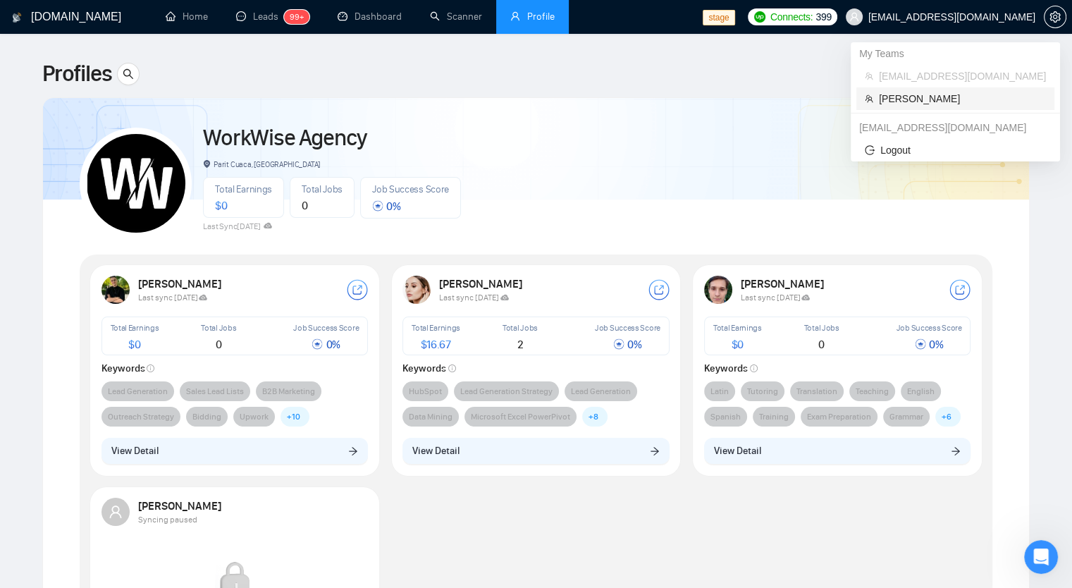
click at [945, 107] on li "[PERSON_NAME]" at bounding box center [955, 98] width 198 height 23
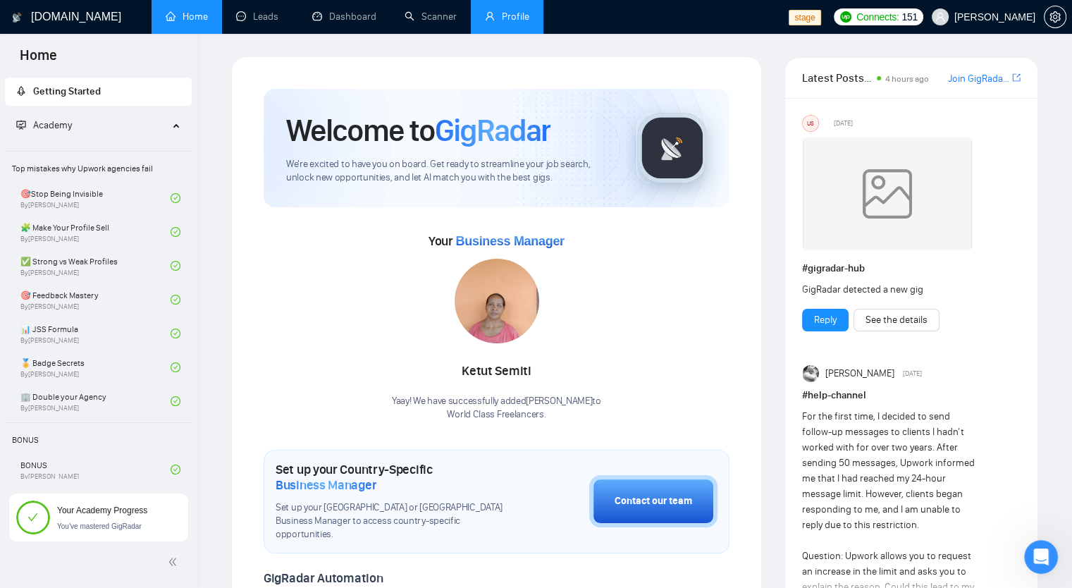
click at [516, 11] on link "Profile" at bounding box center [507, 17] width 44 height 12
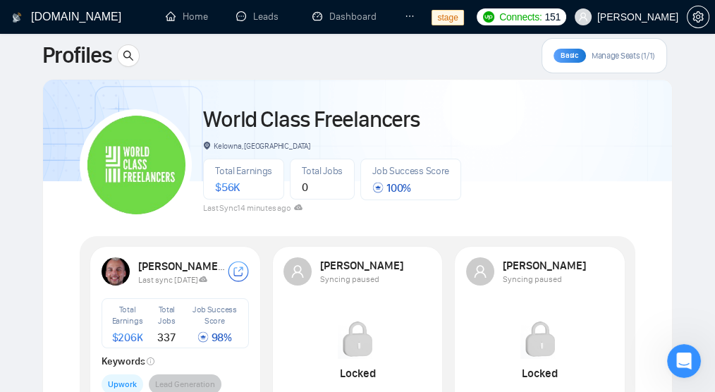
scroll to position [141, 0]
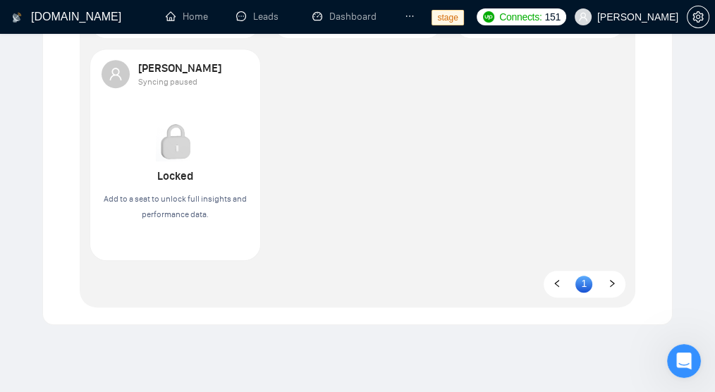
scroll to position [778, 0]
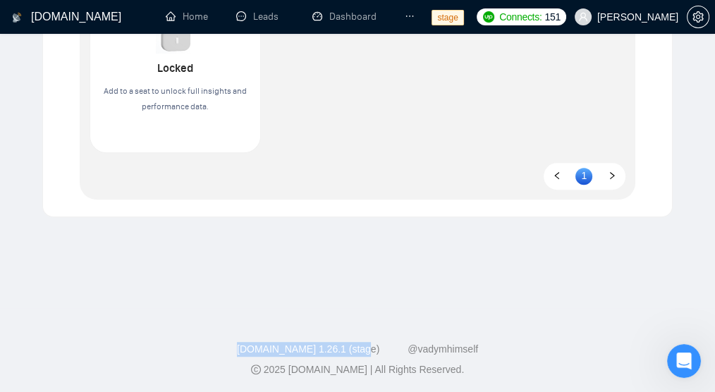
drag, startPoint x: 242, startPoint y: 345, endPoint x: 372, endPoint y: 339, distance: 129.8
click at [372, 339] on footer "GigRadar.io 1.26.1 (stage) @vadymhimself 2025 GigRadar.io | All Rights Reserved." at bounding box center [357, 351] width 715 height 86
copy link "GigRadar.io 1.26.1 (stage)"
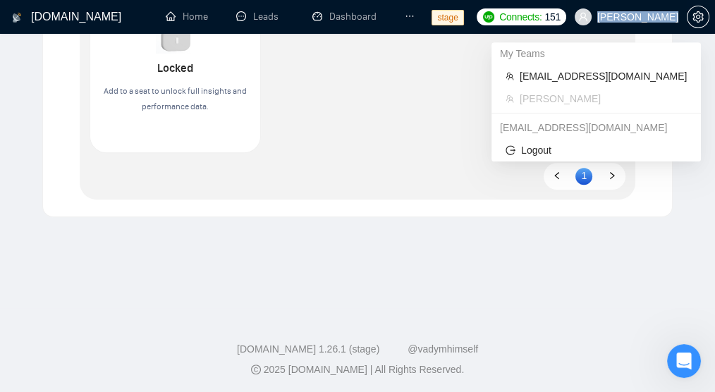
drag, startPoint x: 617, startPoint y: 20, endPoint x: 677, endPoint y: 20, distance: 59.9
click at [677, 17] on span "Robert O'Kruk" at bounding box center [637, 17] width 81 height 0
copy span "Robert O'Kruk"
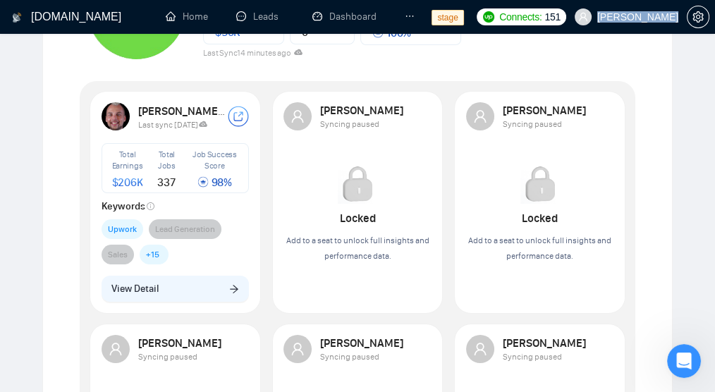
scroll to position [26, 0]
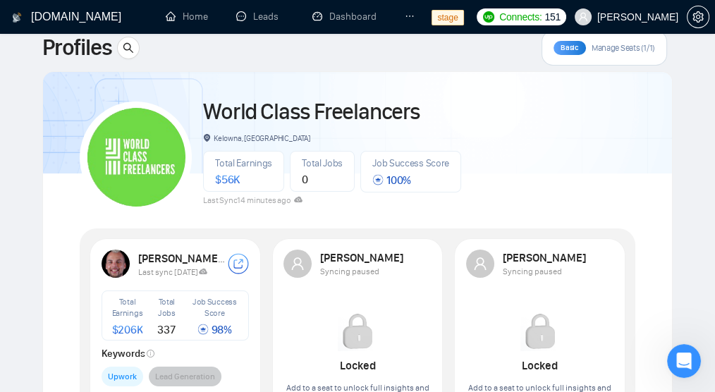
click at [454, 102] on div "World Class Freelancers" at bounding box center [332, 111] width 258 height 35
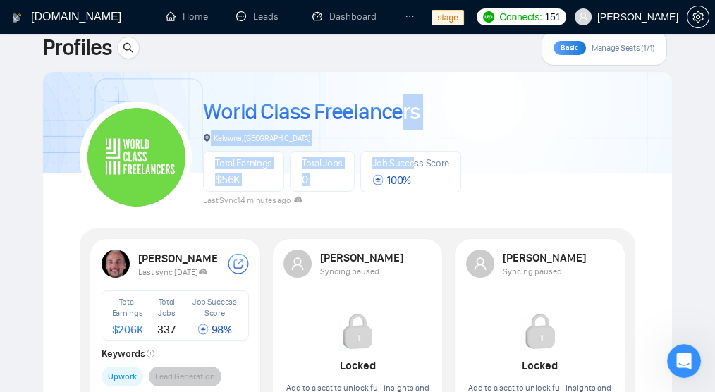
drag, startPoint x: 412, startPoint y: 152, endPoint x: 398, endPoint y: 125, distance: 30.9
click at [398, 125] on div "World Class Freelancers Kelowna, Canada Total Earnings $ 56K Total Jobs 0 Job S…" at bounding box center [332, 150] width 258 height 113
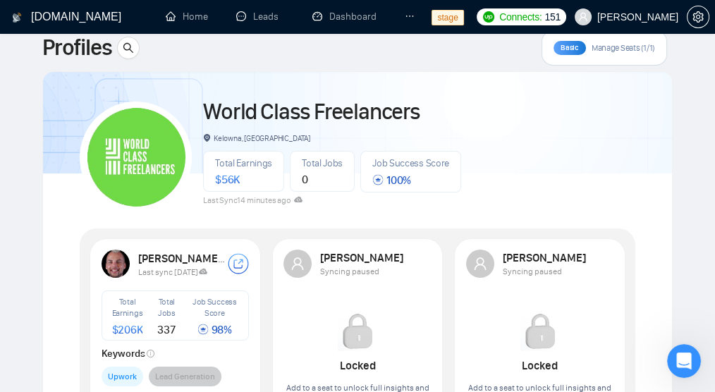
click at [500, 135] on div "World Class Freelancers Kelowna, Canada Total Earnings $ 56K Total Jobs 0 Job S…" at bounding box center [357, 151] width 555 height 125
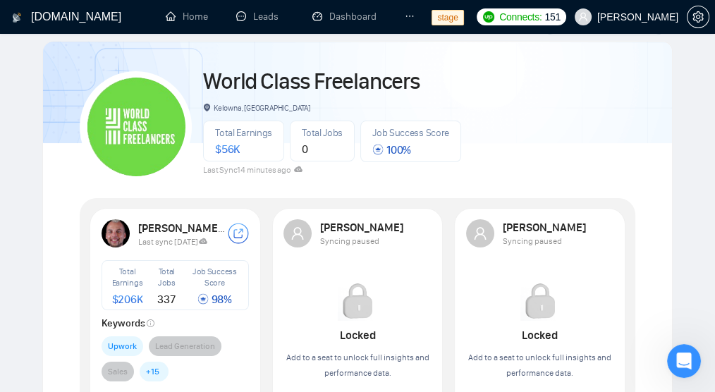
scroll to position [73, 0]
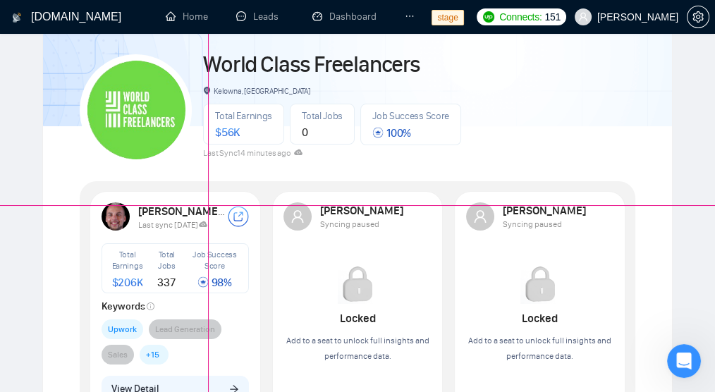
click at [208, 205] on div at bounding box center [357, 205] width 715 height 1
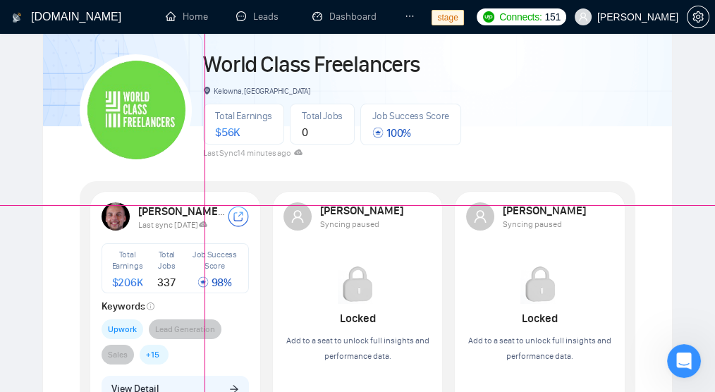
click at [204, 205] on div at bounding box center [357, 205] width 715 height 1
click at [206, 206] on div at bounding box center [357, 206] width 715 height 1
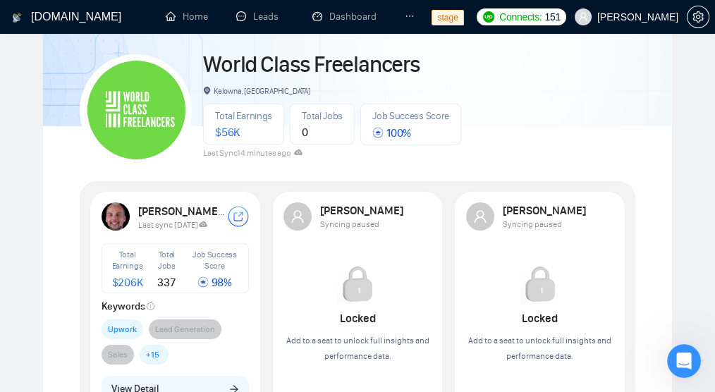
click at [481, 159] on div "World Class Freelancers Kelowna, Canada Total Earnings $ 56K Total Jobs 0 Job S…" at bounding box center [357, 104] width 555 height 125
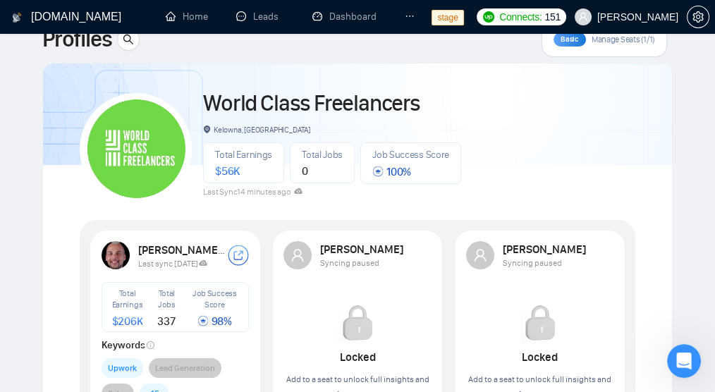
scroll to position [0, 0]
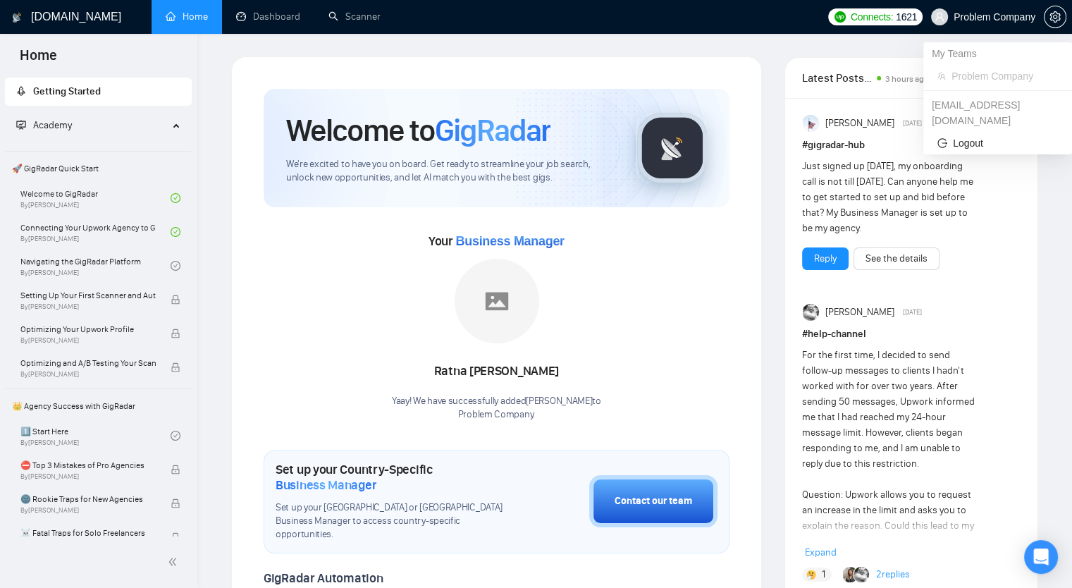
click at [1011, 17] on span "Problem Company" at bounding box center [994, 17] width 82 height 0
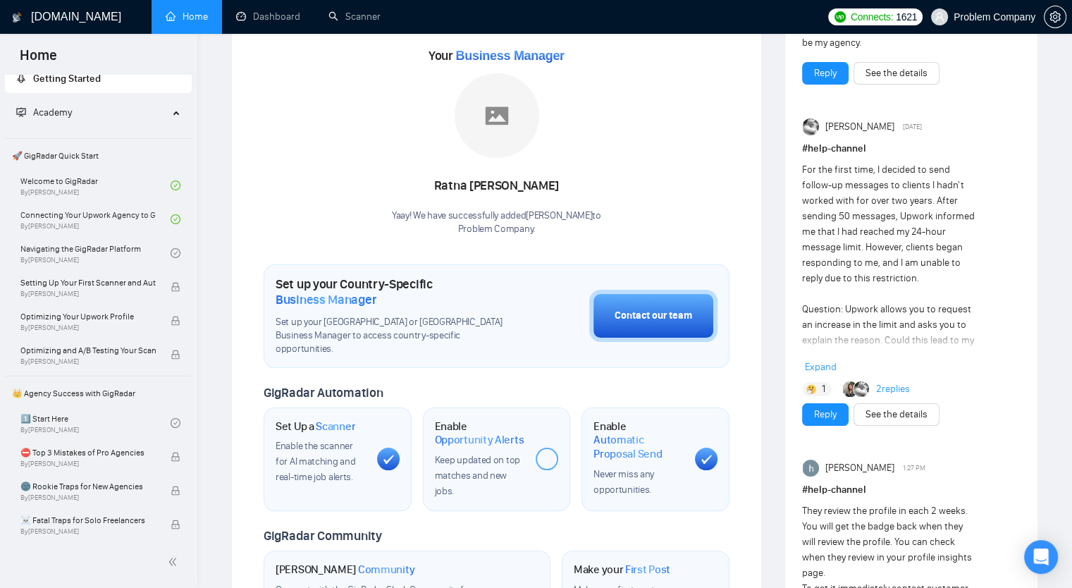
scroll to position [282, 0]
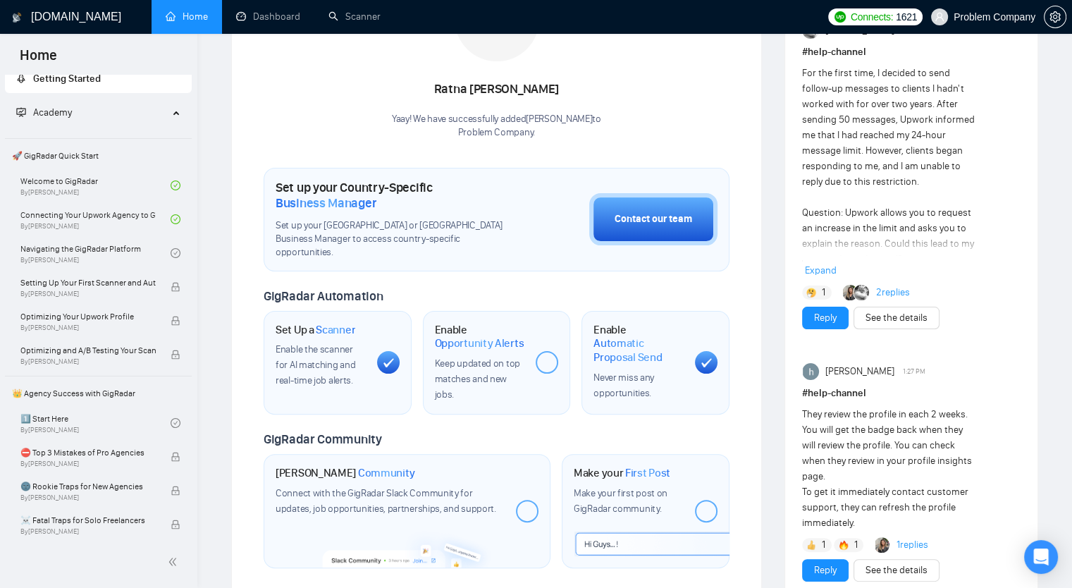
click at [825, 268] on span "Expand" at bounding box center [821, 270] width 32 height 12
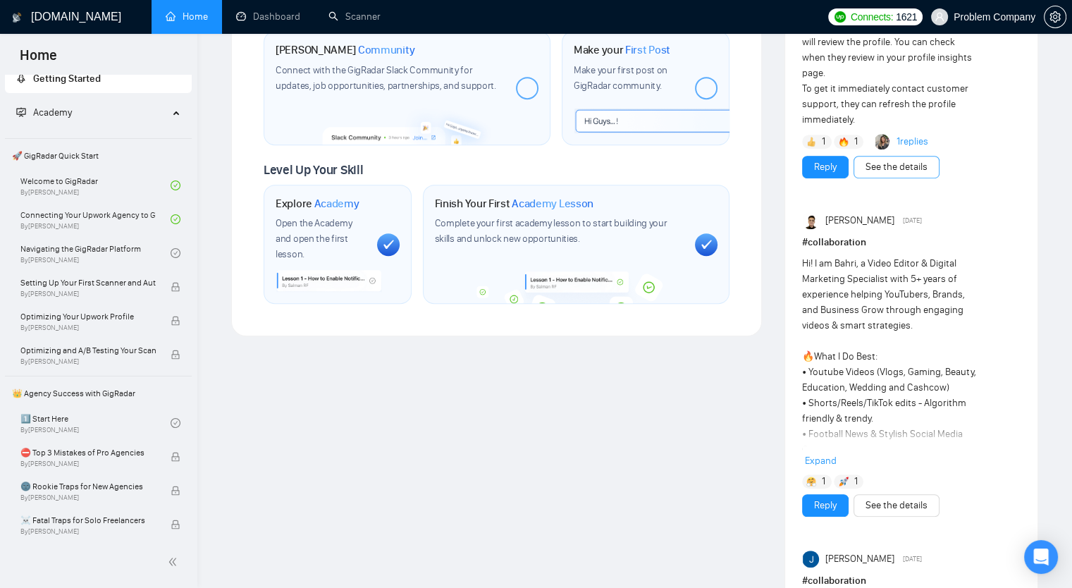
scroll to position [775, 0]
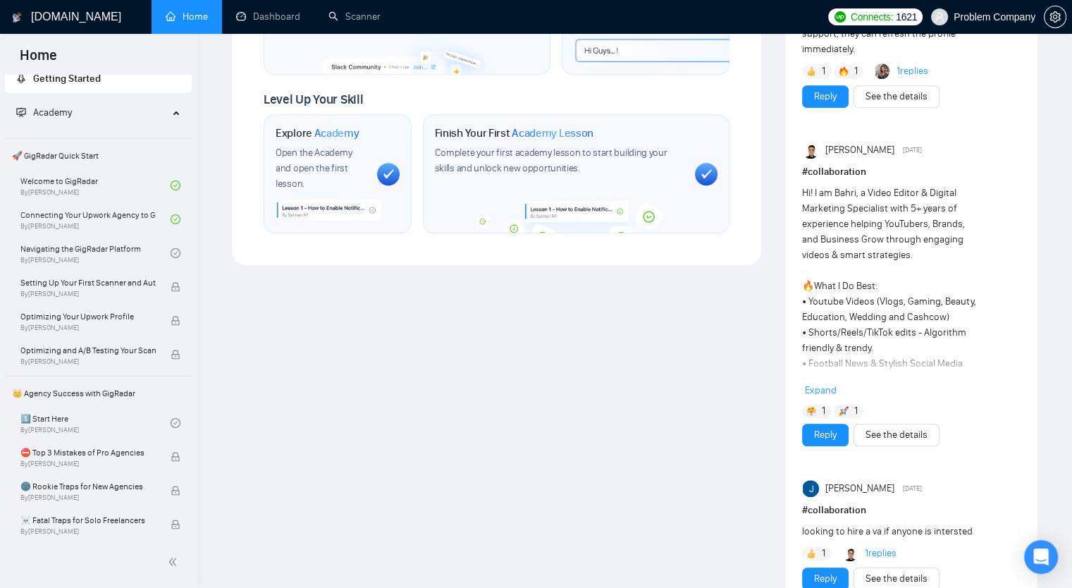
click at [832, 387] on span "Expand" at bounding box center [821, 390] width 32 height 12
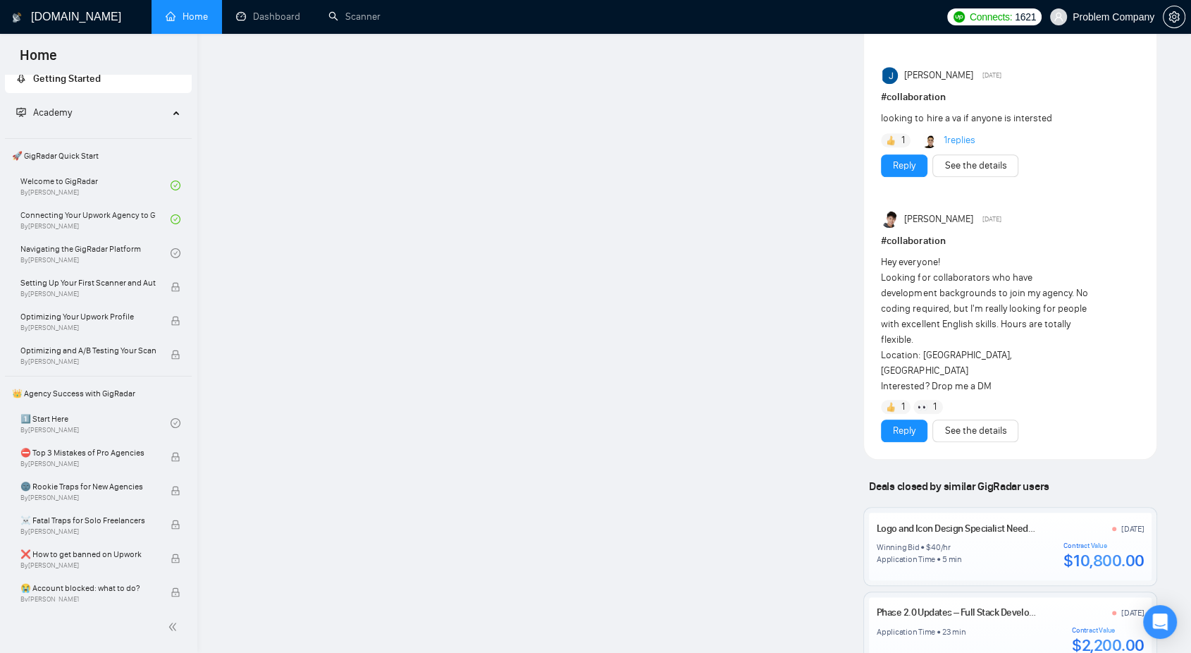
scroll to position [1750, 0]
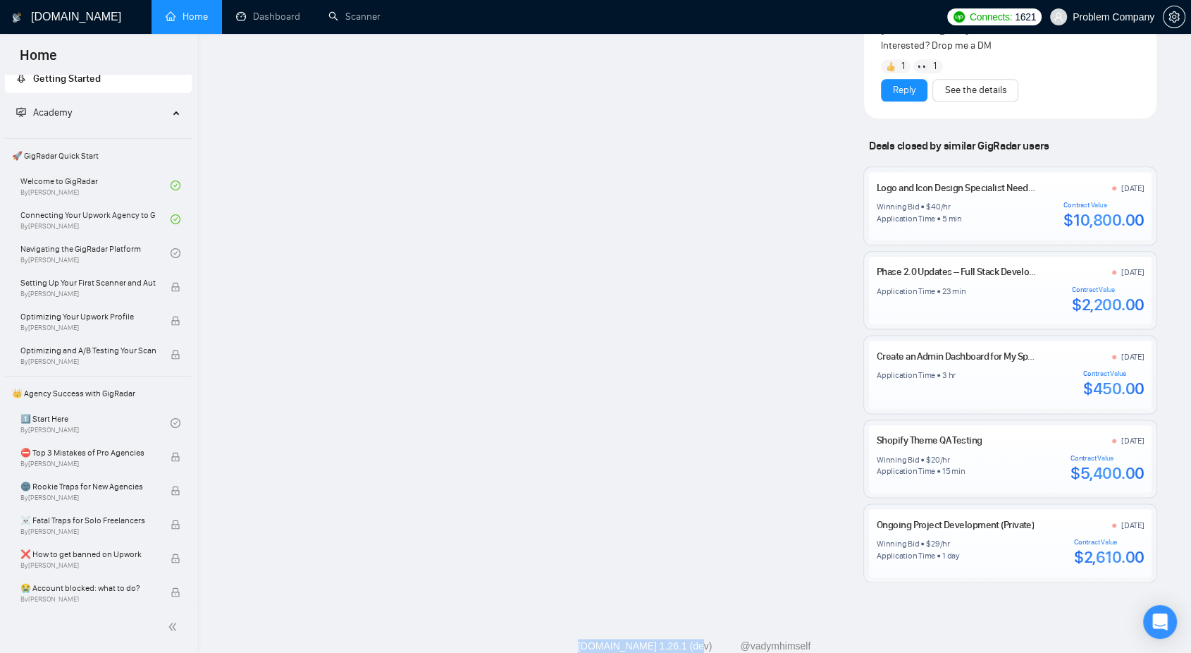
drag, startPoint x: 562, startPoint y: 605, endPoint x: 704, endPoint y: 605, distance: 142.4
click at [704, 587] on div "[DOMAIN_NAME] 1.26.1 (dev) @vadymhimself" at bounding box center [694, 645] width 971 height 15
copy link "[DOMAIN_NAME] 1.26.1 (dev)"
